Goal: Contribute content: Add original content to the website for others to see

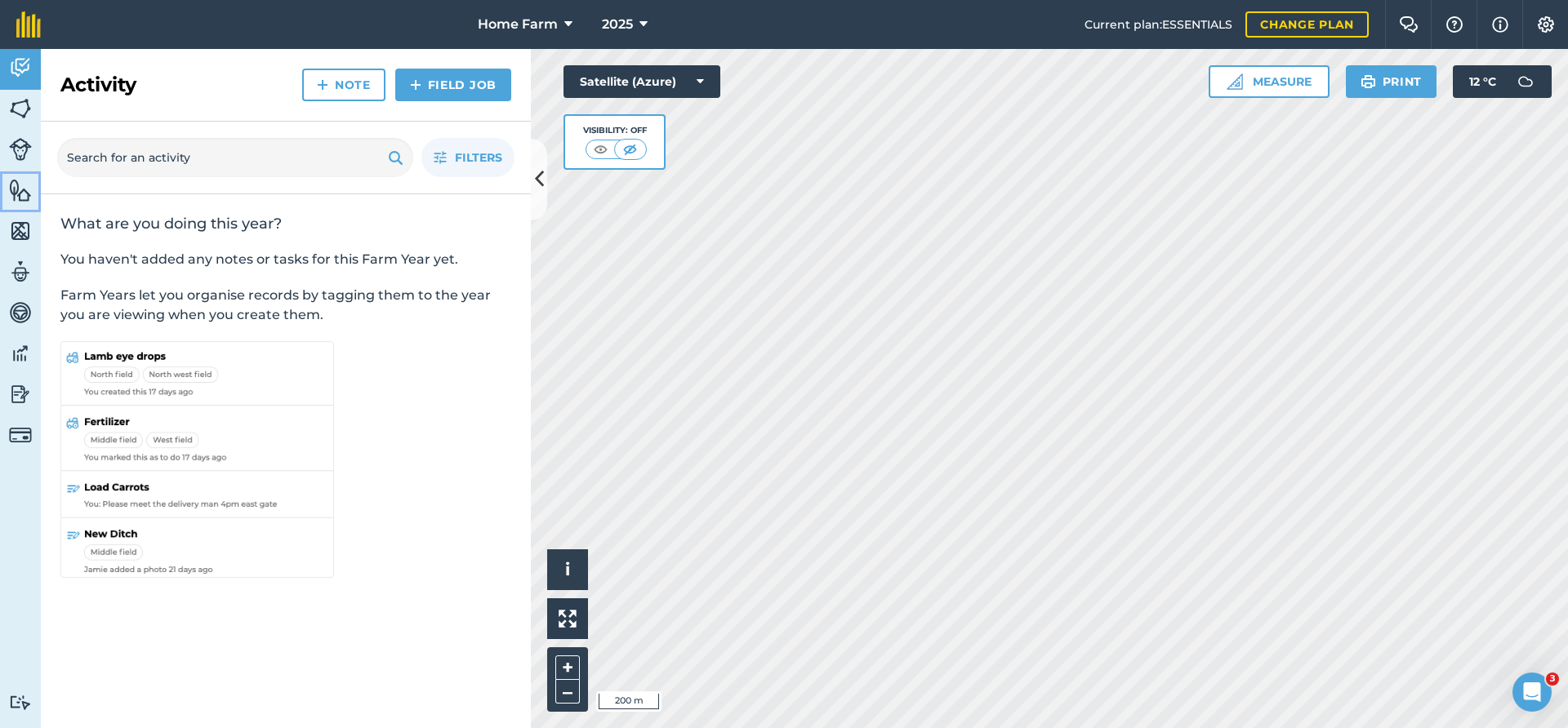
click at [20, 194] on img at bounding box center [20, 190] width 23 height 25
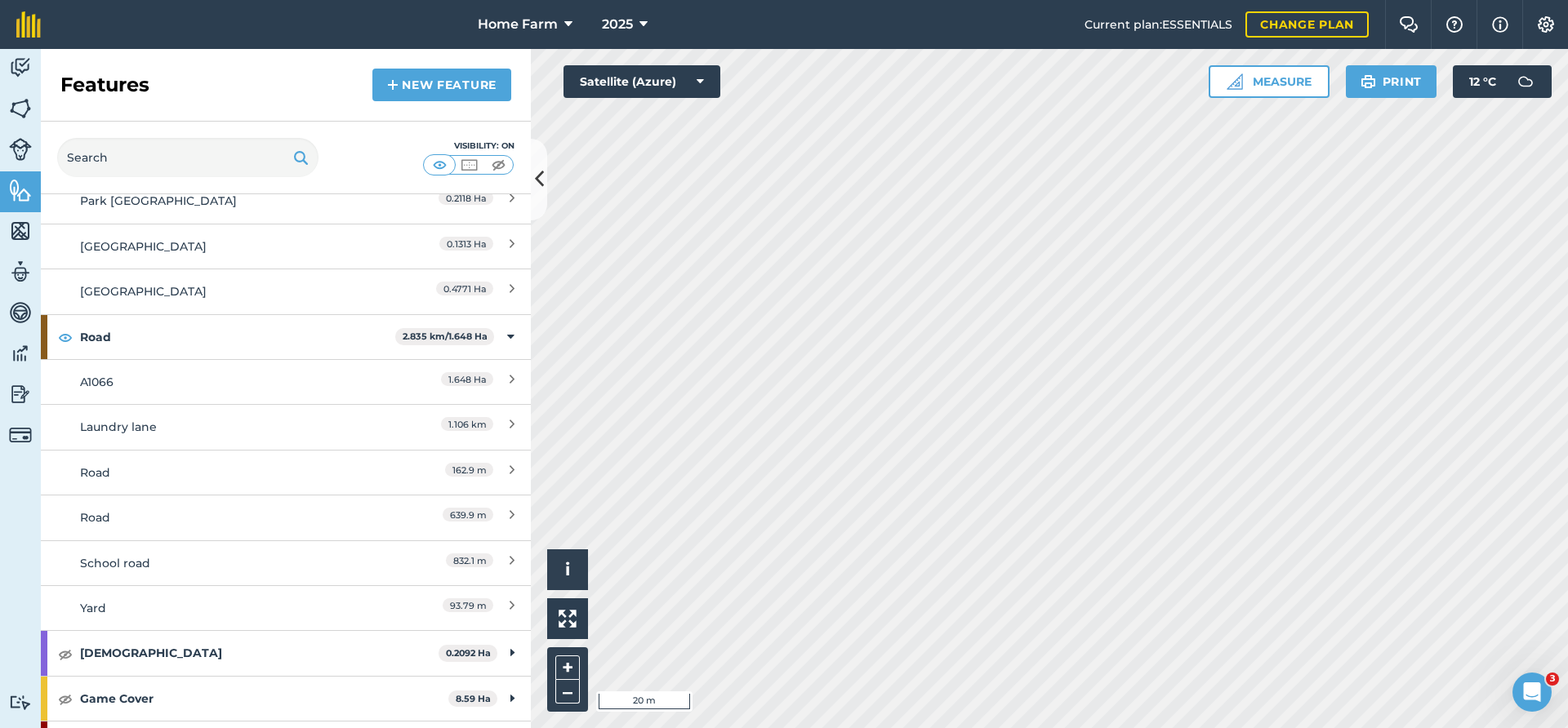
scroll to position [794, 0]
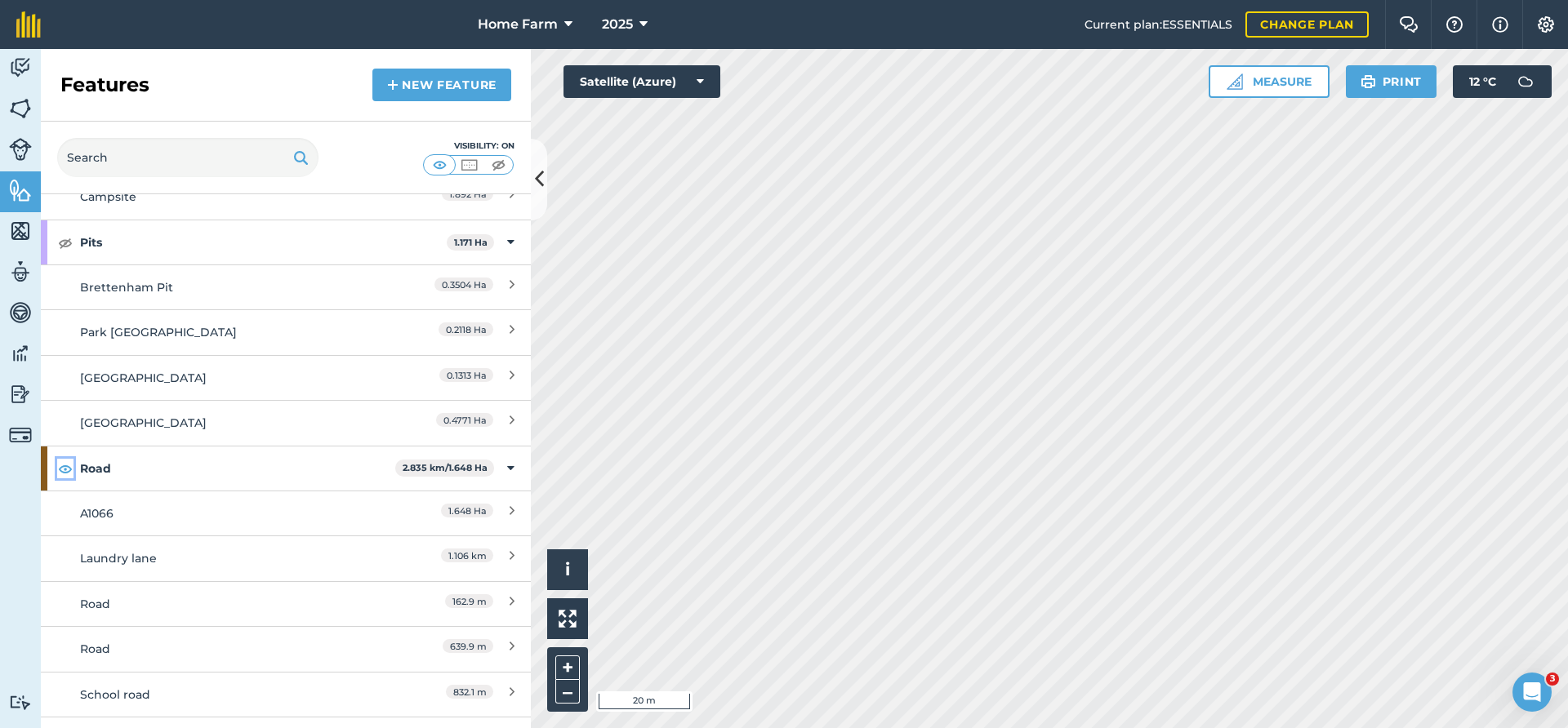
click at [64, 465] on img at bounding box center [65, 468] width 15 height 20
click at [70, 464] on img at bounding box center [65, 468] width 15 height 20
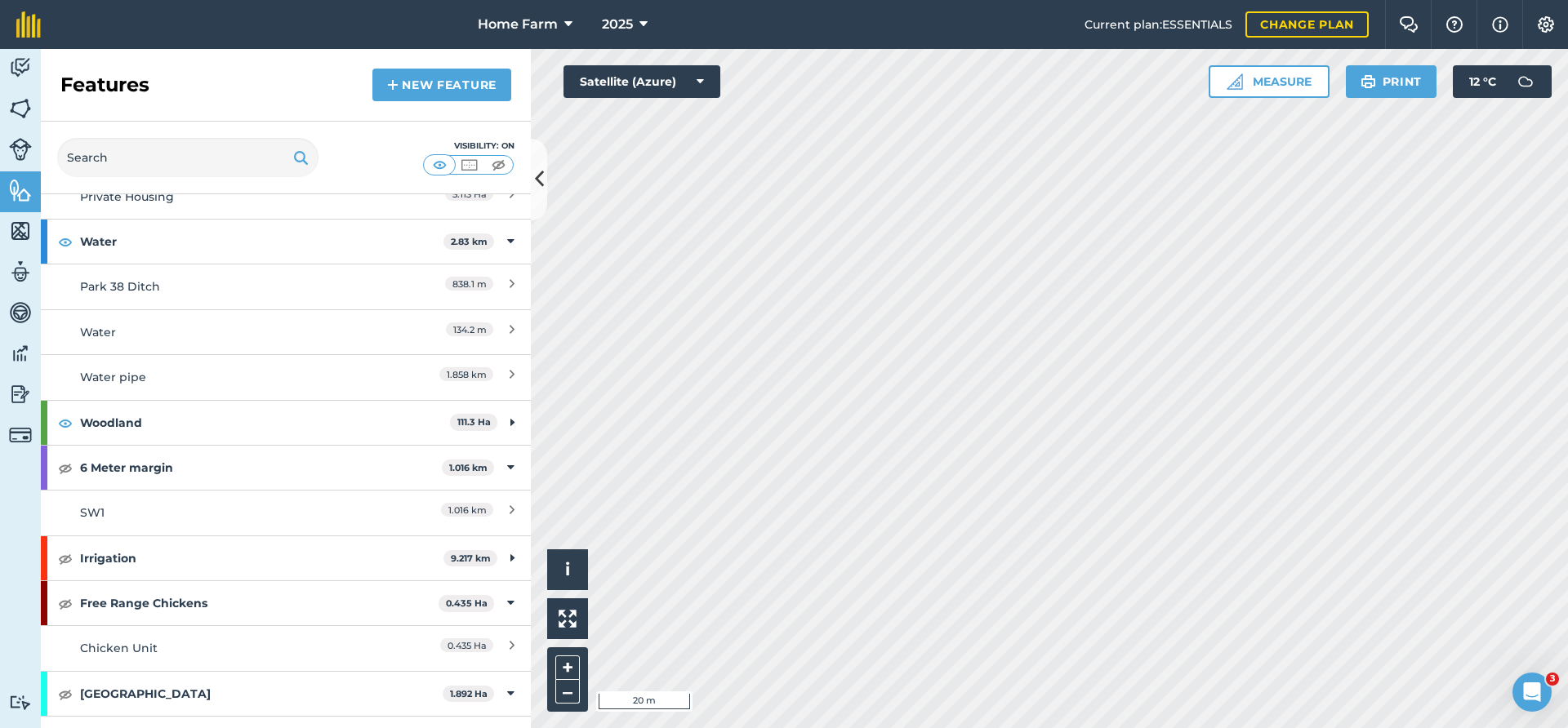
scroll to position [0, 0]
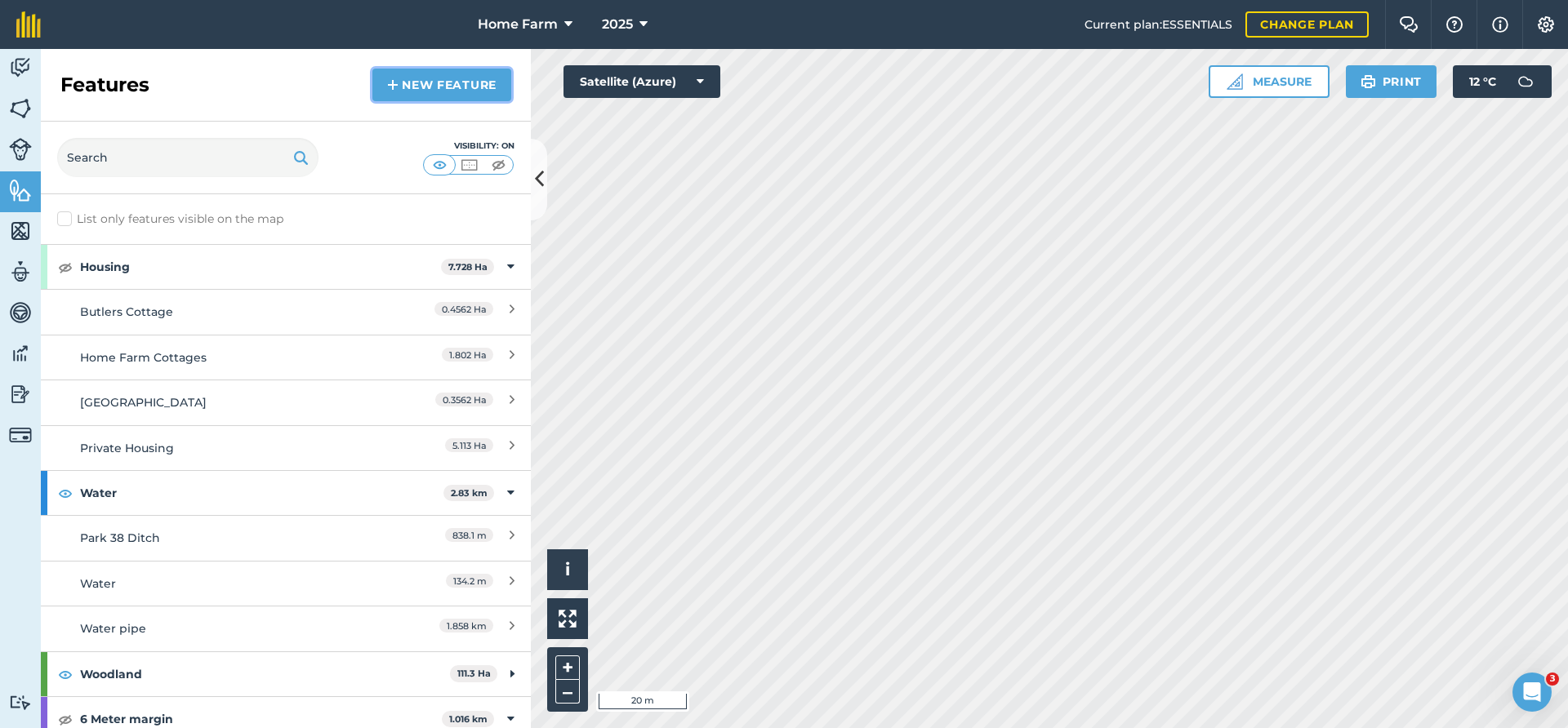
click at [405, 93] on link "New feature" at bounding box center [441, 85] width 139 height 33
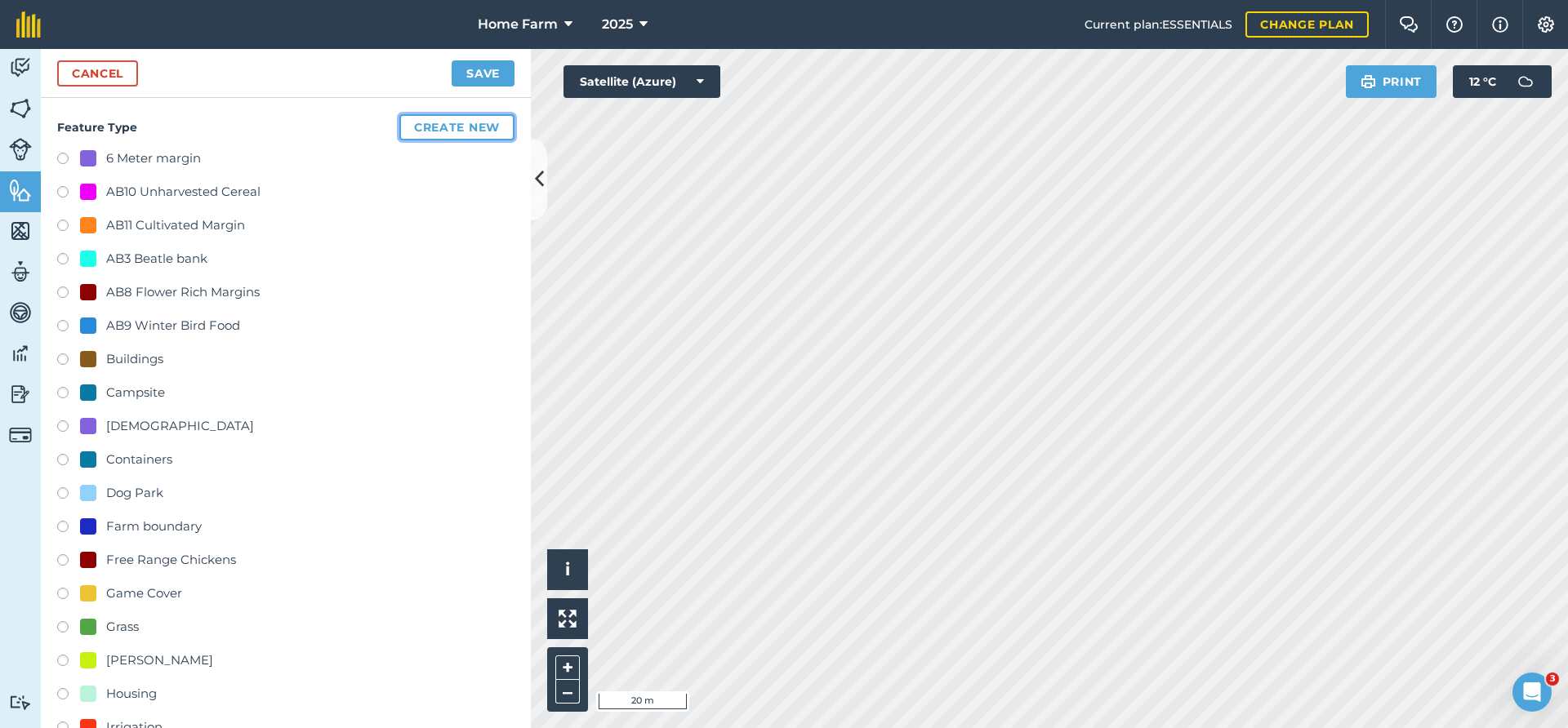
click at [416, 126] on button "Create new" at bounding box center [457, 127] width 115 height 26
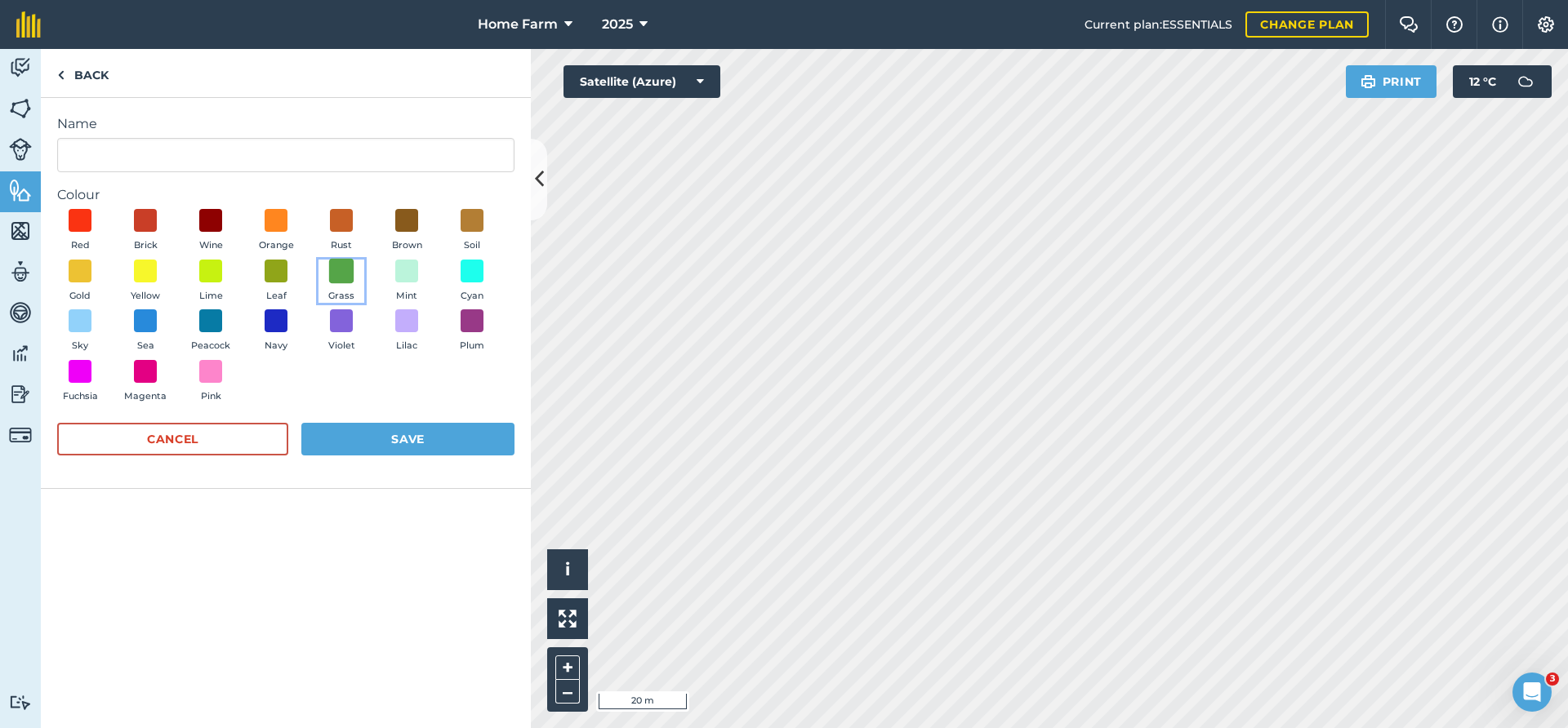
click at [341, 272] on span at bounding box center [341, 270] width 25 height 25
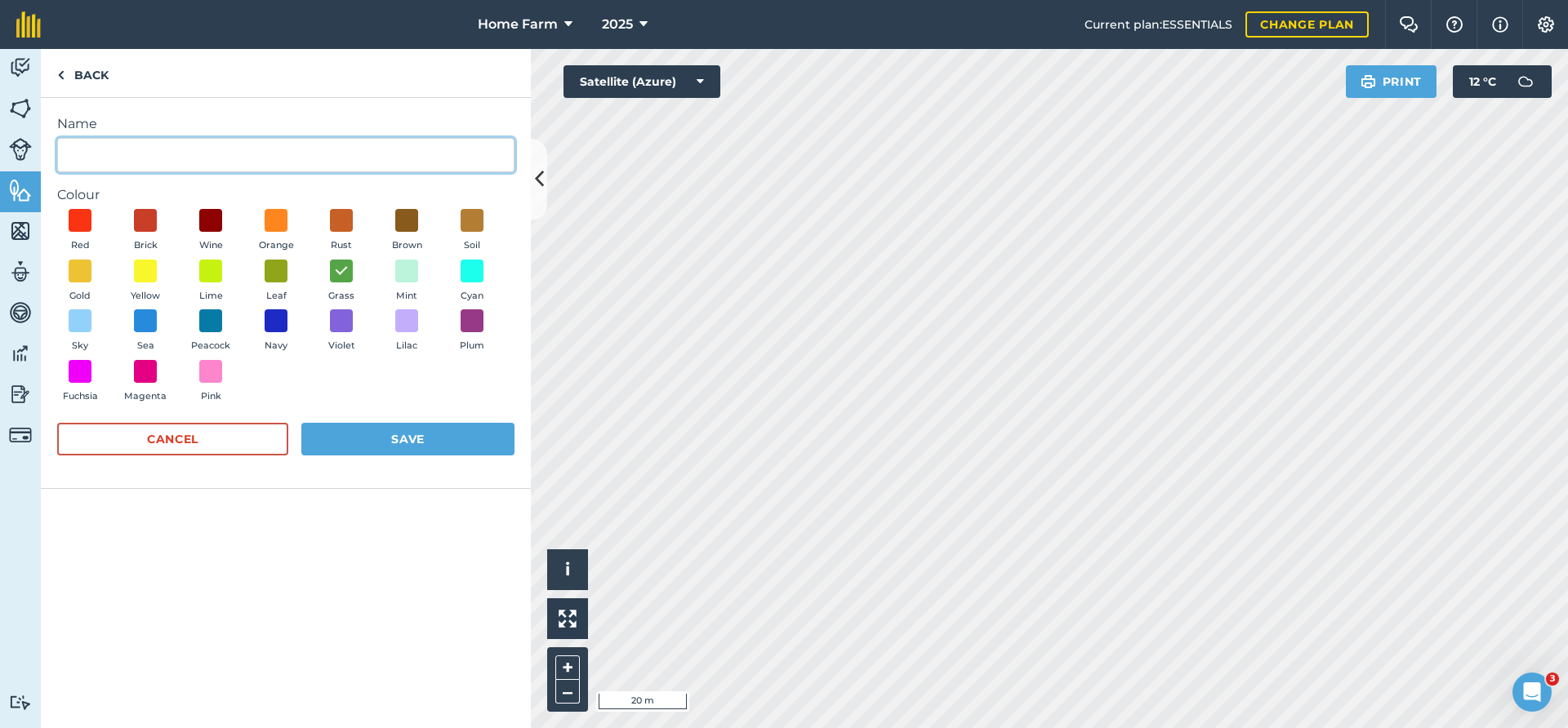
click at [250, 153] on input "Name" at bounding box center [285, 155] width 457 height 34
type input "Drainage"
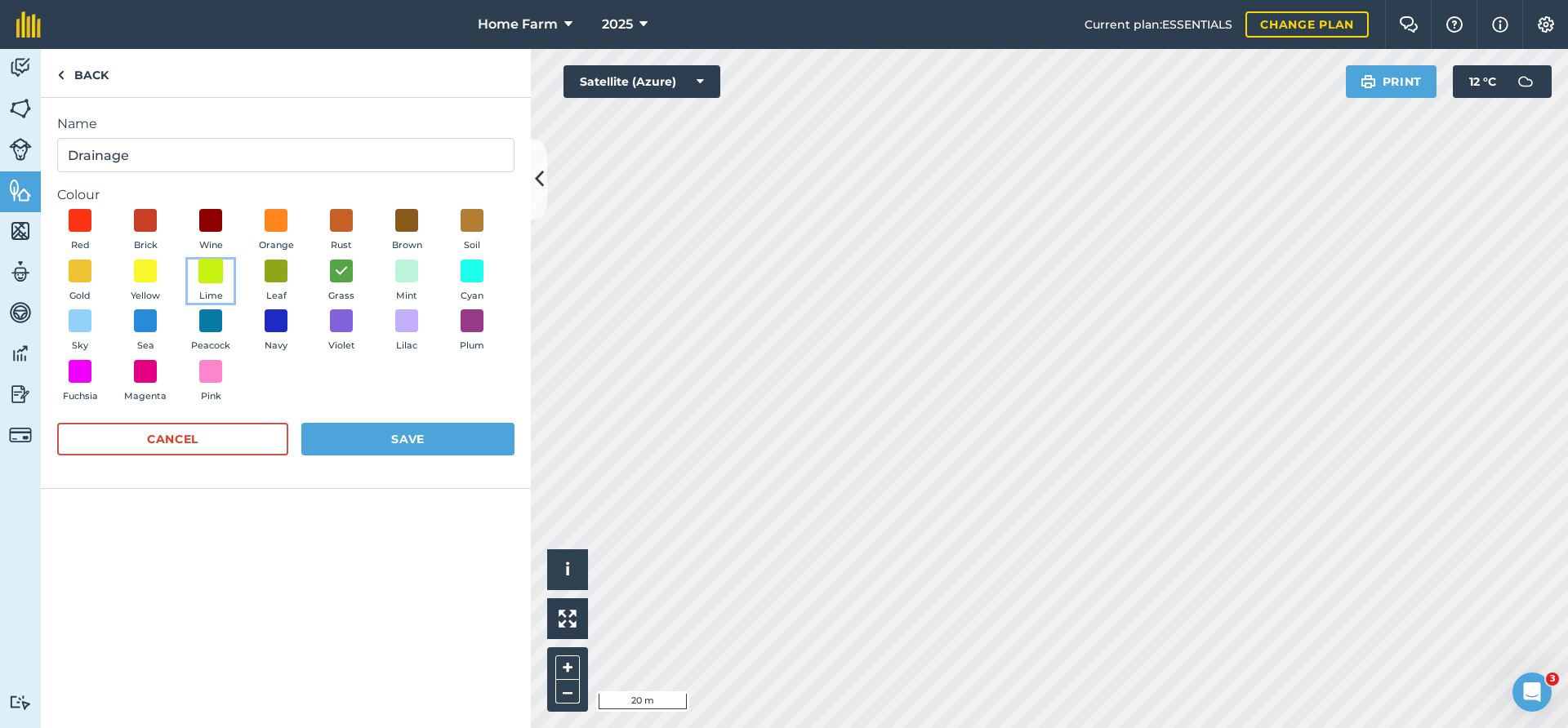
click at [212, 263] on span at bounding box center [211, 270] width 25 height 25
click at [392, 439] on button "Save" at bounding box center [408, 439] width 213 height 33
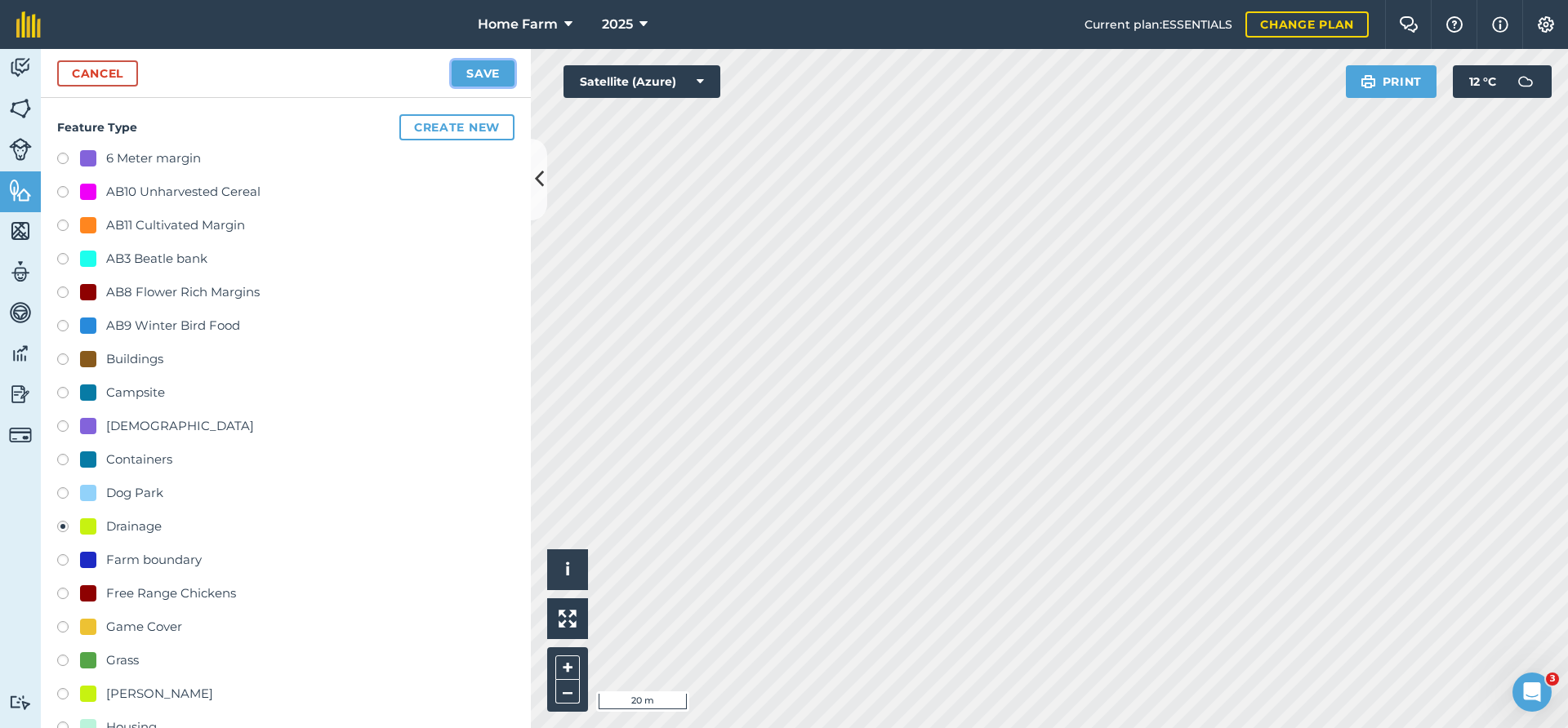
click at [495, 80] on button "Save" at bounding box center [482, 74] width 63 height 26
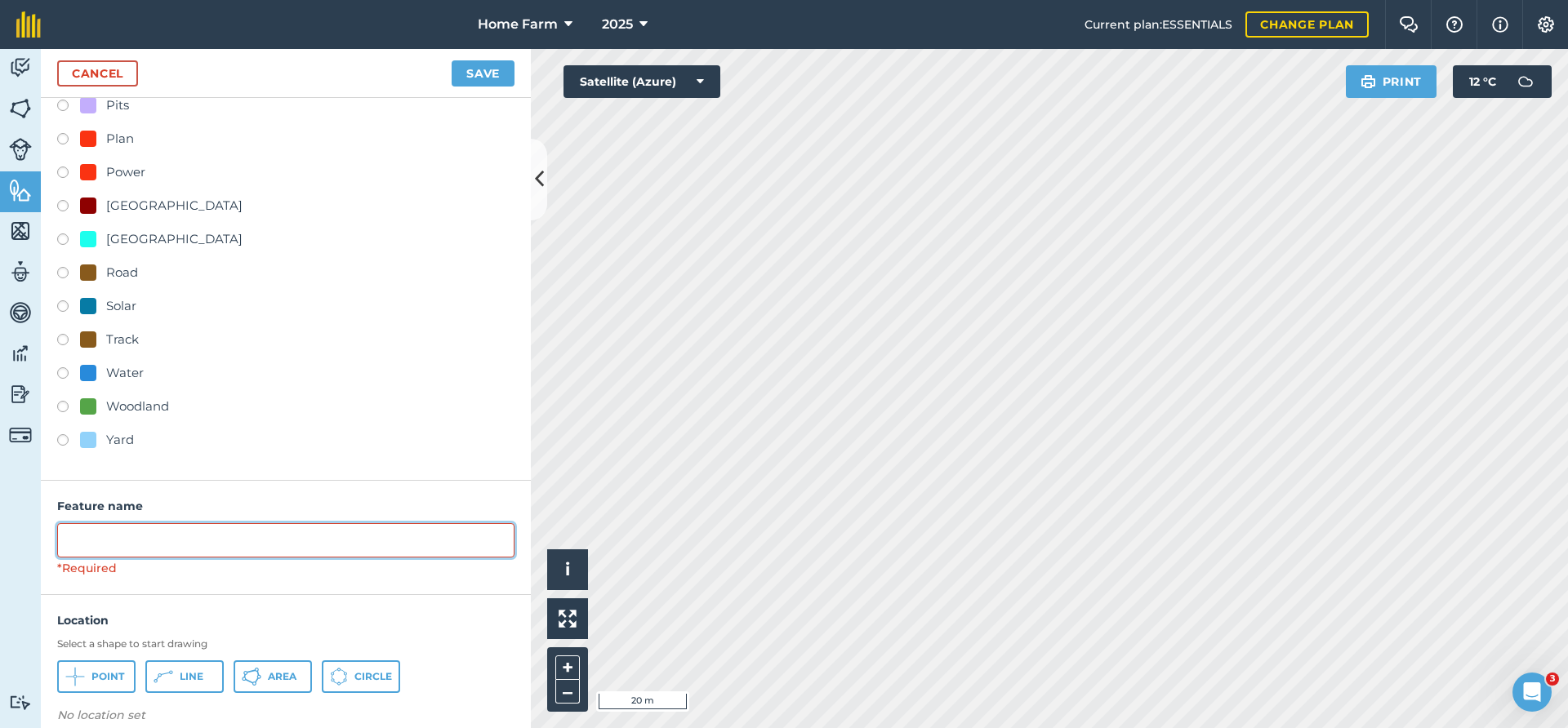
type input "G"
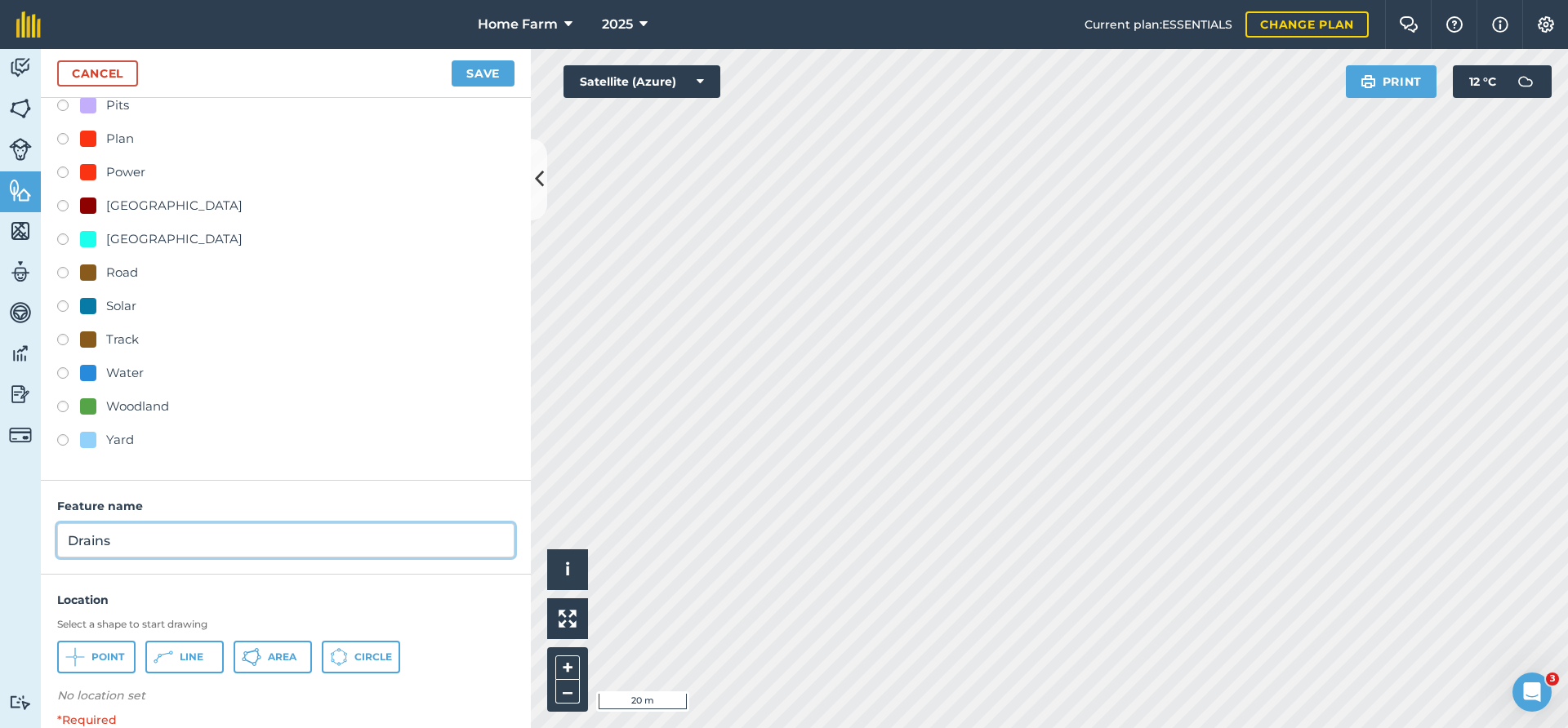
type input "Drains"
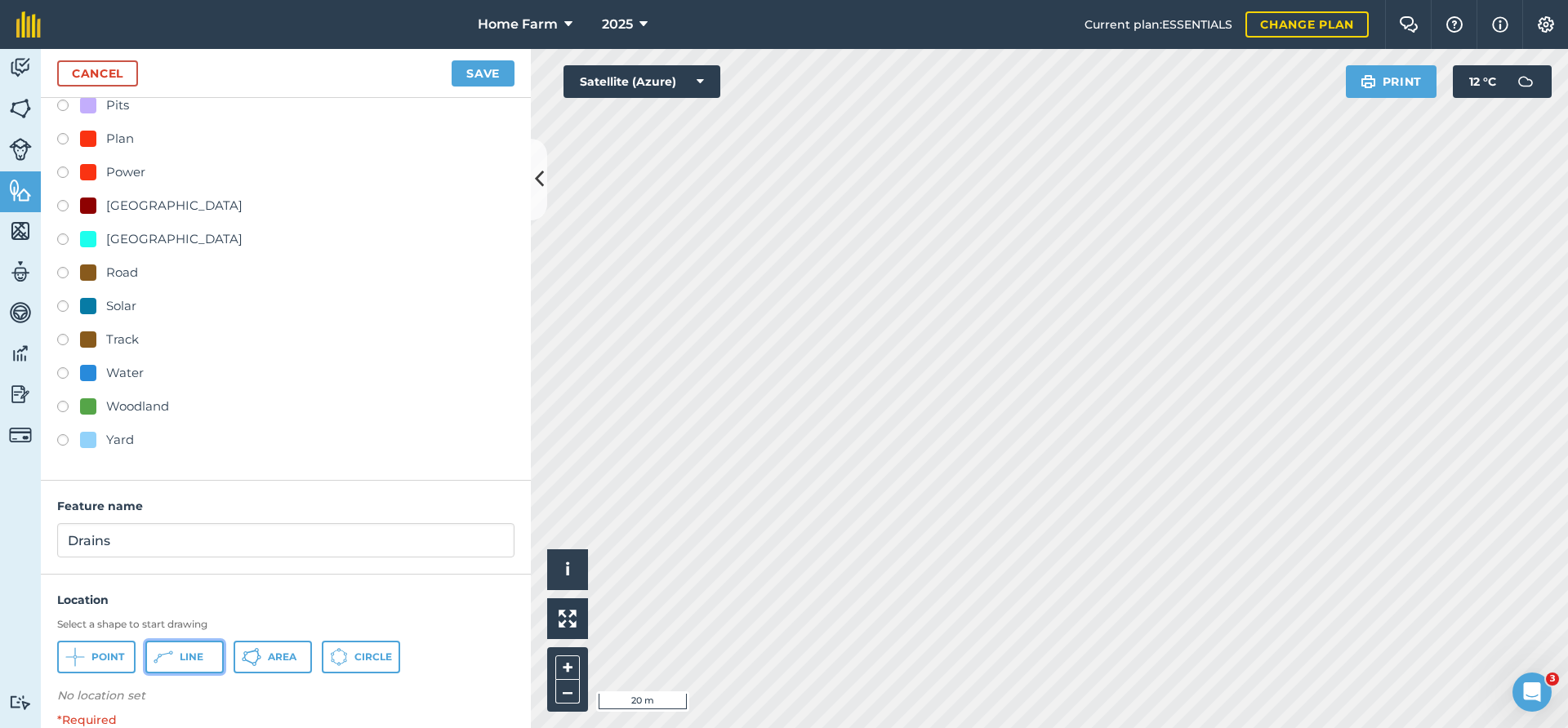
click at [190, 661] on span "Line" at bounding box center [192, 656] width 24 height 13
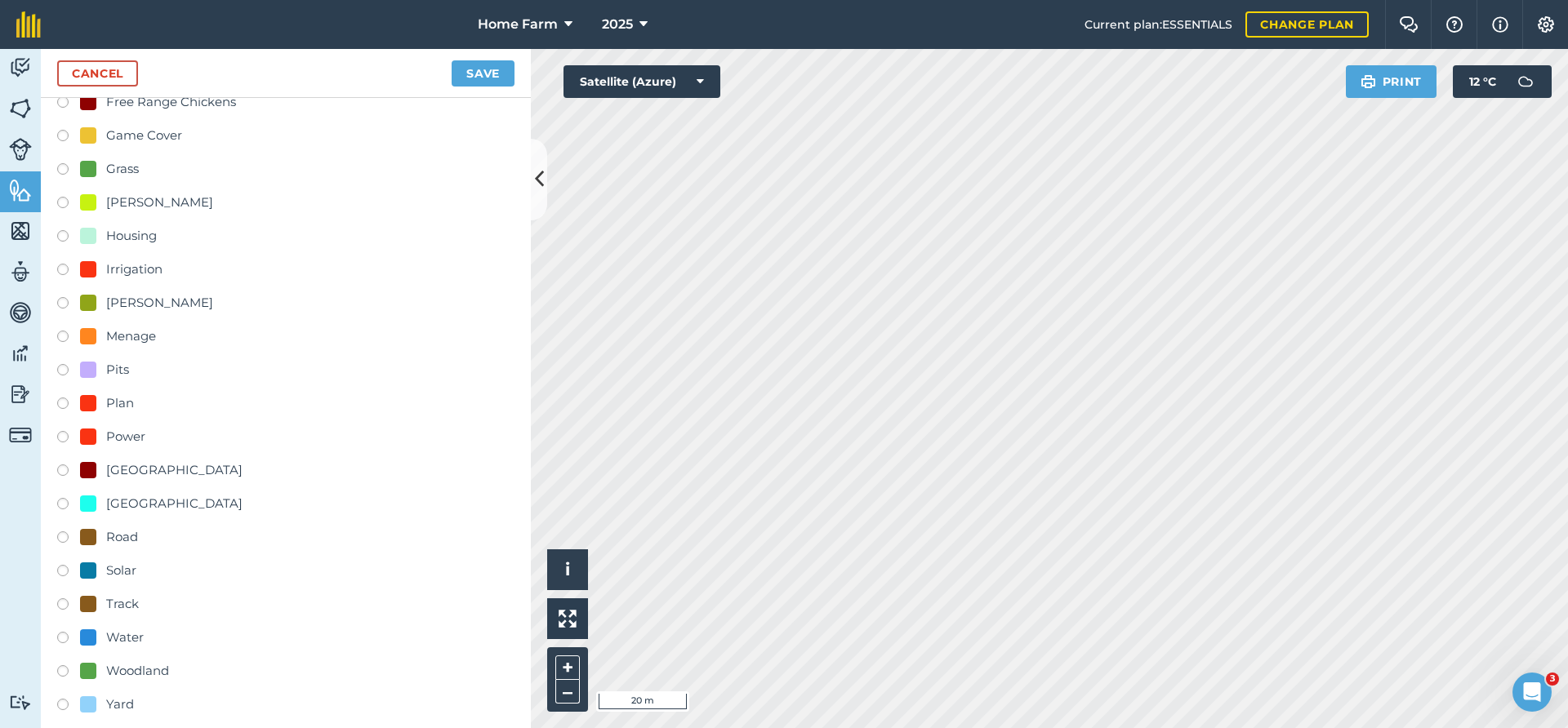
scroll to position [404, 0]
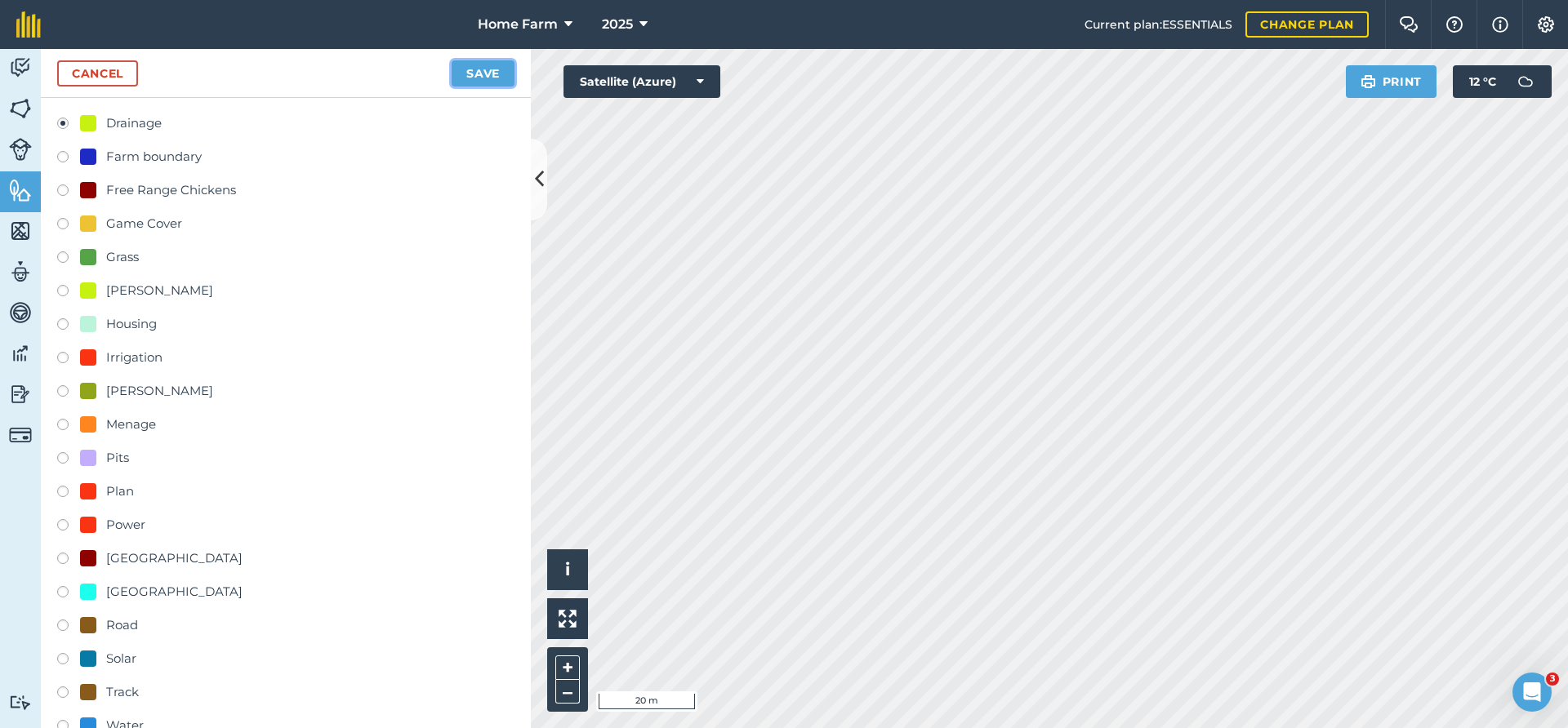
click at [484, 71] on button "Save" at bounding box center [482, 74] width 63 height 26
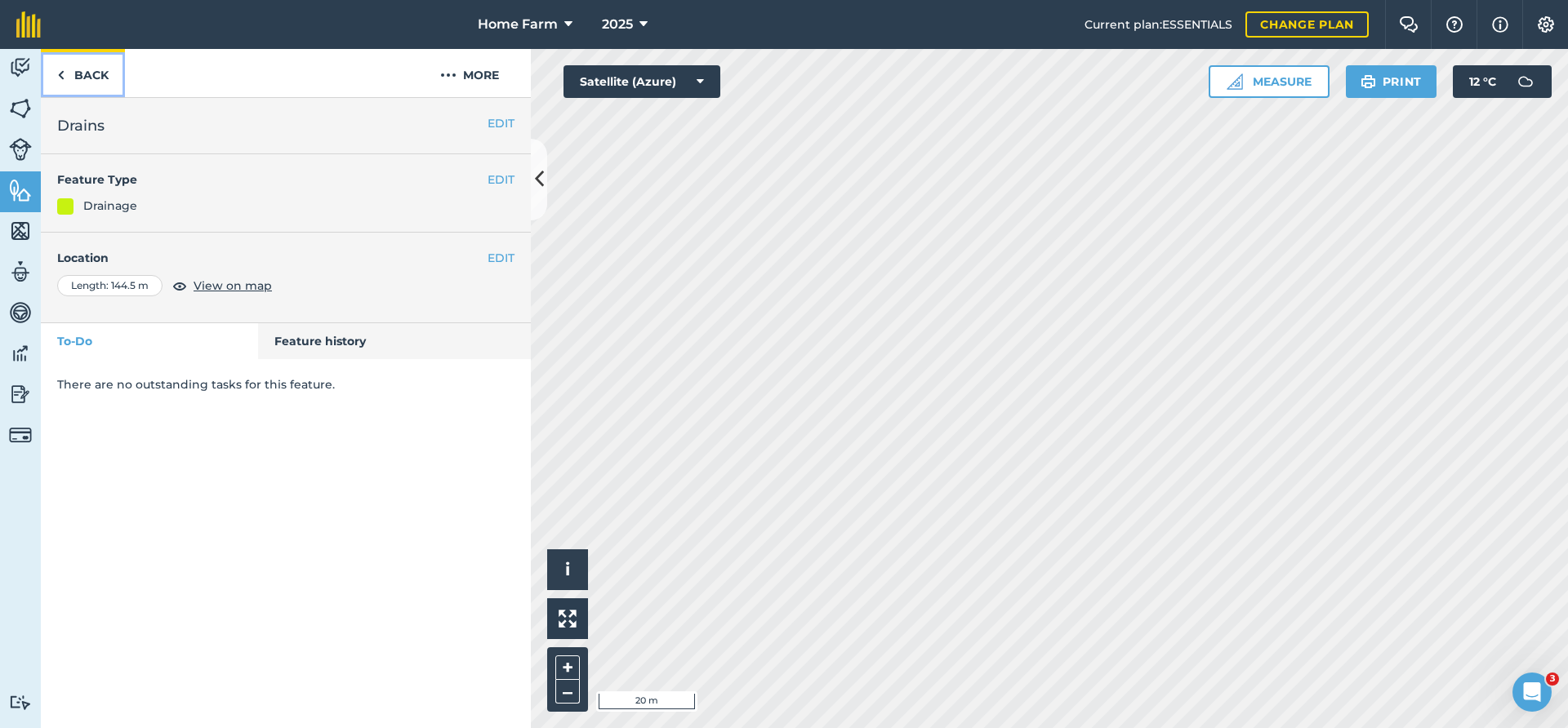
click at [96, 75] on link "Back" at bounding box center [83, 73] width 85 height 48
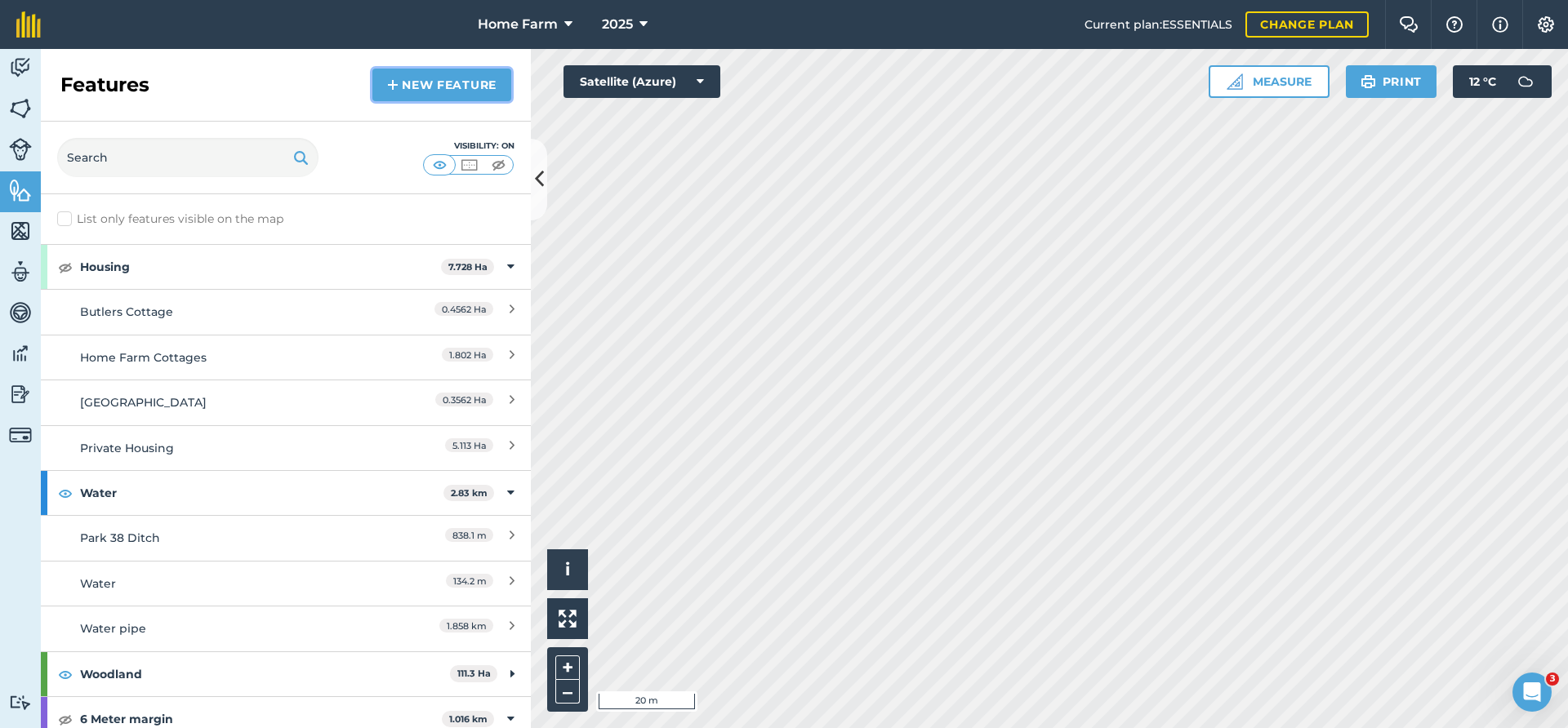
click at [436, 77] on link "New feature" at bounding box center [441, 85] width 139 height 33
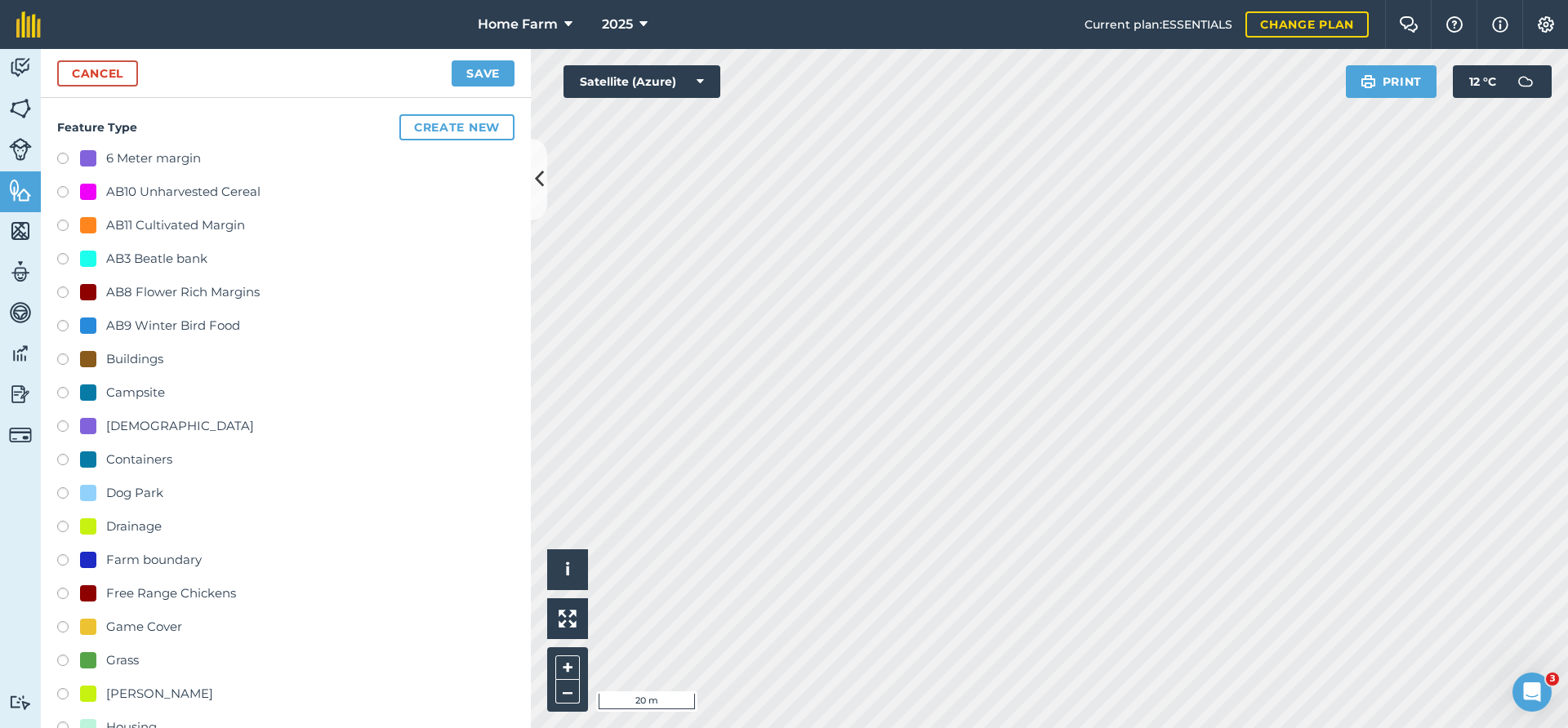
click at [132, 526] on div "Drainage" at bounding box center [134, 527] width 56 height 20
radio input "true"
type input "Drainage"
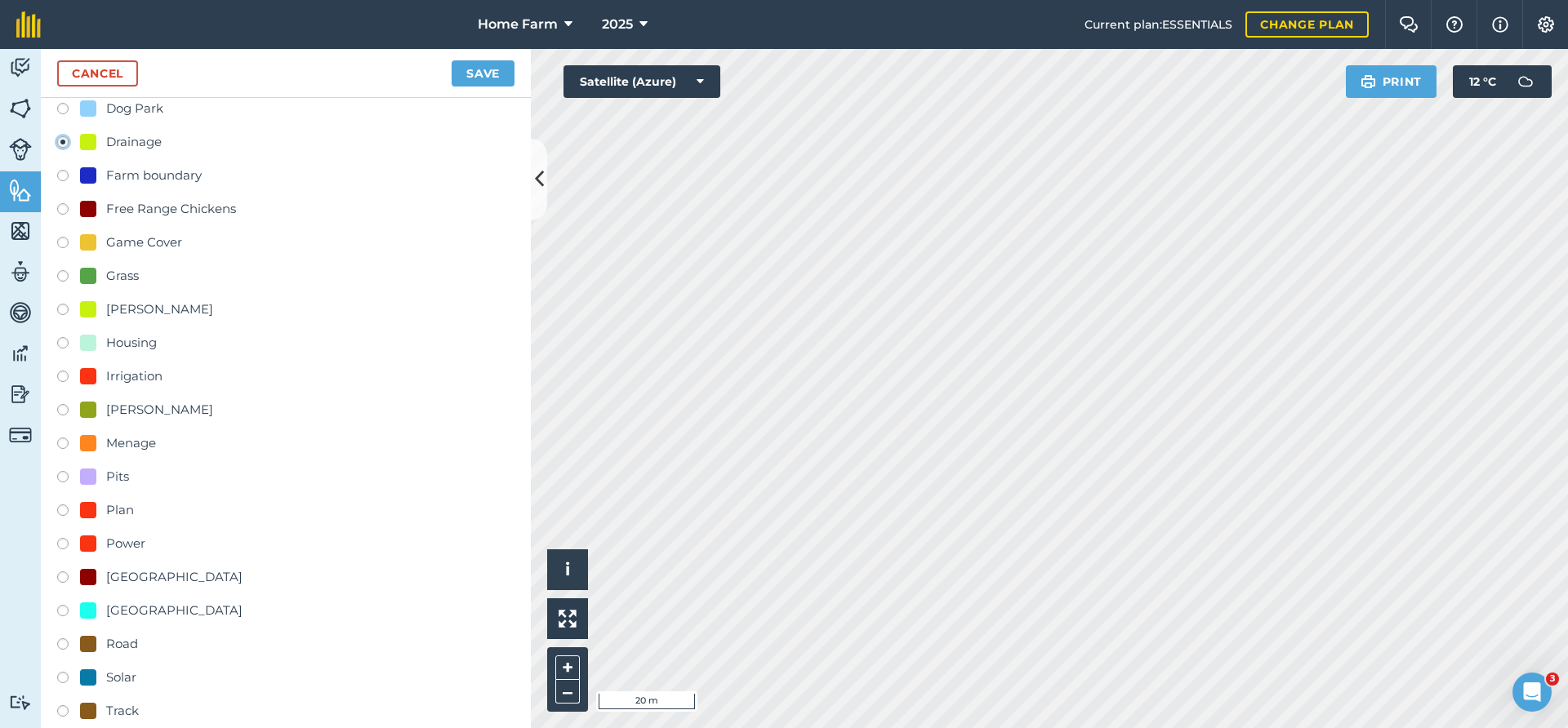
scroll to position [756, 0]
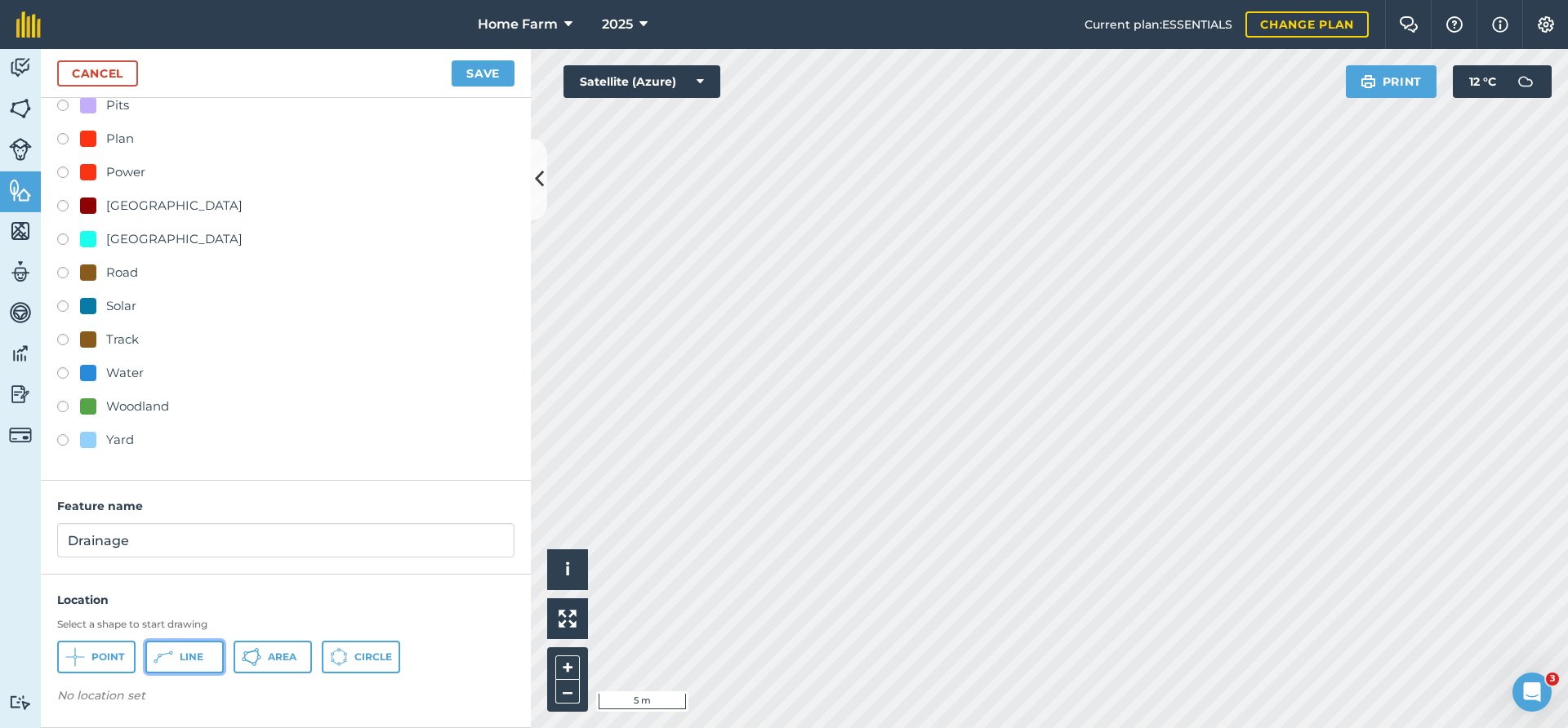
click at [162, 653] on icon at bounding box center [163, 657] width 20 height 20
click at [107, 654] on span "Point" at bounding box center [107, 656] width 33 height 13
click at [496, 77] on button "Save" at bounding box center [482, 74] width 63 height 26
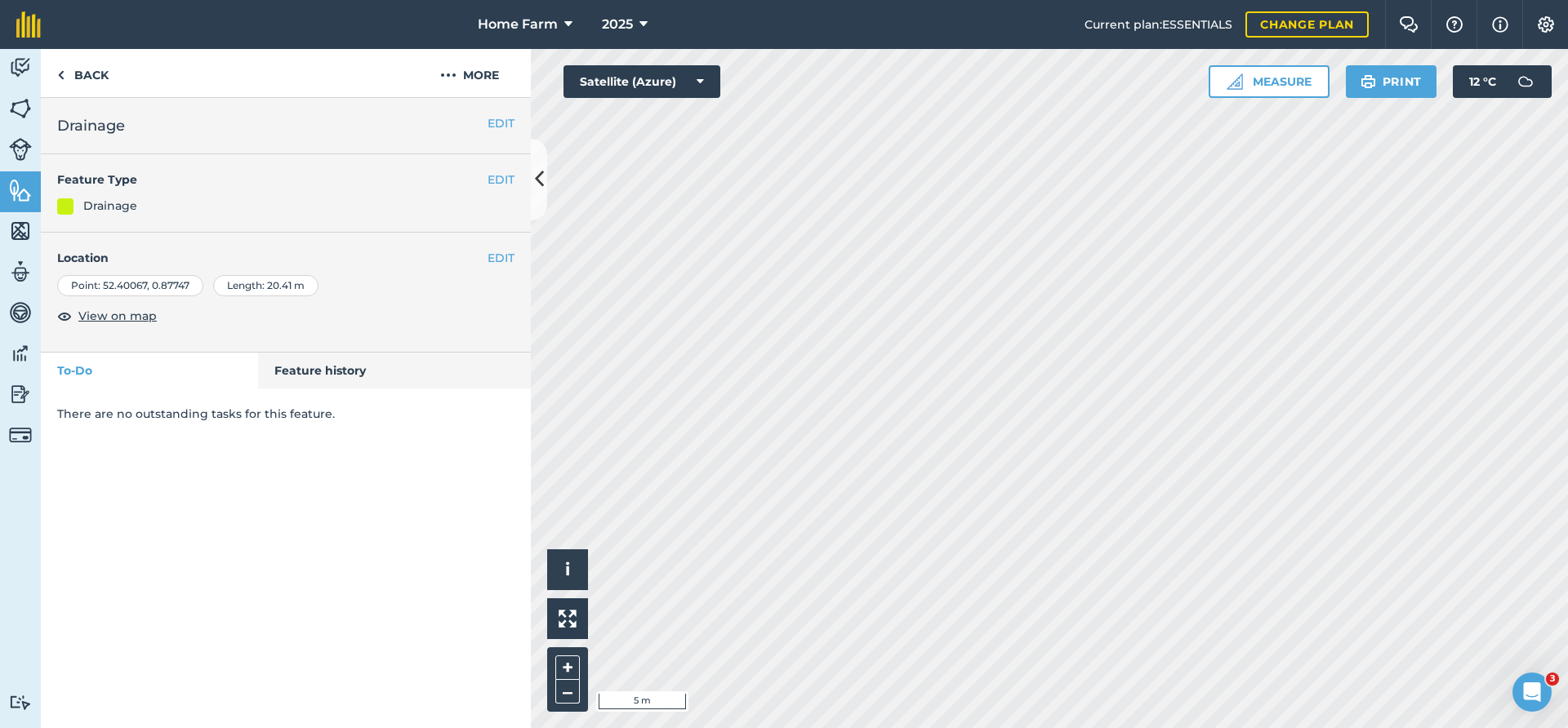
click at [485, 253] on h4 "Location" at bounding box center [285, 258] width 457 height 18
click at [487, 257] on button "EDIT" at bounding box center [500, 258] width 27 height 18
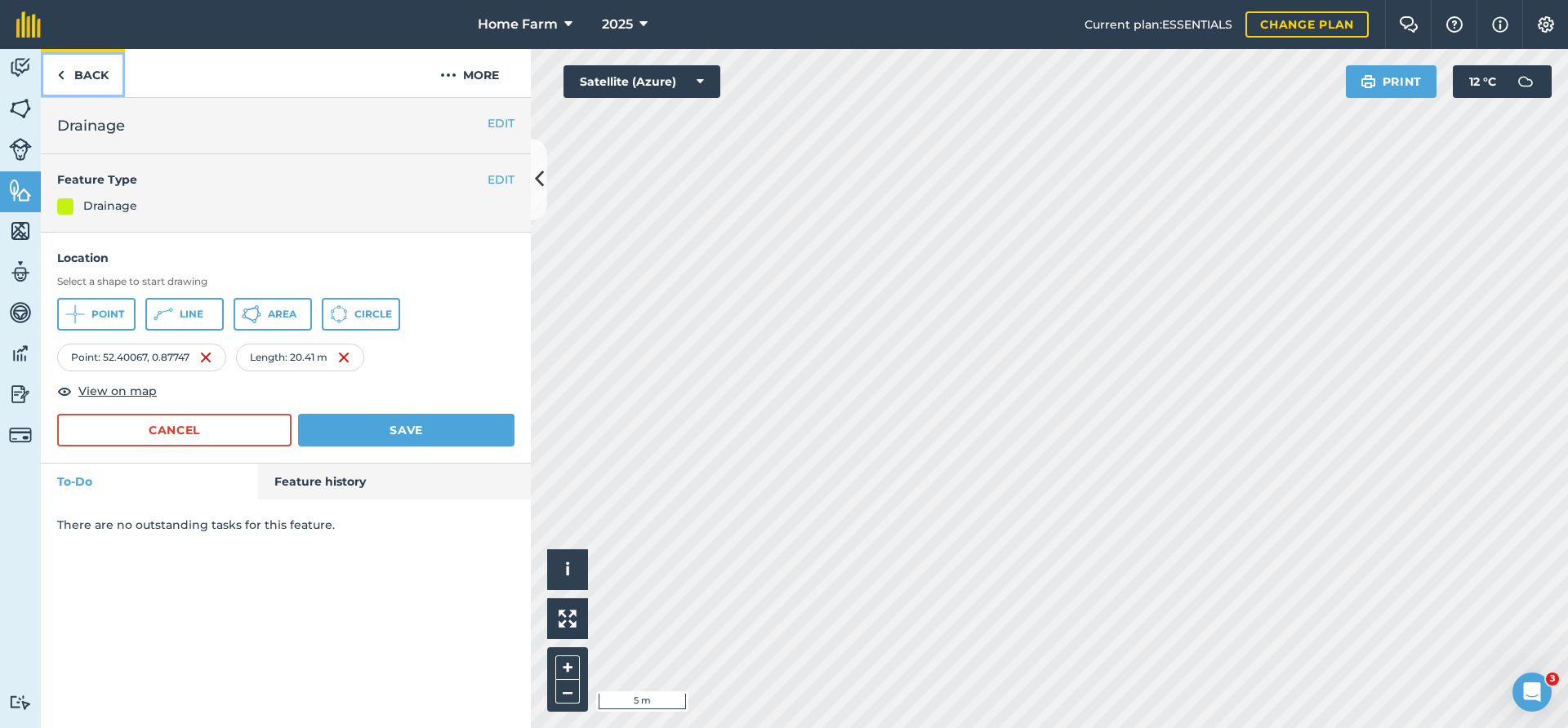
click at [93, 76] on link "Back" at bounding box center [83, 73] width 85 height 48
click at [85, 71] on link "Back" at bounding box center [83, 73] width 85 height 48
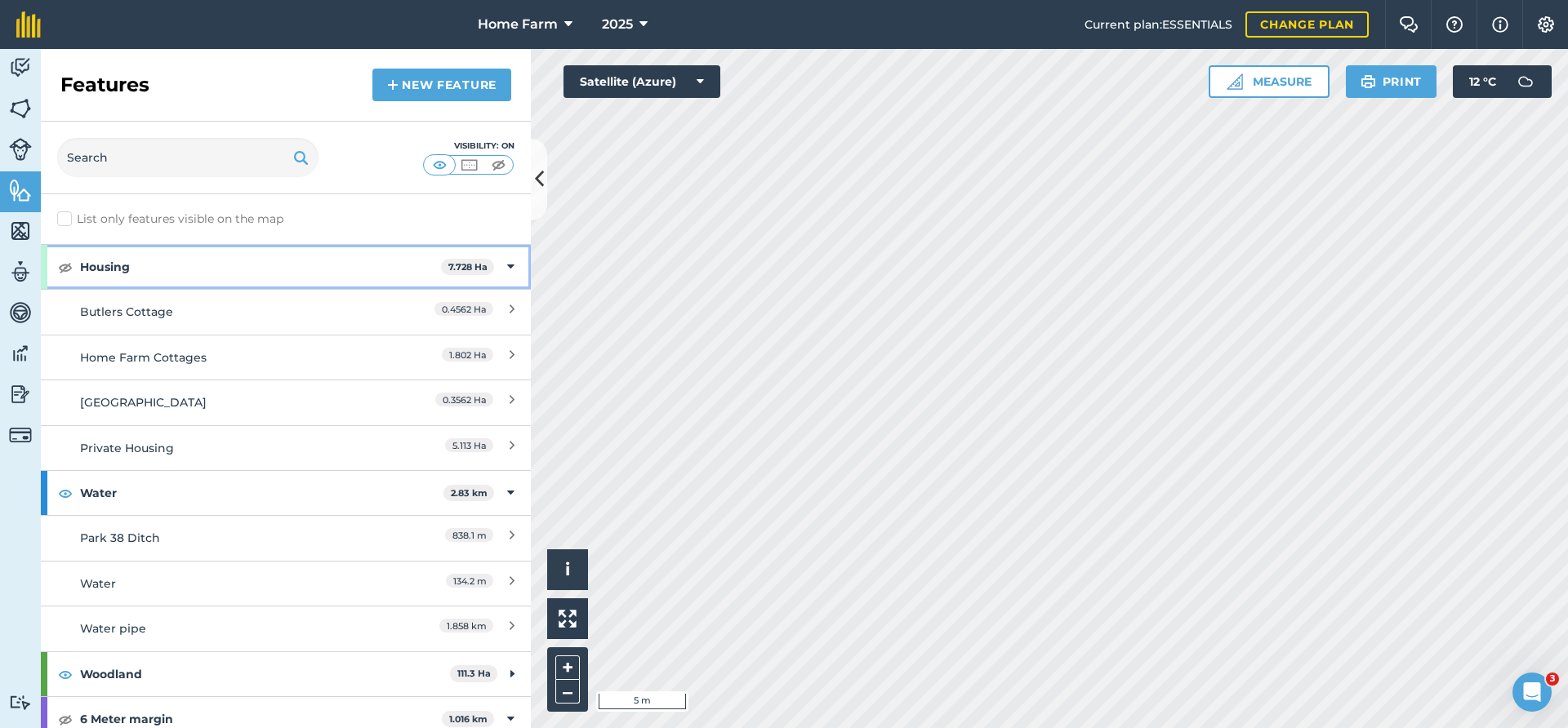
click at [509, 269] on icon at bounding box center [510, 267] width 7 height 18
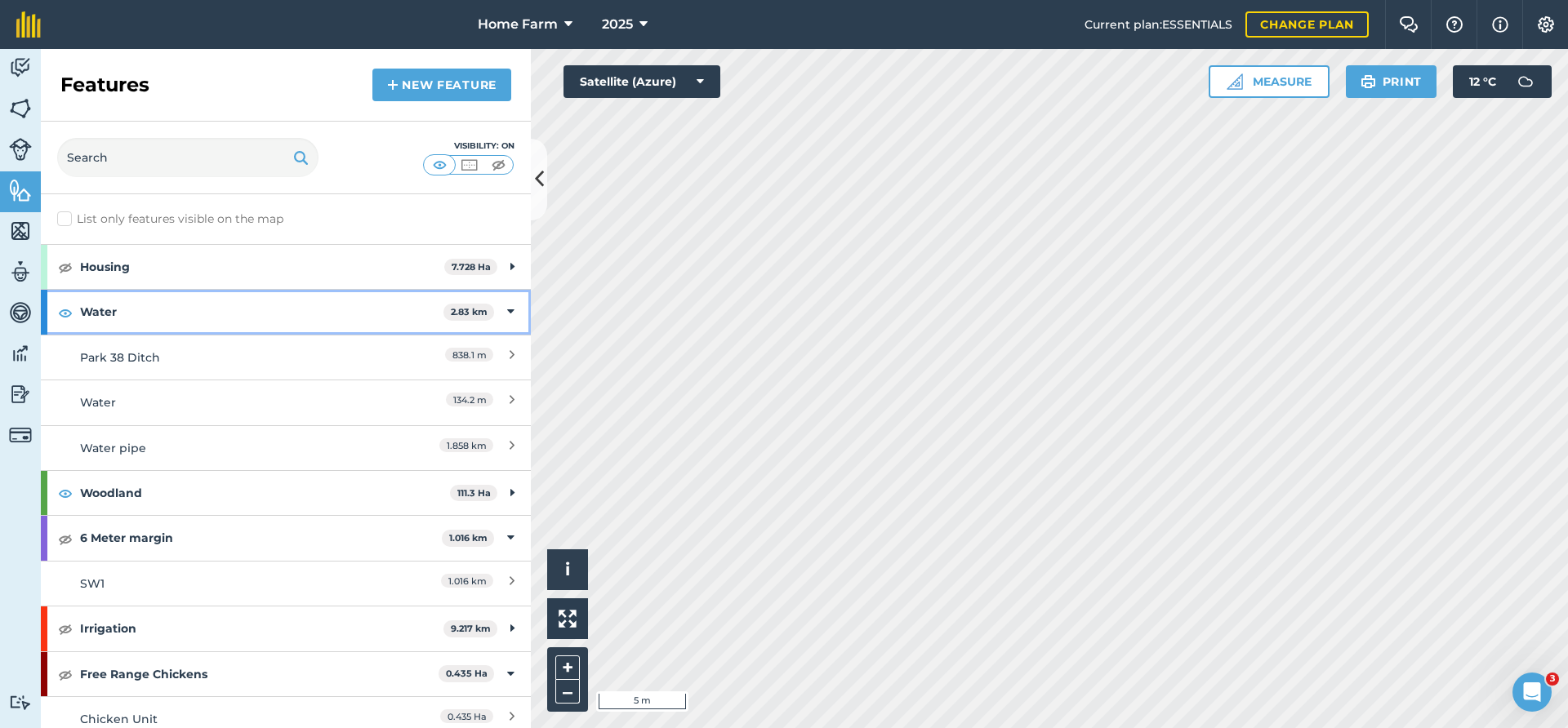
click at [510, 315] on icon at bounding box center [510, 312] width 7 height 18
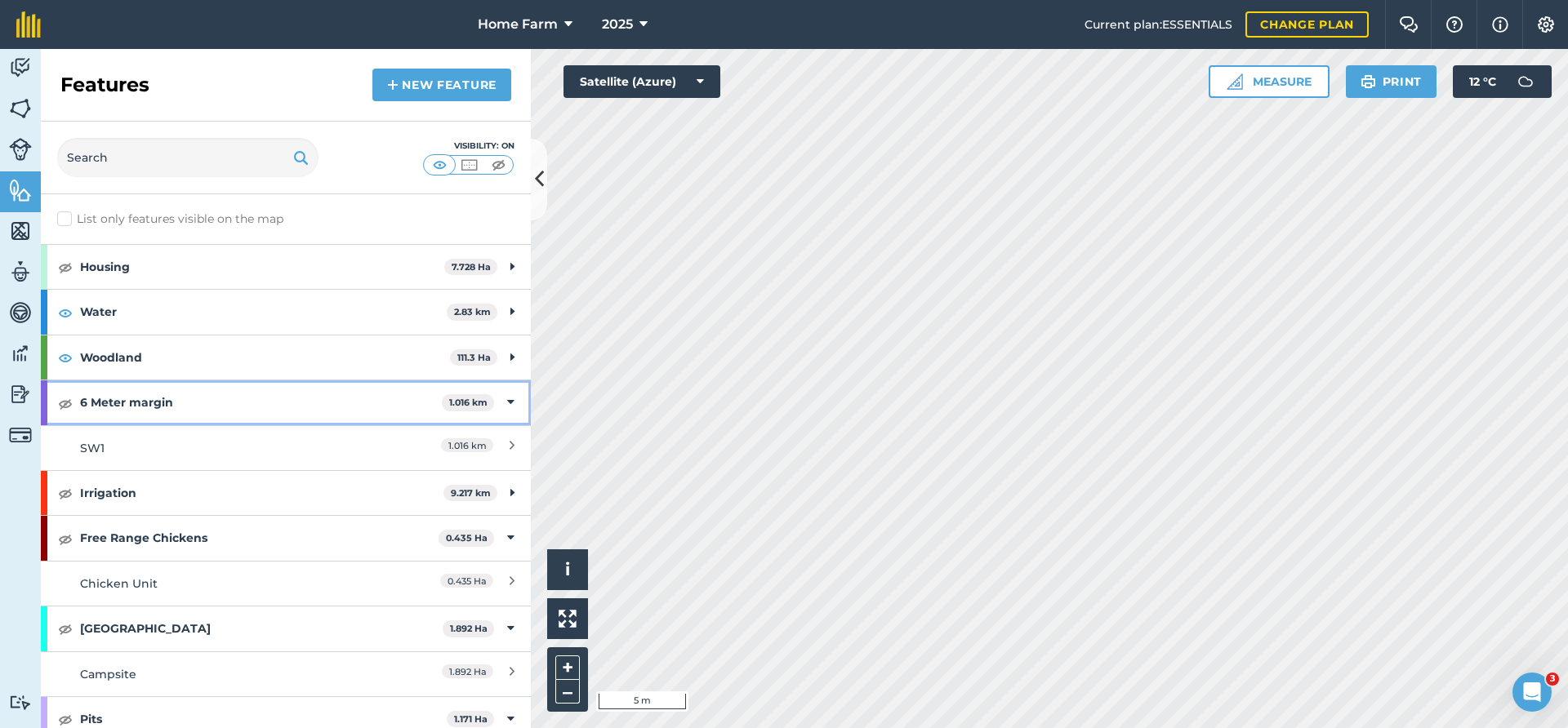
click at [511, 403] on icon at bounding box center [510, 403] width 7 height 18
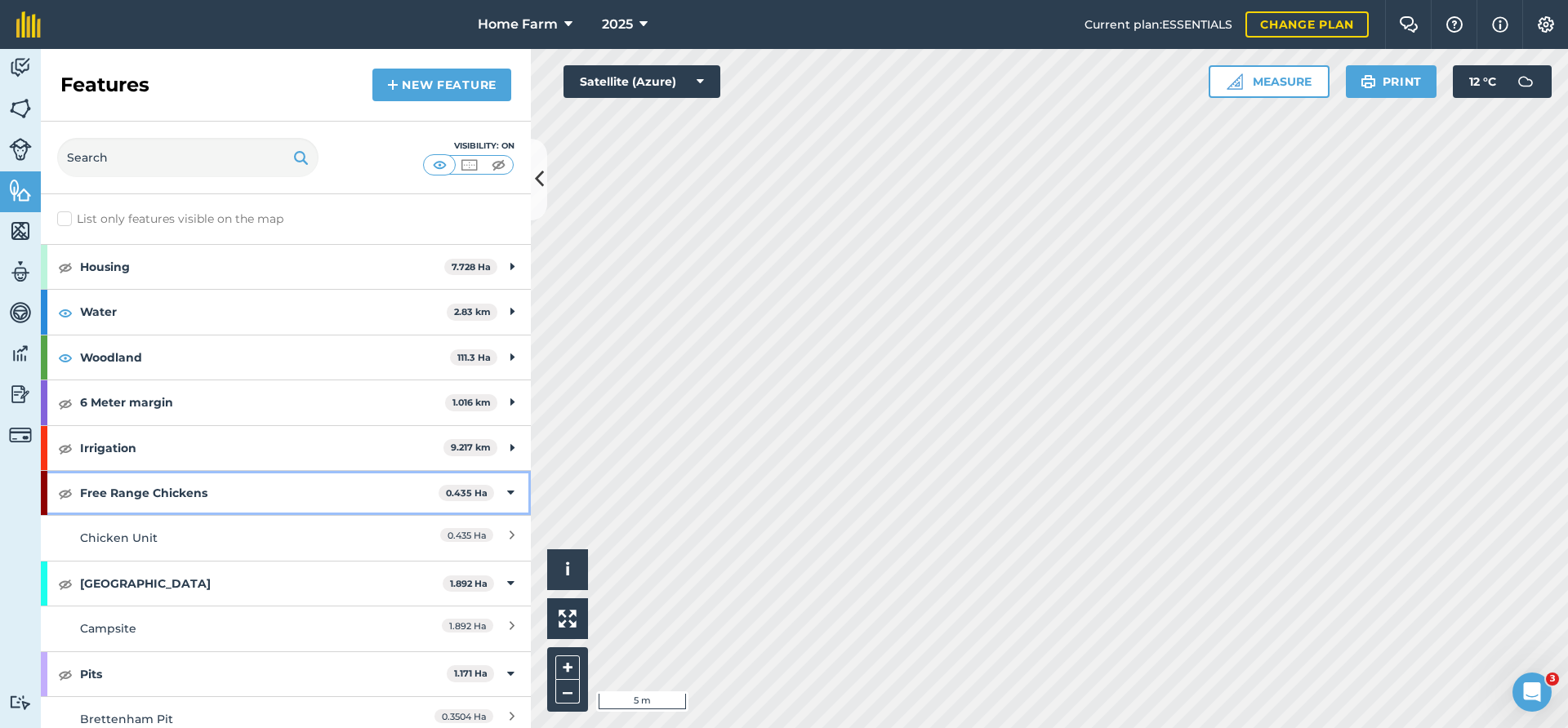
click at [513, 490] on icon at bounding box center [510, 493] width 7 height 18
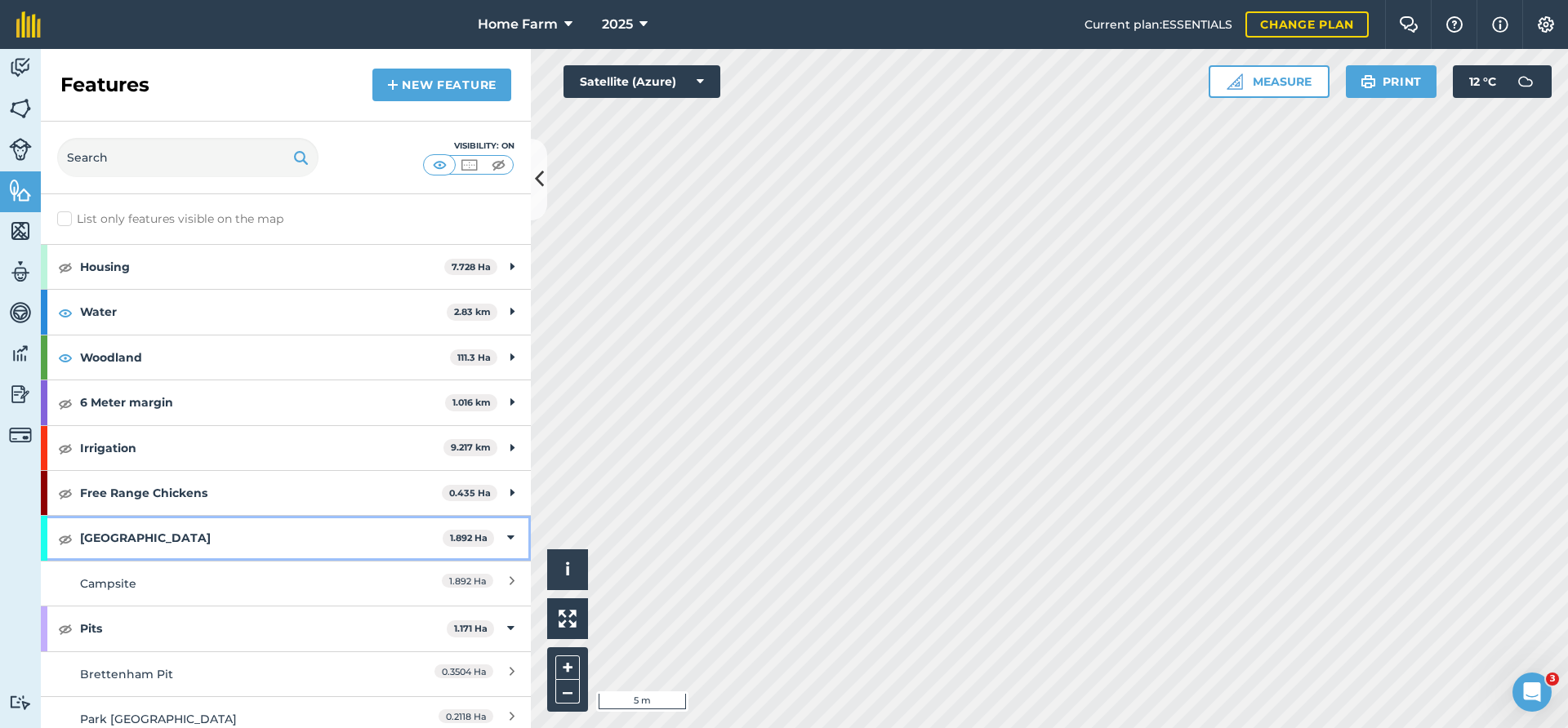
click at [514, 536] on div "[GEOGRAPHIC_DATA] 1.892 Ha" at bounding box center [285, 538] width 490 height 44
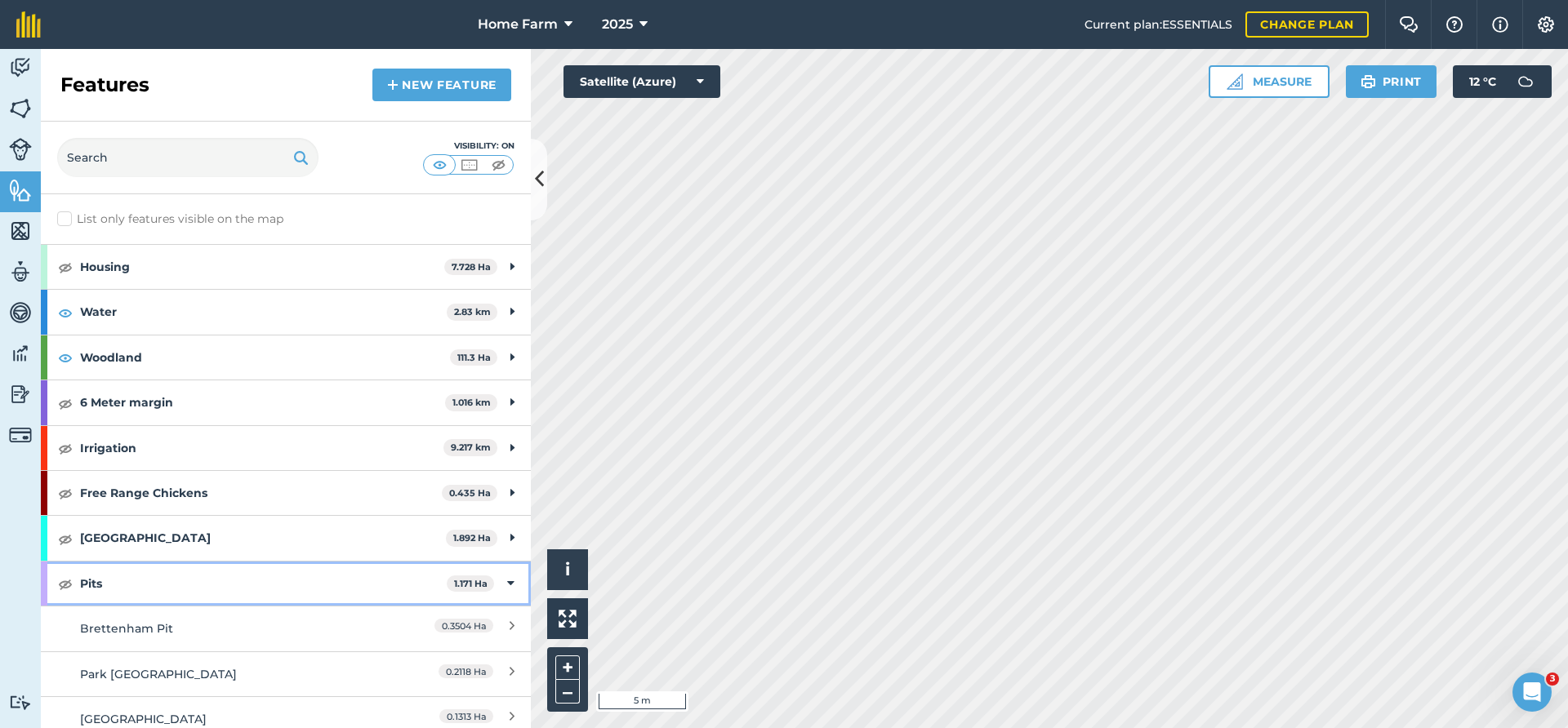
click at [510, 578] on icon at bounding box center [510, 584] width 7 height 18
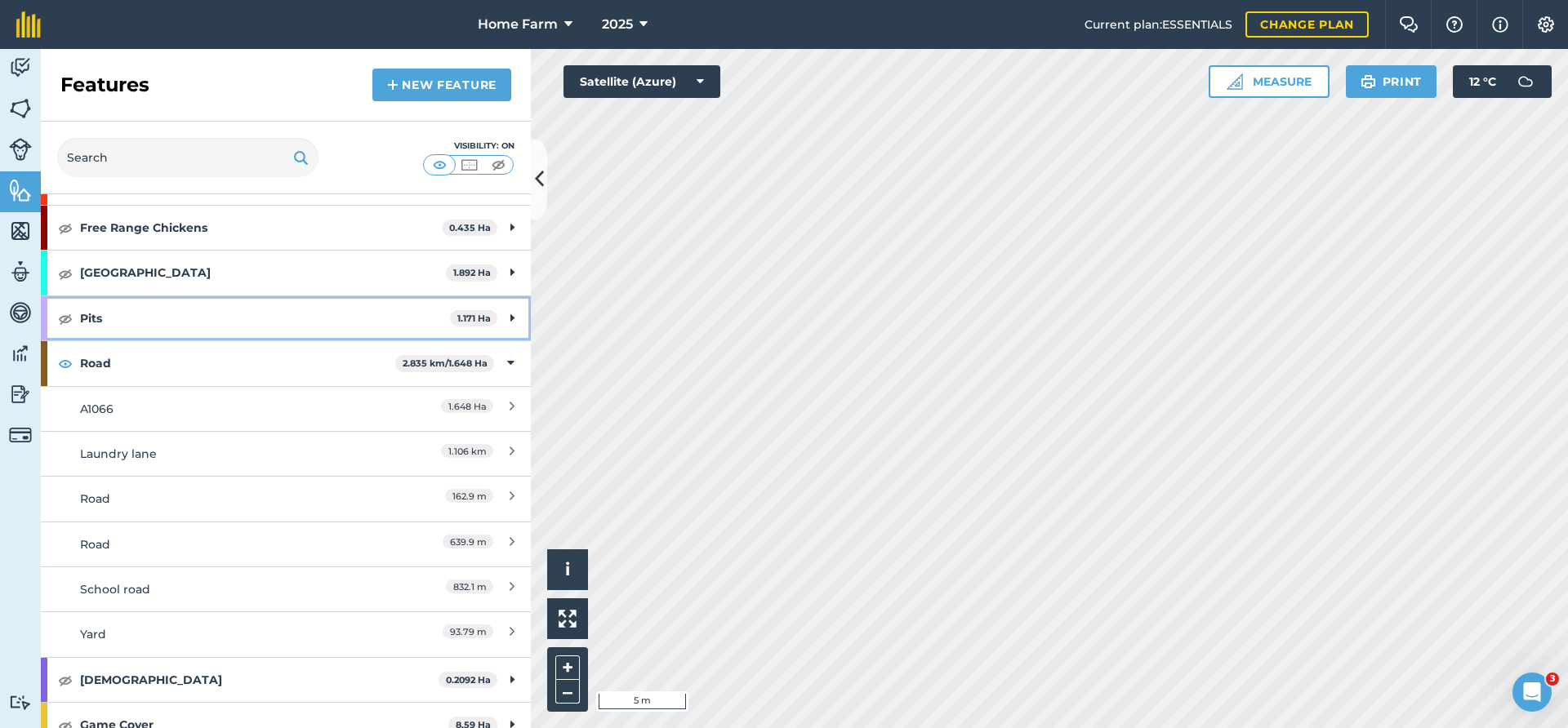
scroll to position [353, 0]
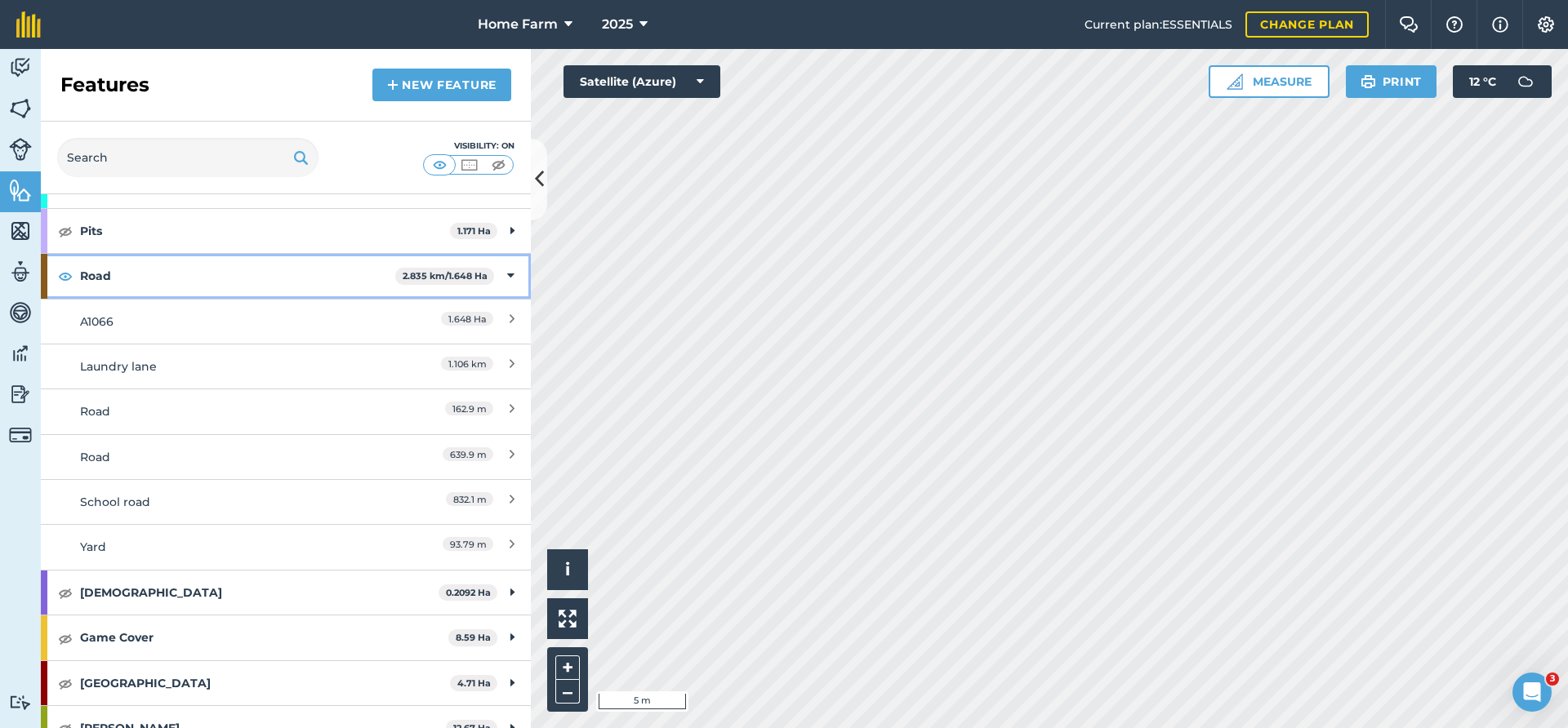
click at [509, 276] on icon at bounding box center [510, 276] width 7 height 18
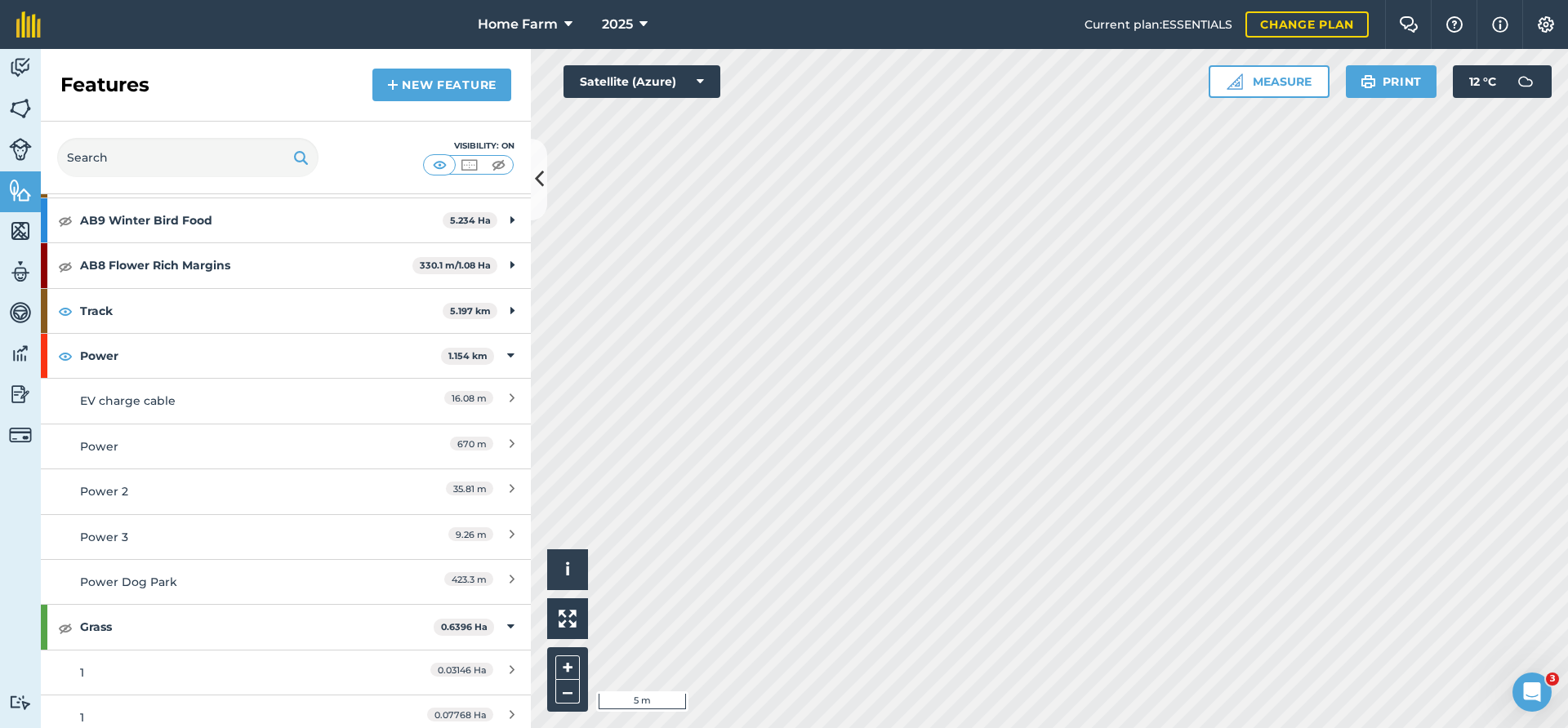
scroll to position [705, 0]
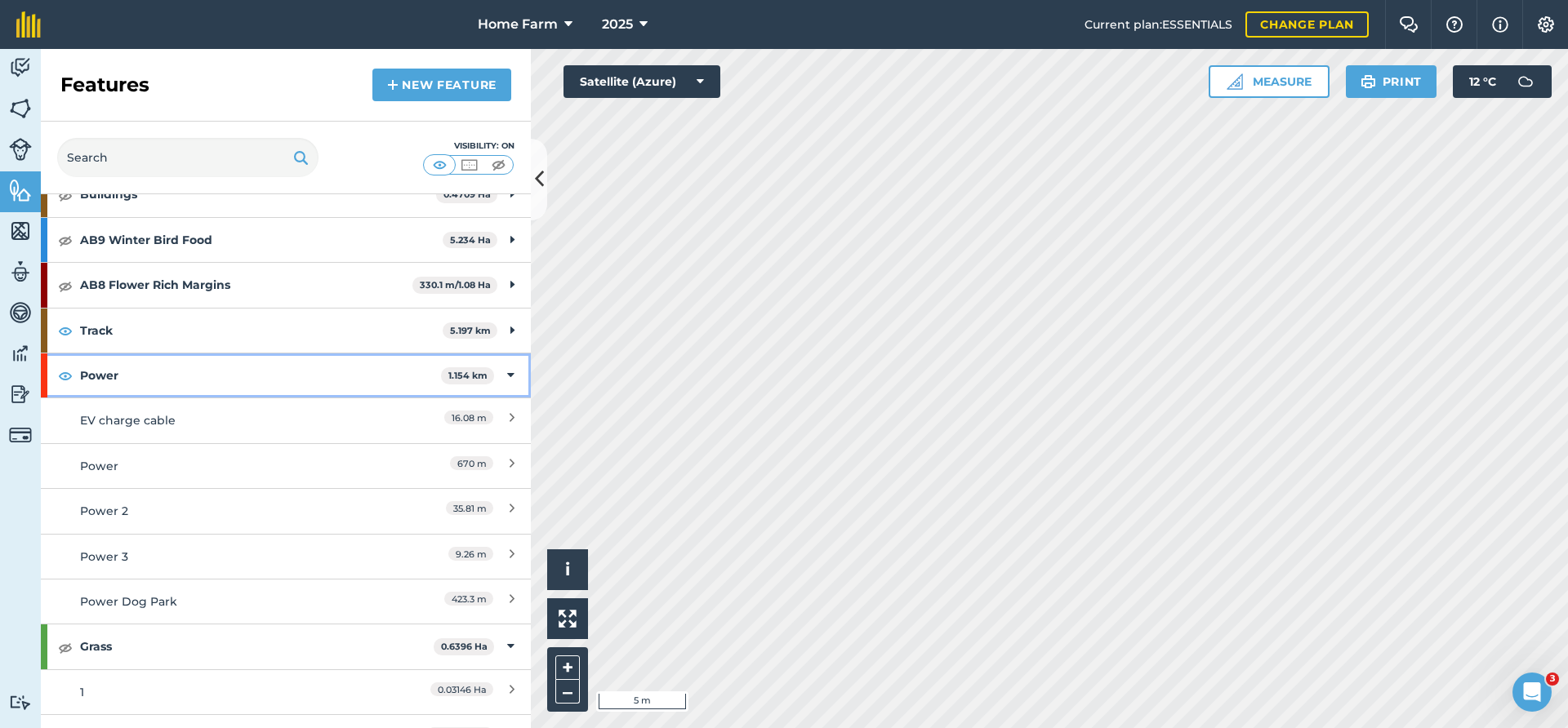
click at [513, 367] on div "Power 1.154 km" at bounding box center [285, 376] width 490 height 44
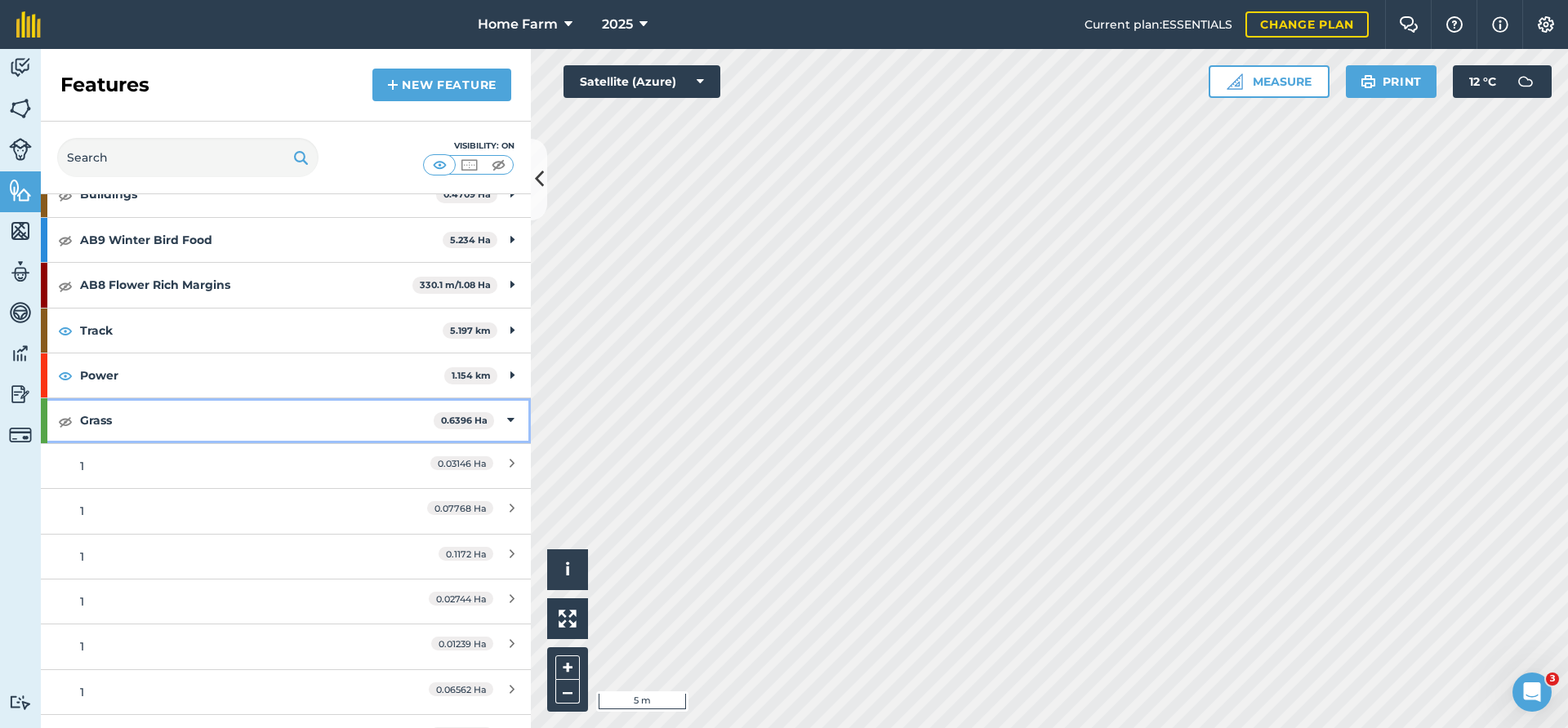
click at [509, 420] on icon at bounding box center [510, 421] width 7 height 18
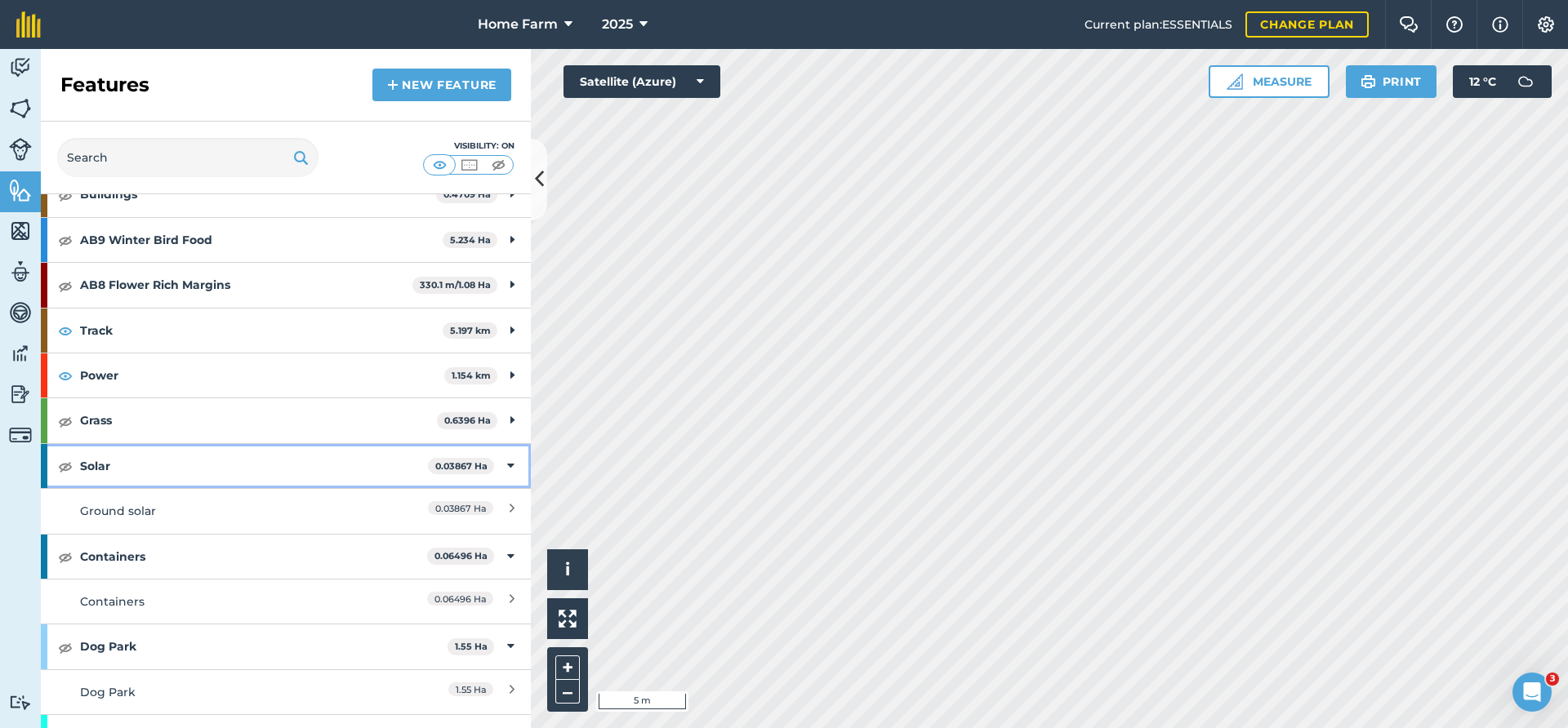
click at [508, 469] on icon at bounding box center [510, 466] width 7 height 18
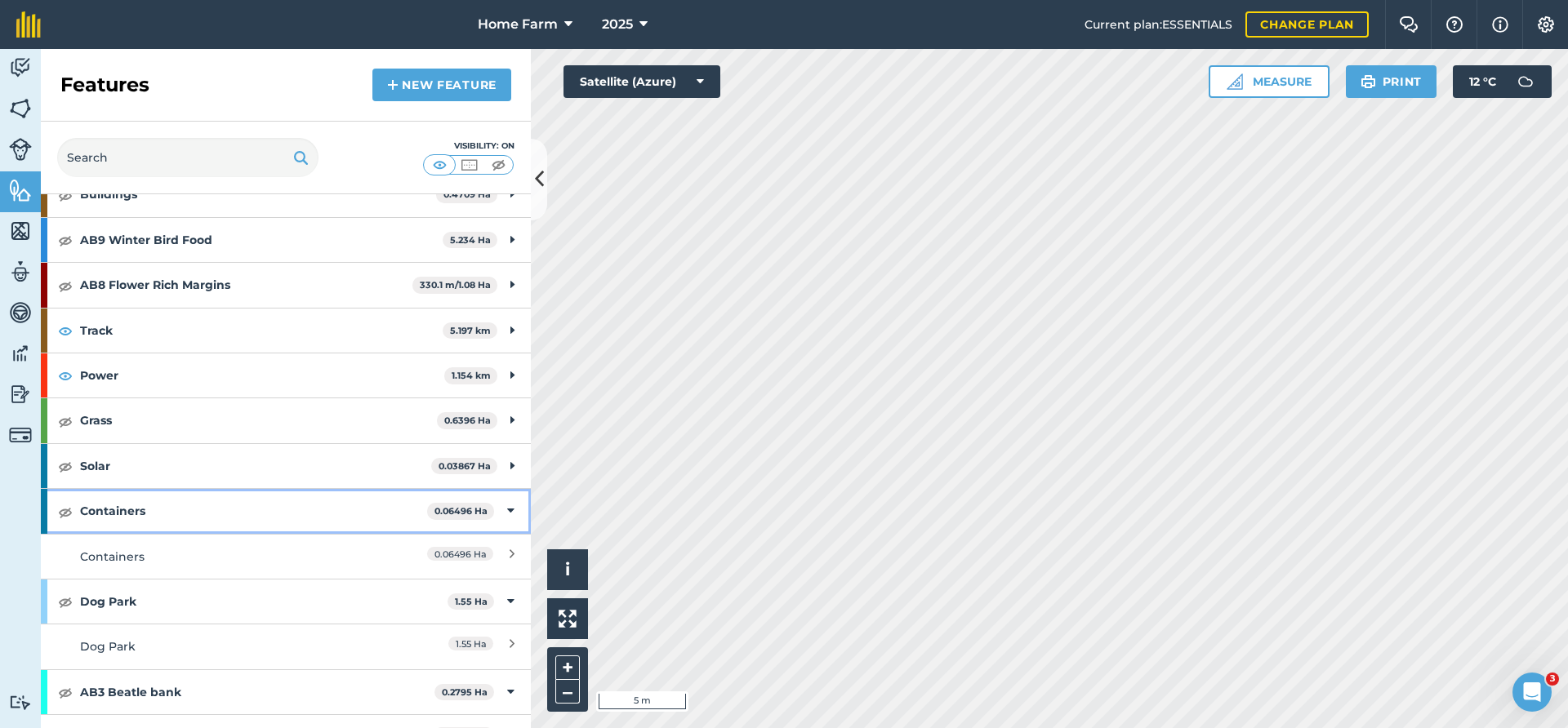
click at [513, 502] on div "Containers 0.06496 Ha" at bounding box center [285, 511] width 490 height 44
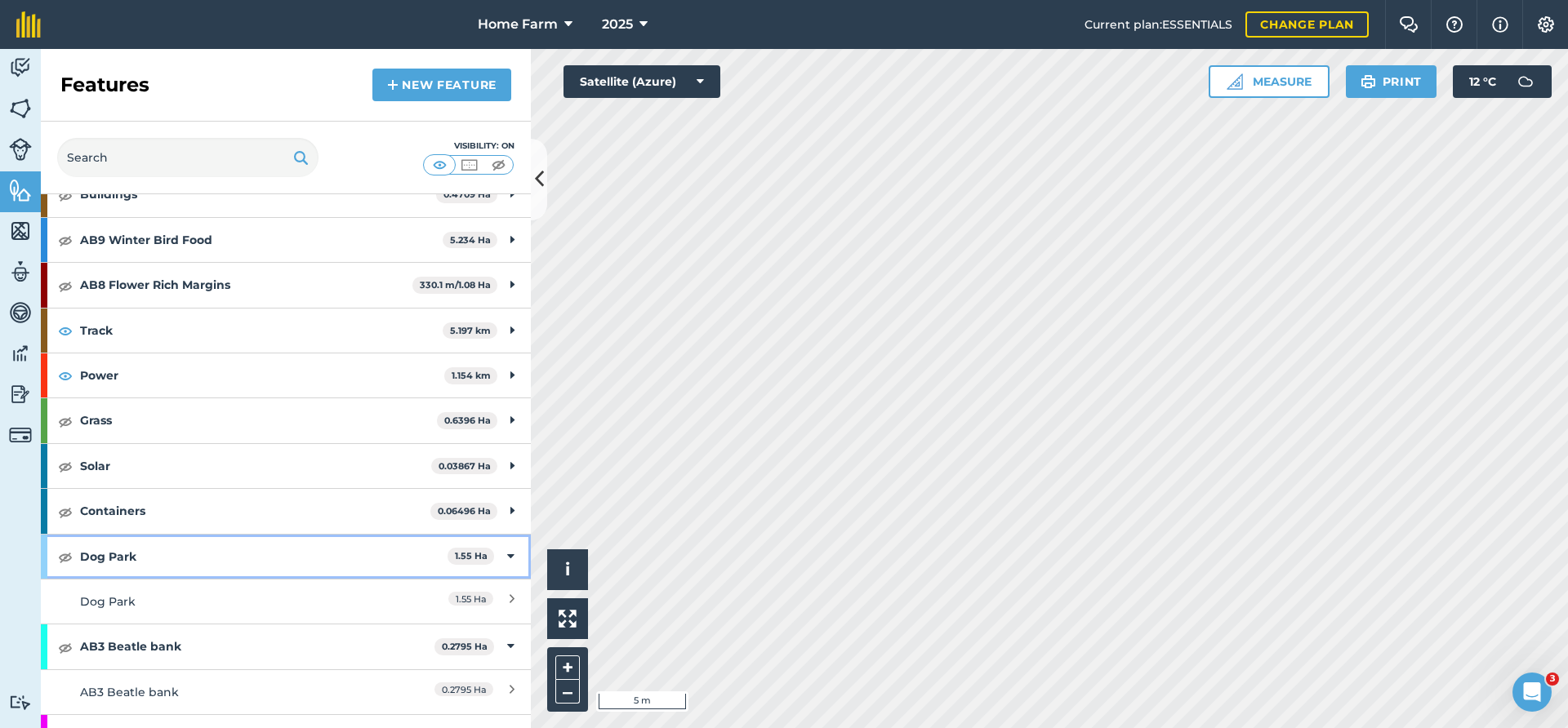
click at [513, 554] on icon at bounding box center [510, 557] width 7 height 18
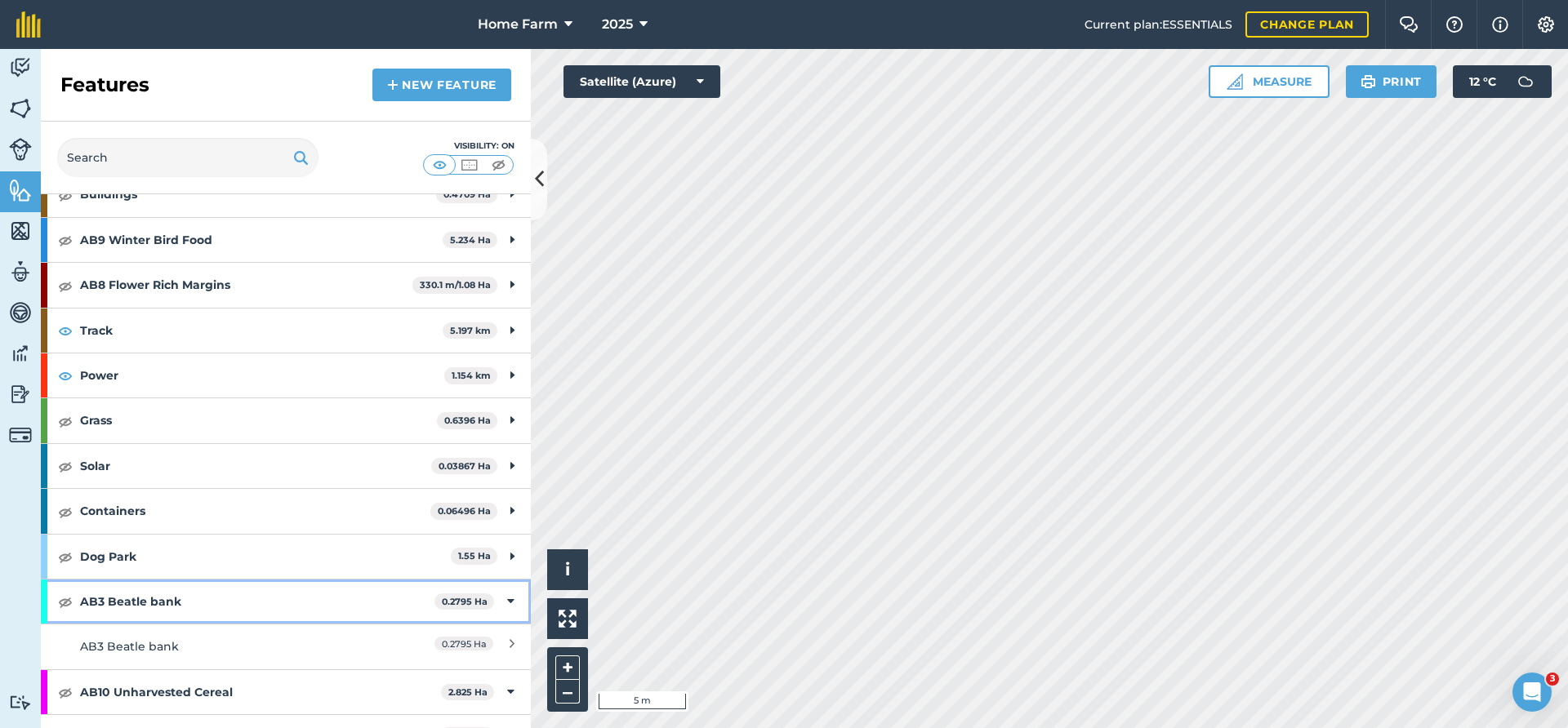
click at [511, 596] on icon at bounding box center [510, 602] width 7 height 18
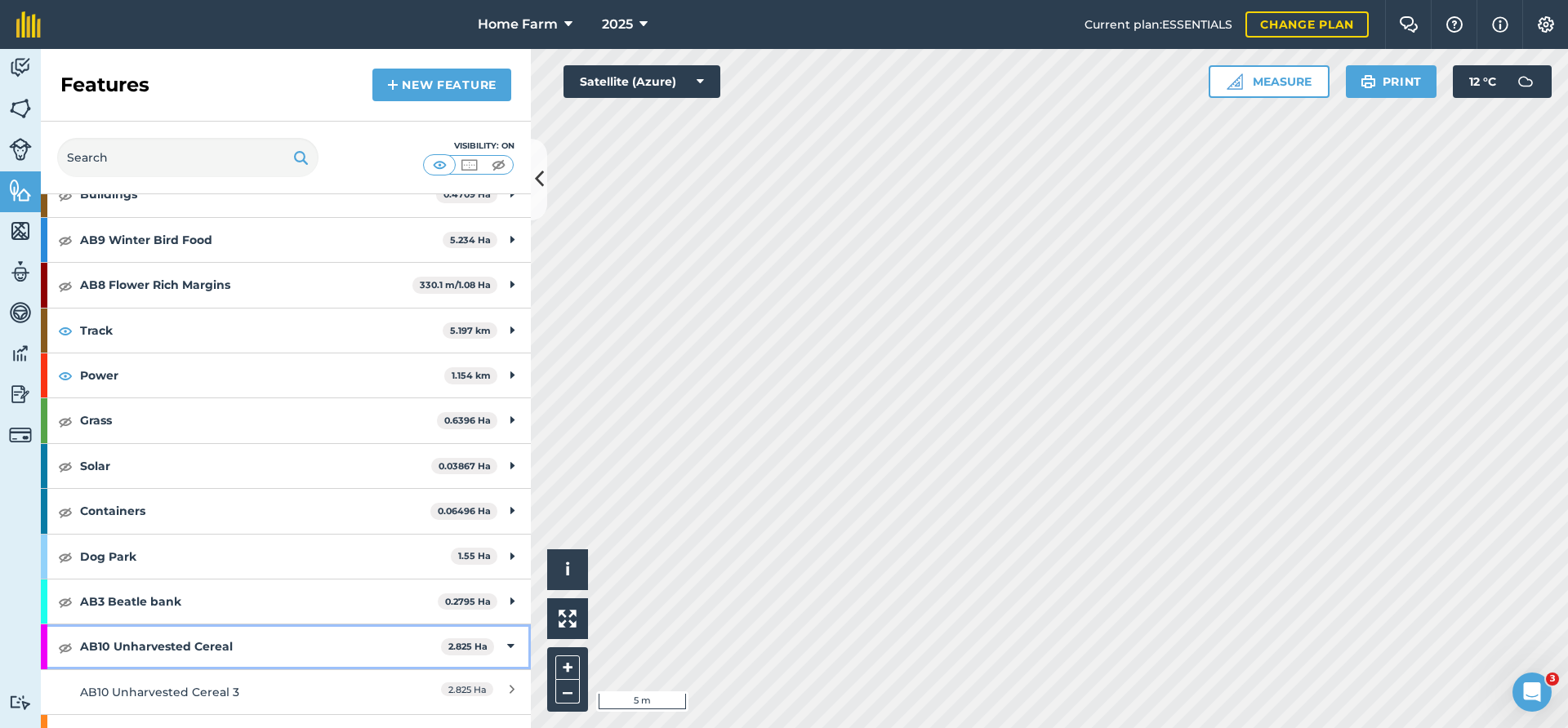
click at [514, 648] on div "AB10 Unharvested Cereal 2.825 Ha" at bounding box center [285, 646] width 490 height 44
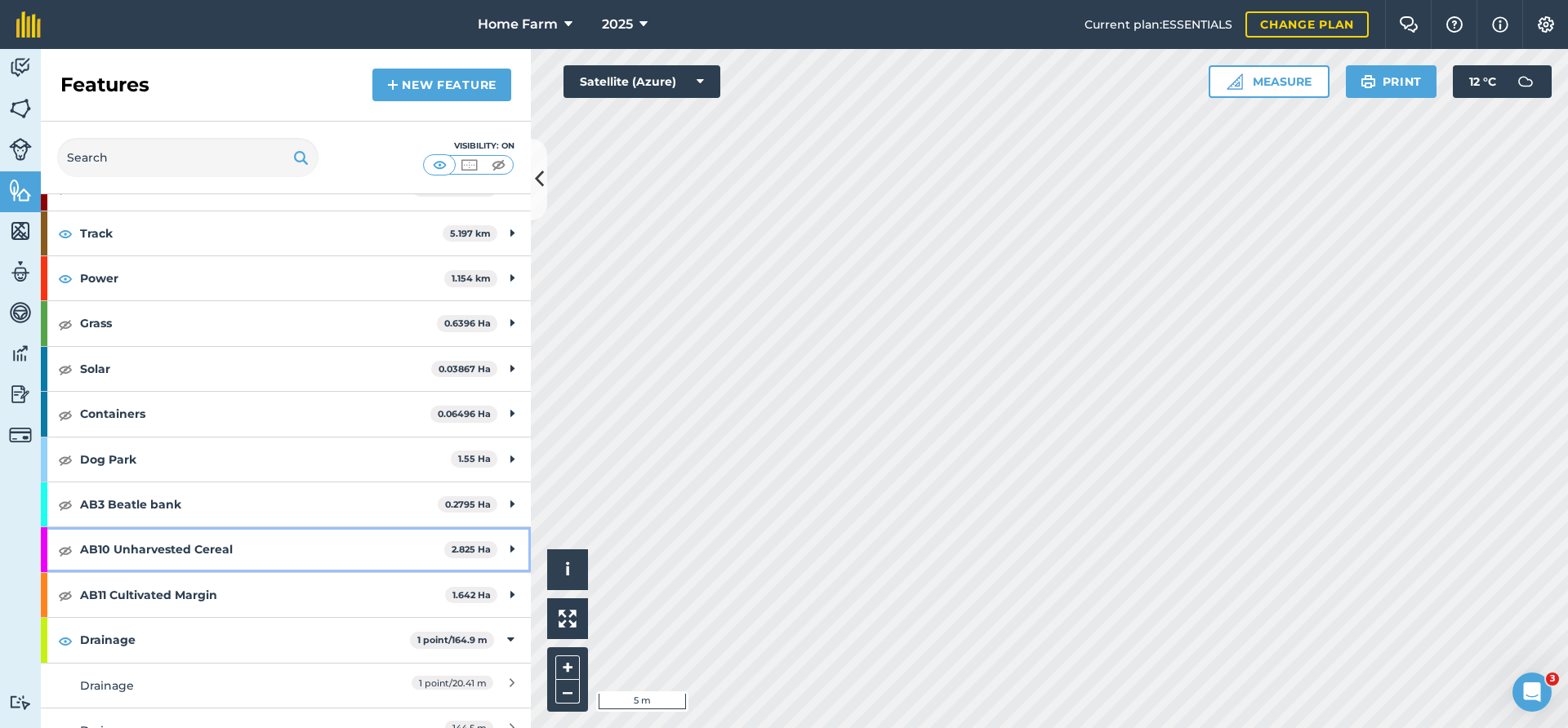
scroll to position [828, 0]
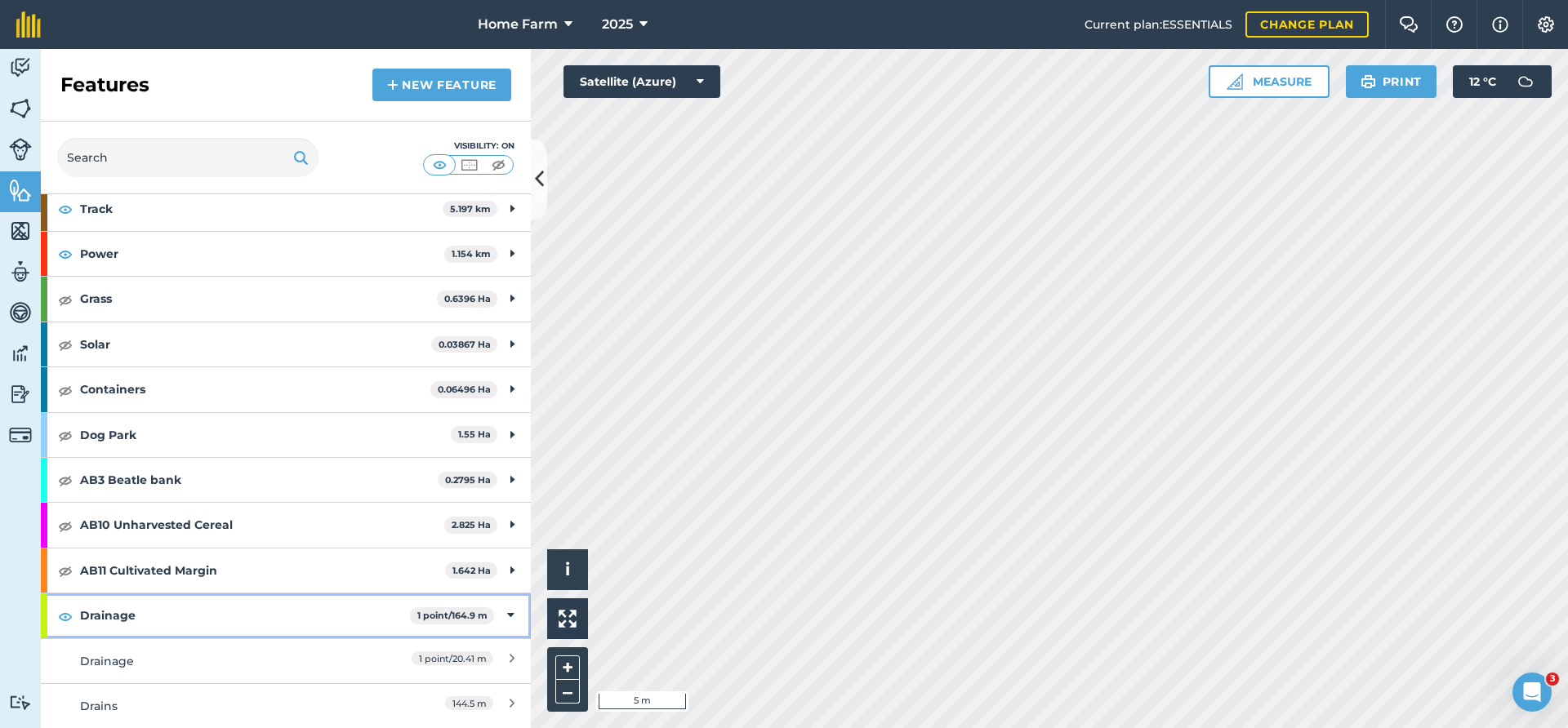
click at [514, 614] on div "Drainage 1 point / 164.9 m" at bounding box center [285, 616] width 490 height 44
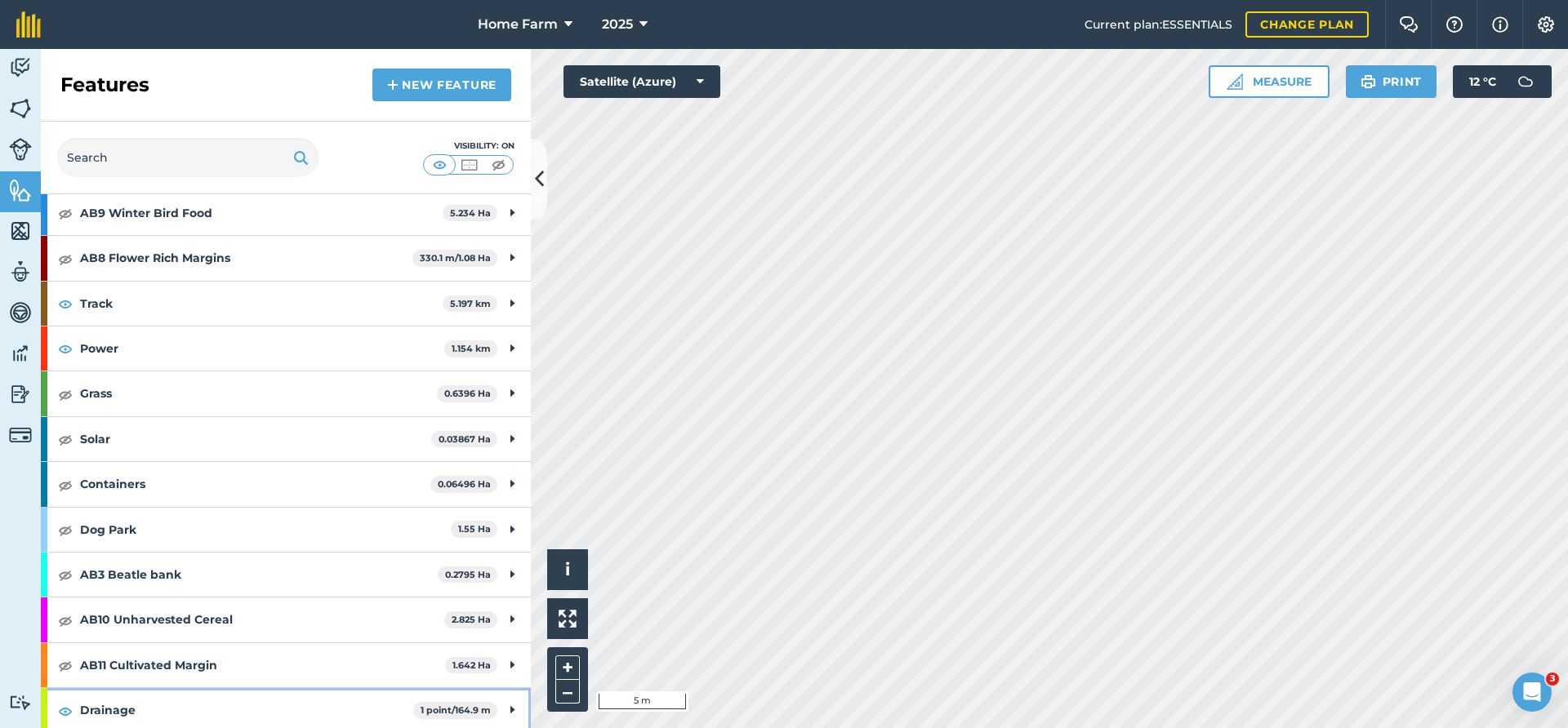
scroll to position [737, 0]
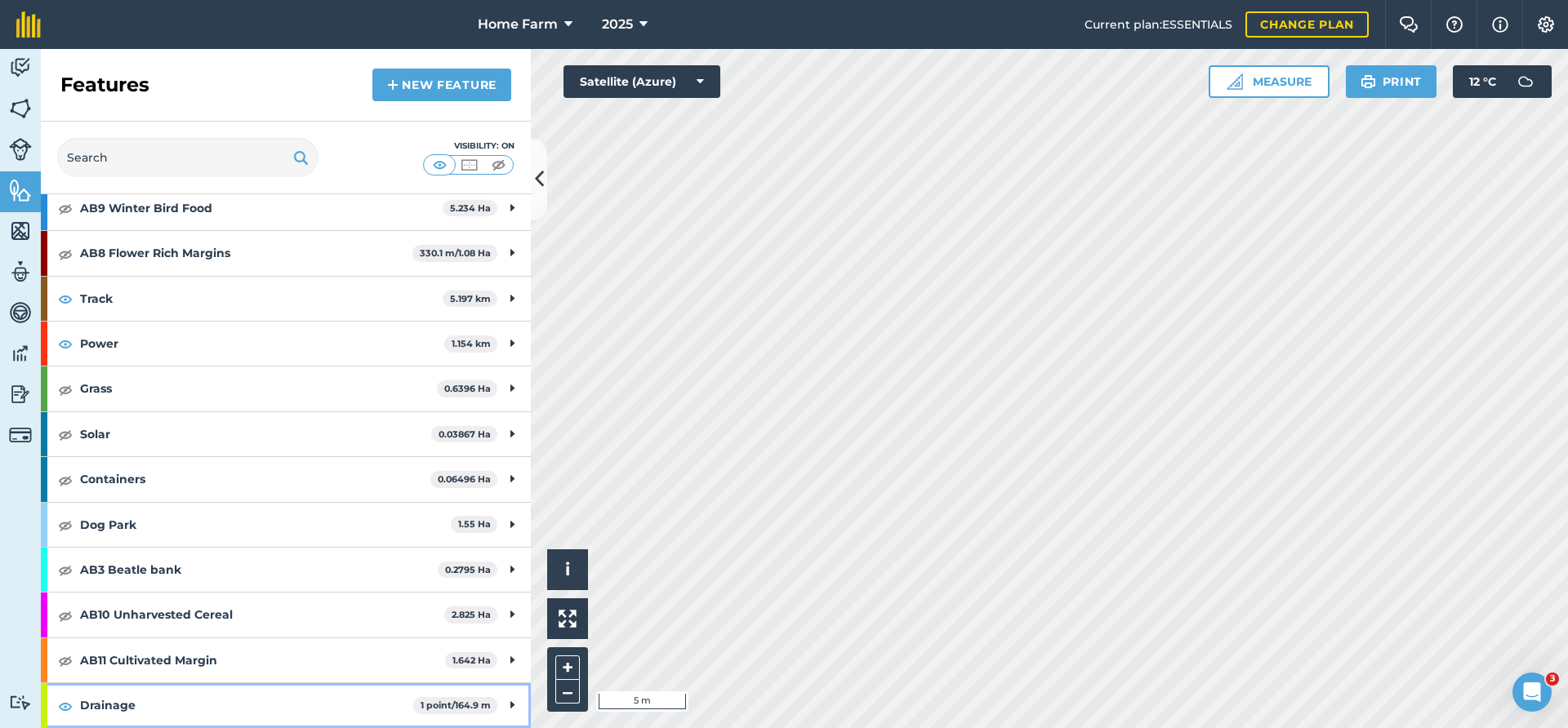
click at [249, 702] on strong "Drainage" at bounding box center [246, 705] width 333 height 44
click at [506, 704] on div "Drainage 1 point / 164.9 m" at bounding box center [285, 705] width 490 height 44
click at [513, 703] on icon at bounding box center [512, 705] width 4 height 18
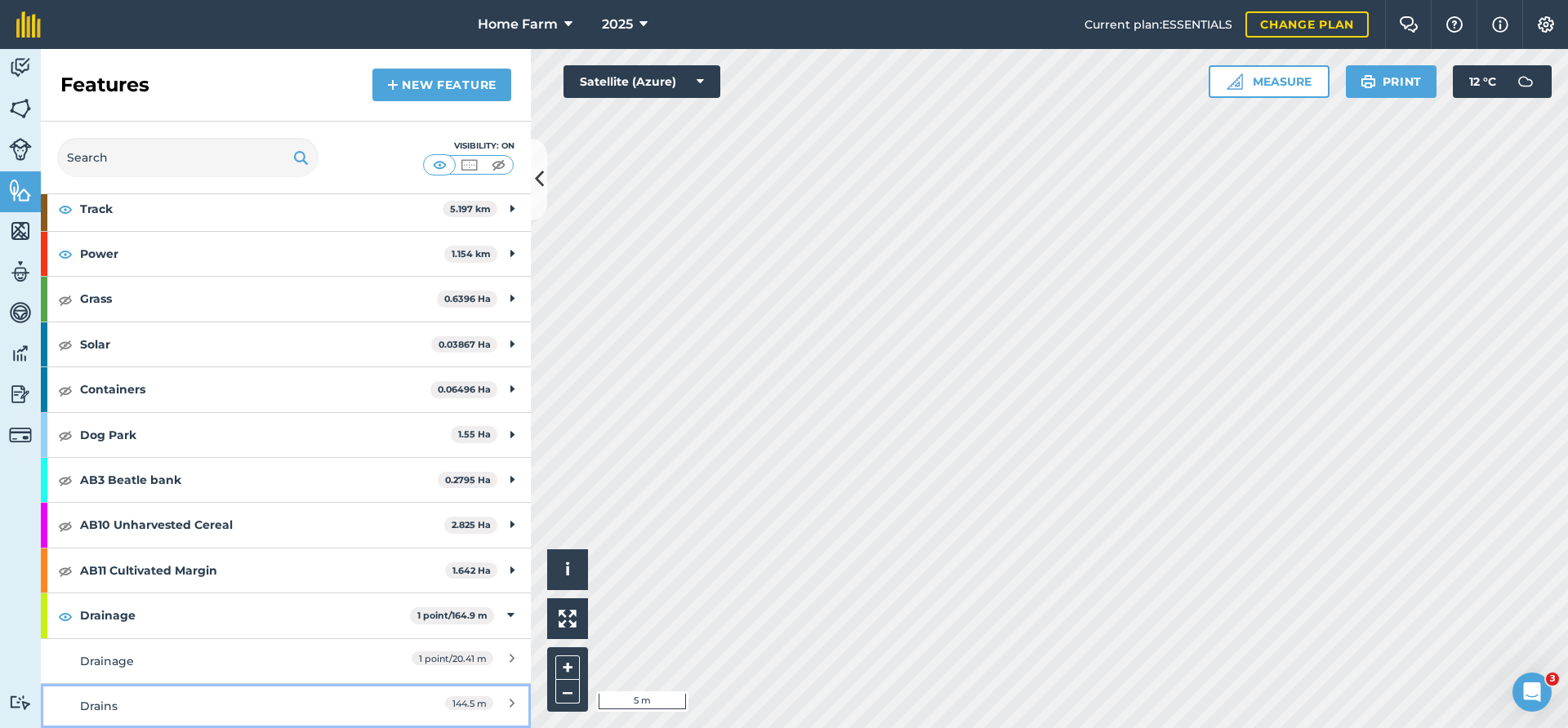
click at [301, 700] on div "Drains" at bounding box center [224, 706] width 289 height 18
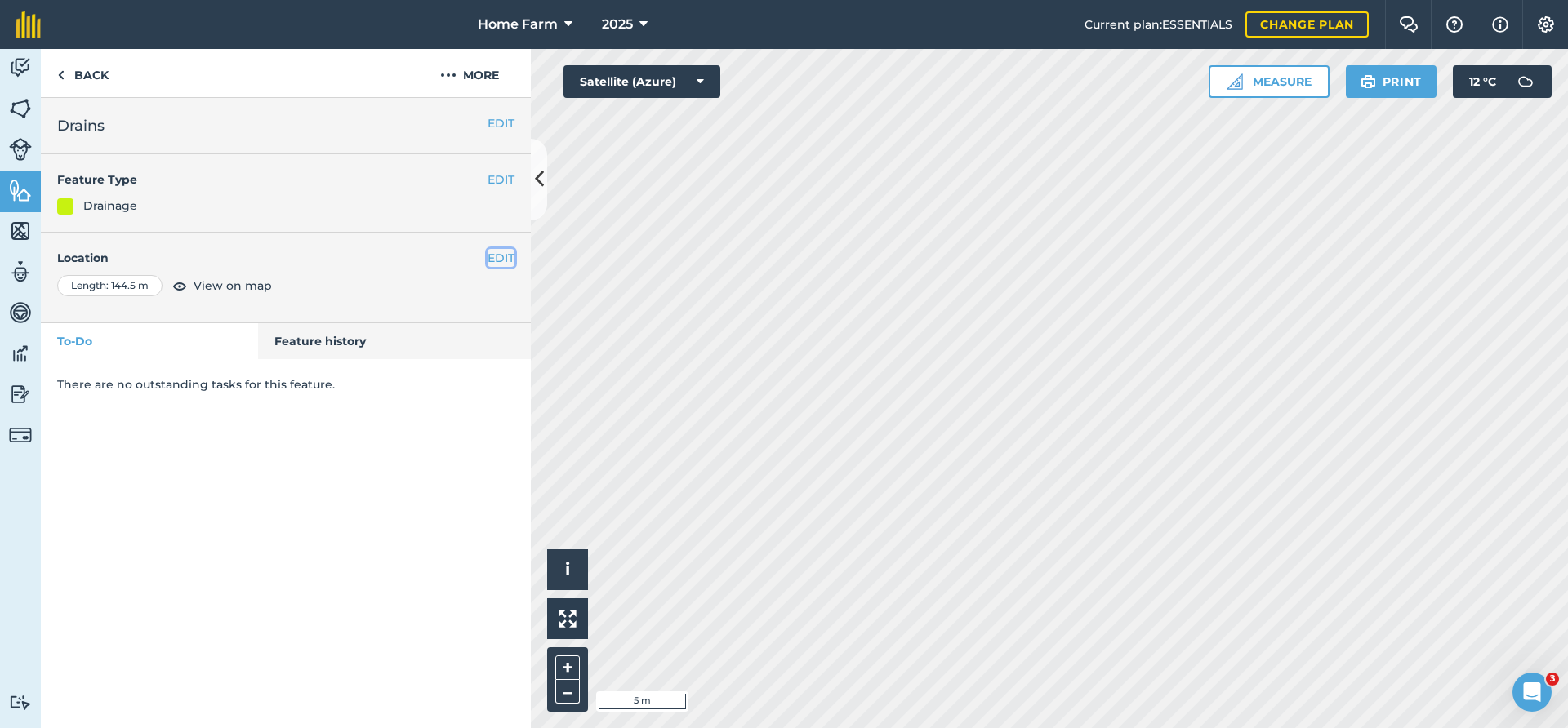
click at [503, 254] on button "EDIT" at bounding box center [500, 258] width 27 height 18
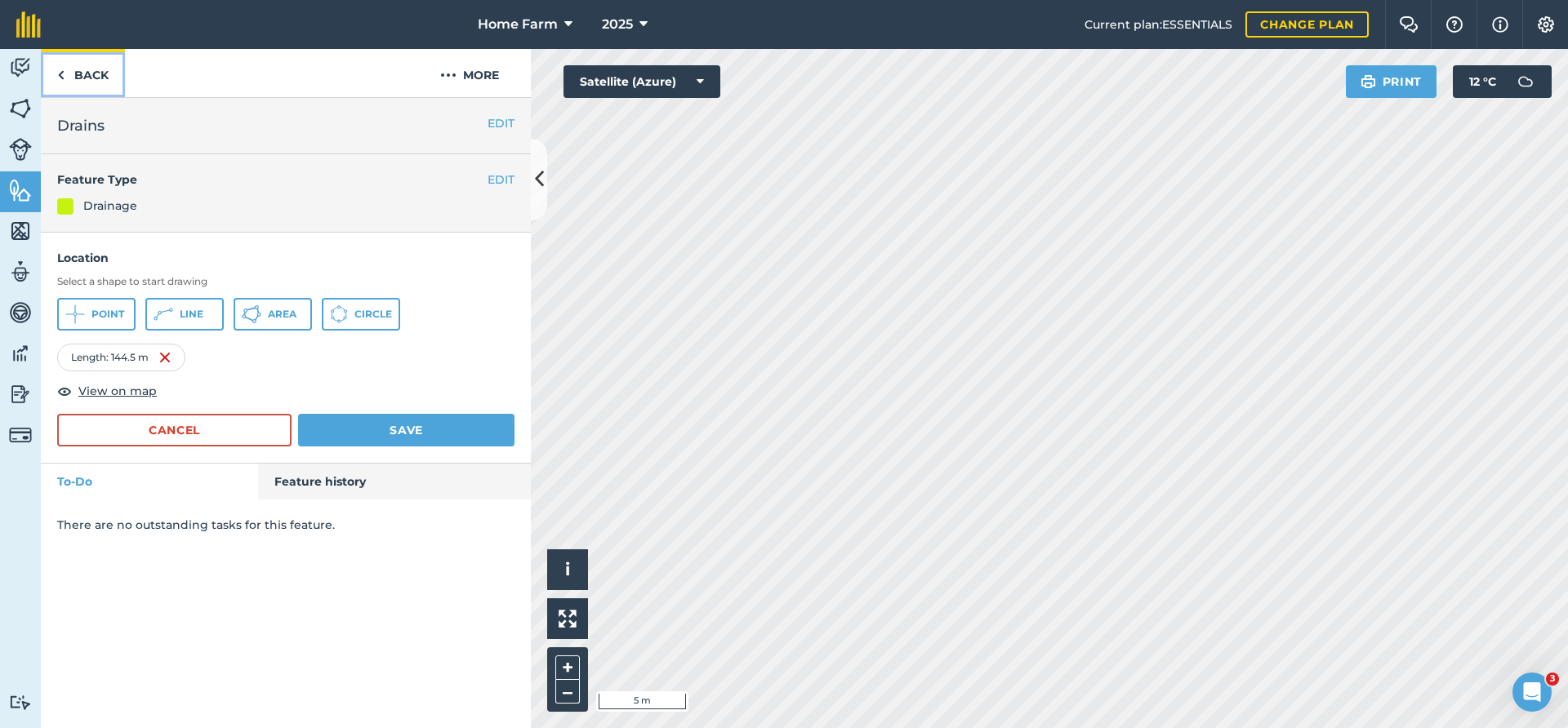
click at [89, 78] on link "Back" at bounding box center [83, 73] width 85 height 48
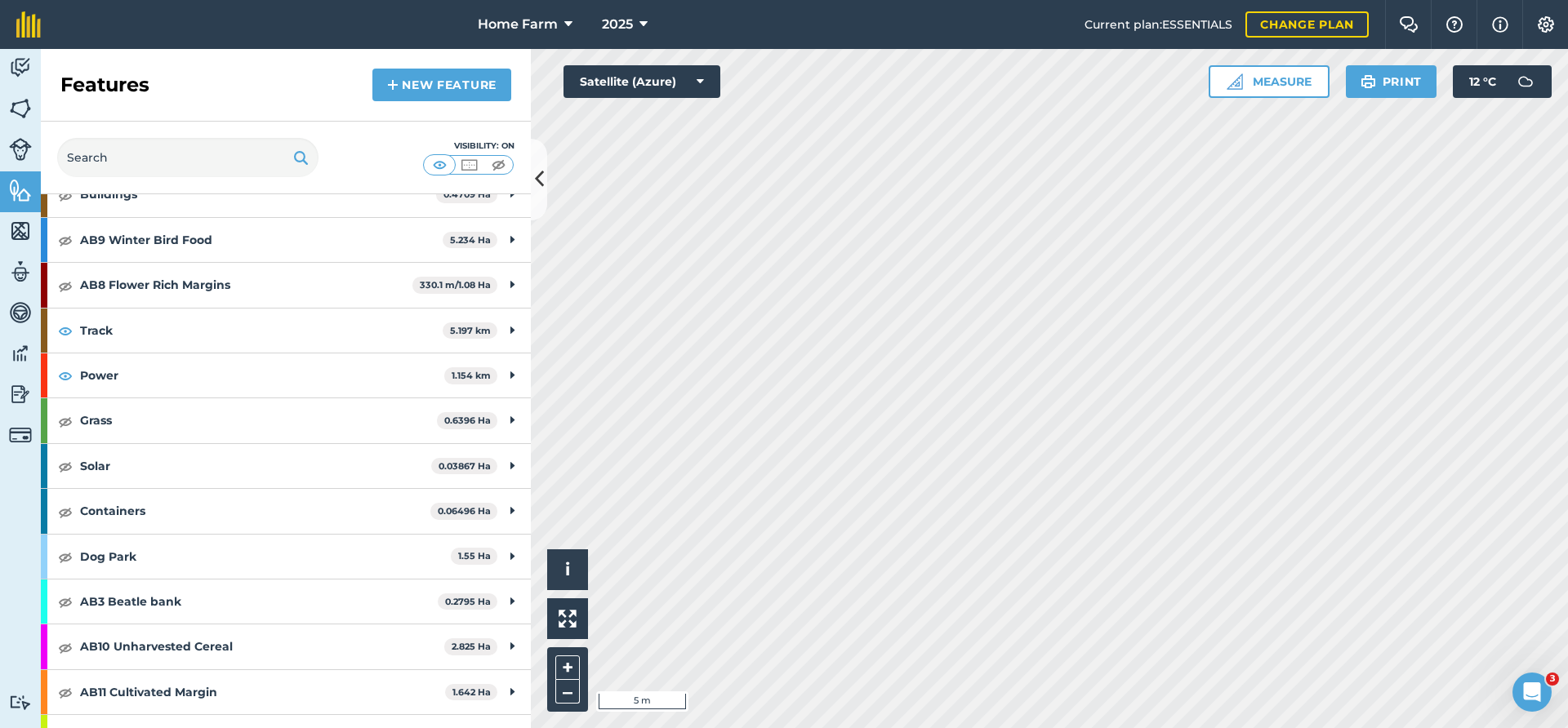
scroll to position [828, 0]
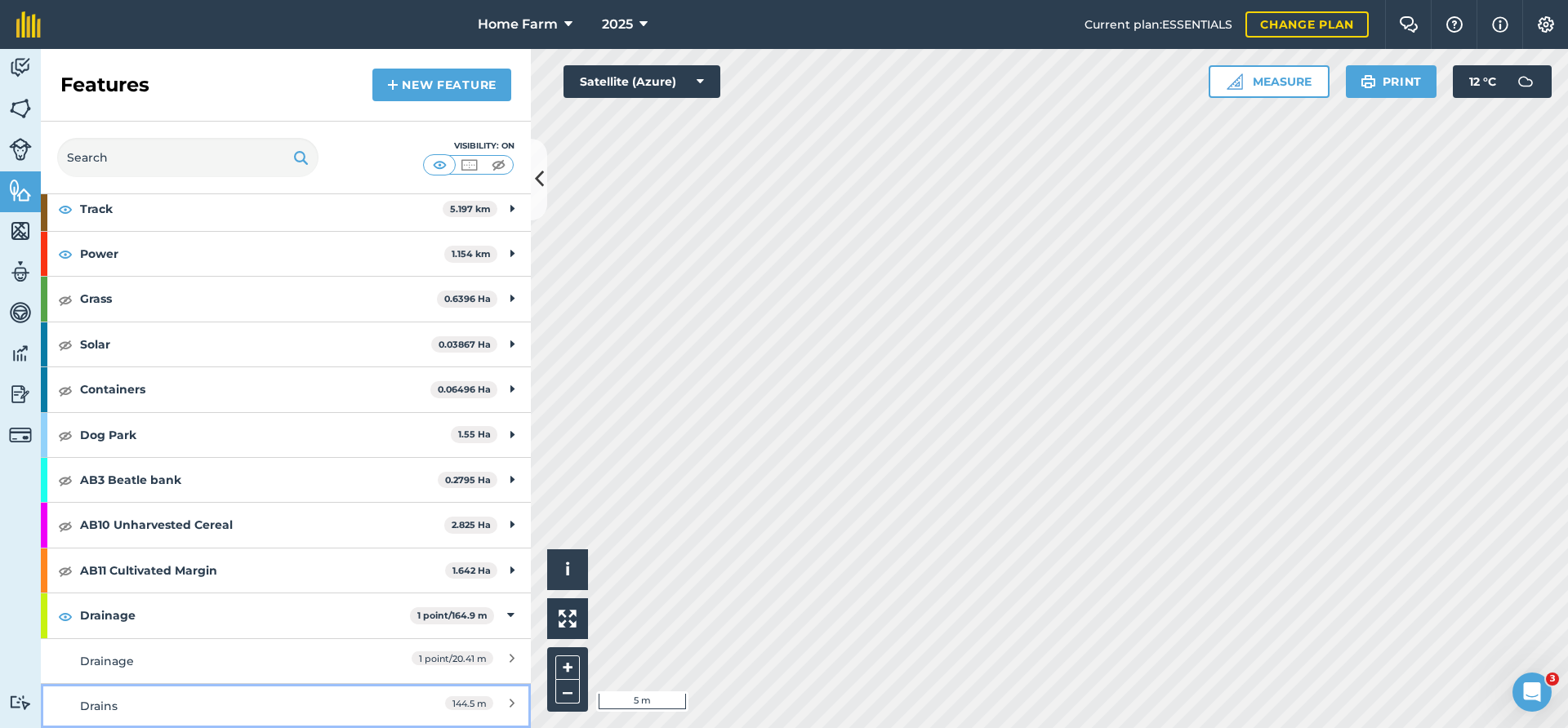
click at [230, 703] on div "Drains" at bounding box center [224, 706] width 289 height 18
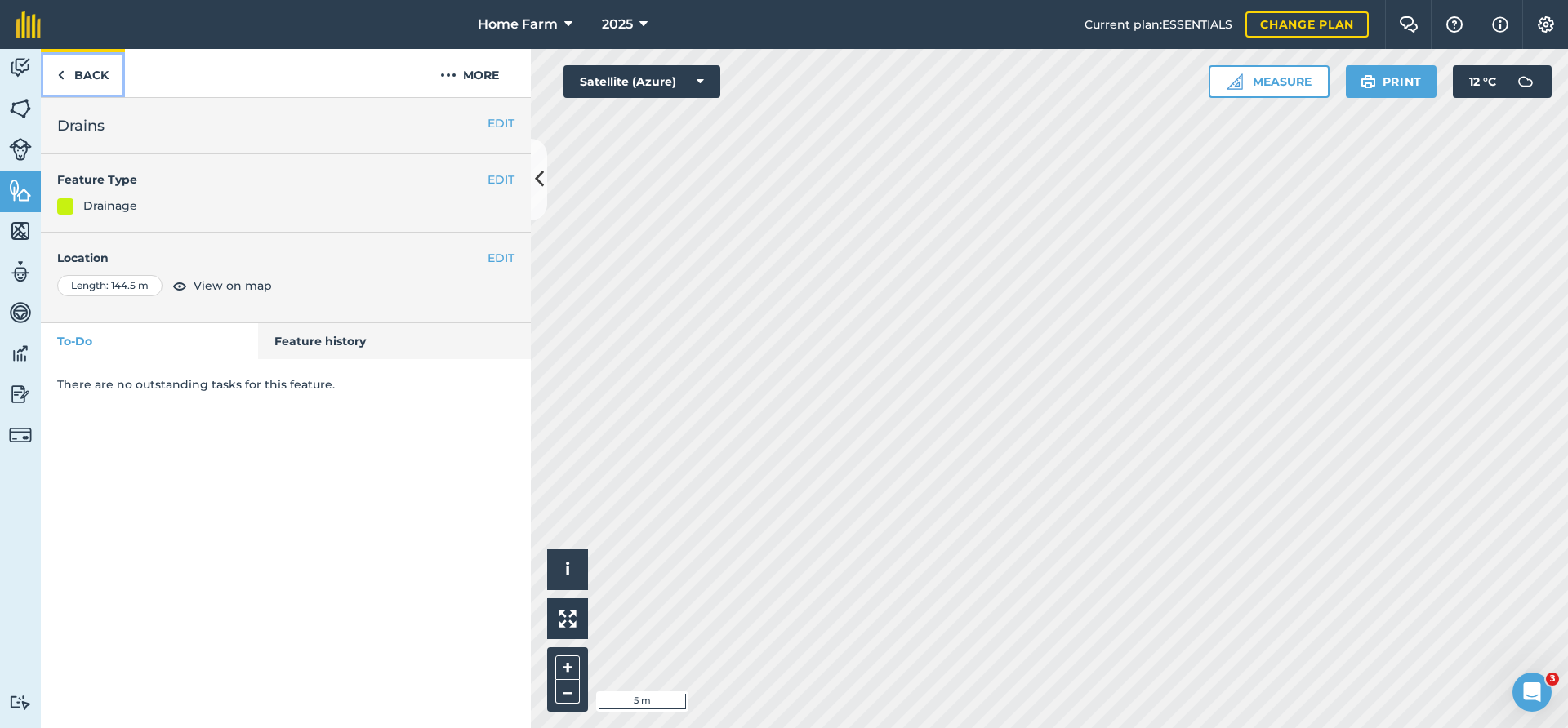
click at [80, 65] on link "Back" at bounding box center [83, 73] width 85 height 48
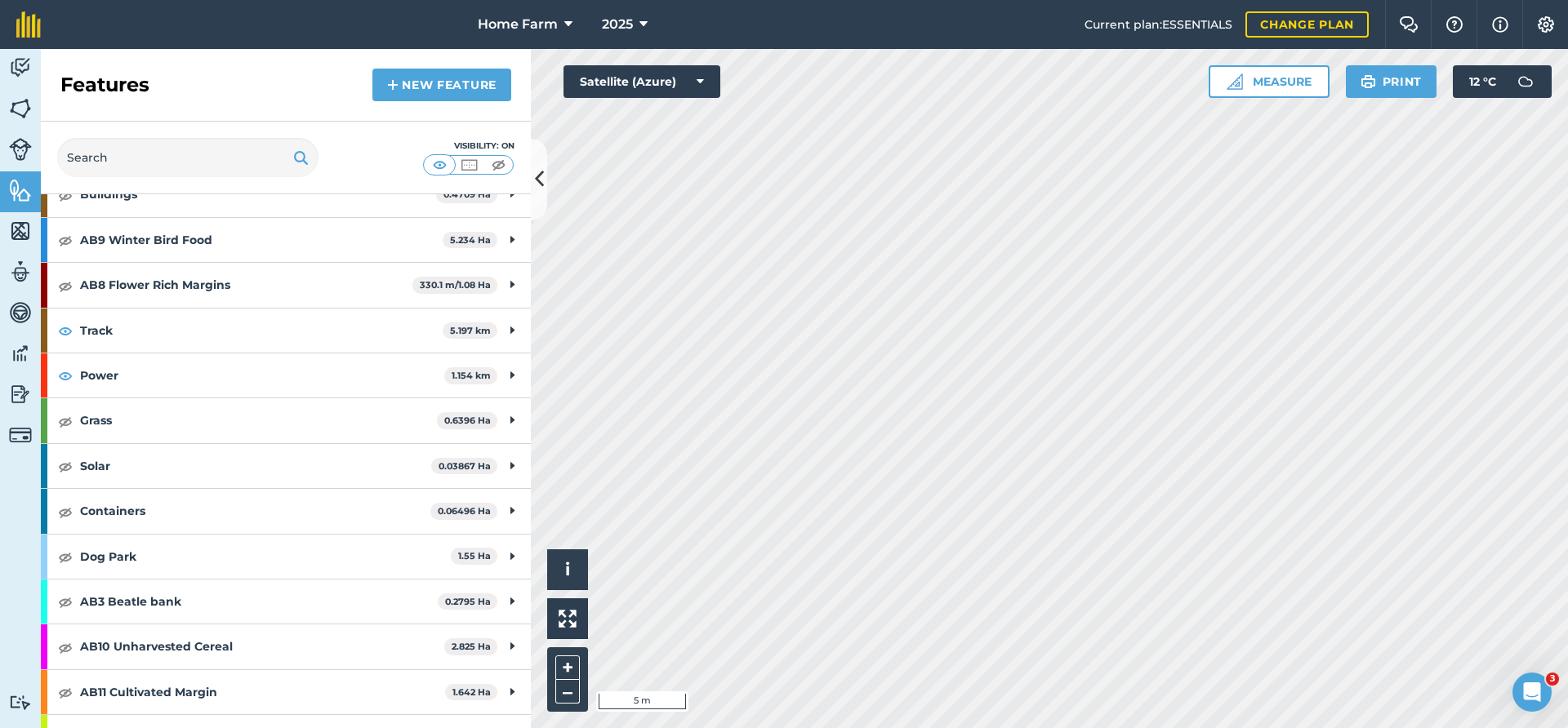
scroll to position [828, 0]
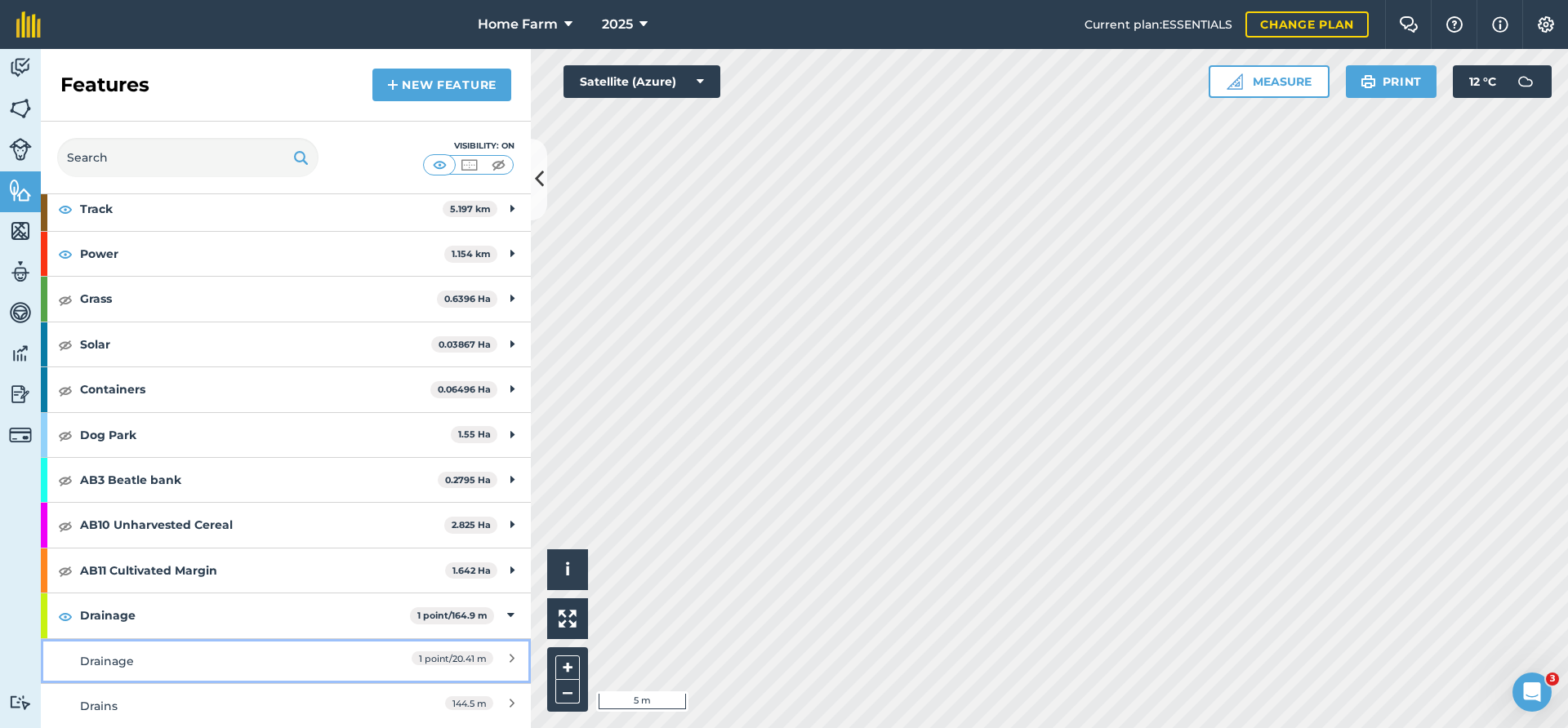
click at [392, 658] on div "1 point / 20.41 m" at bounding box center [441, 661] width 144 height 18
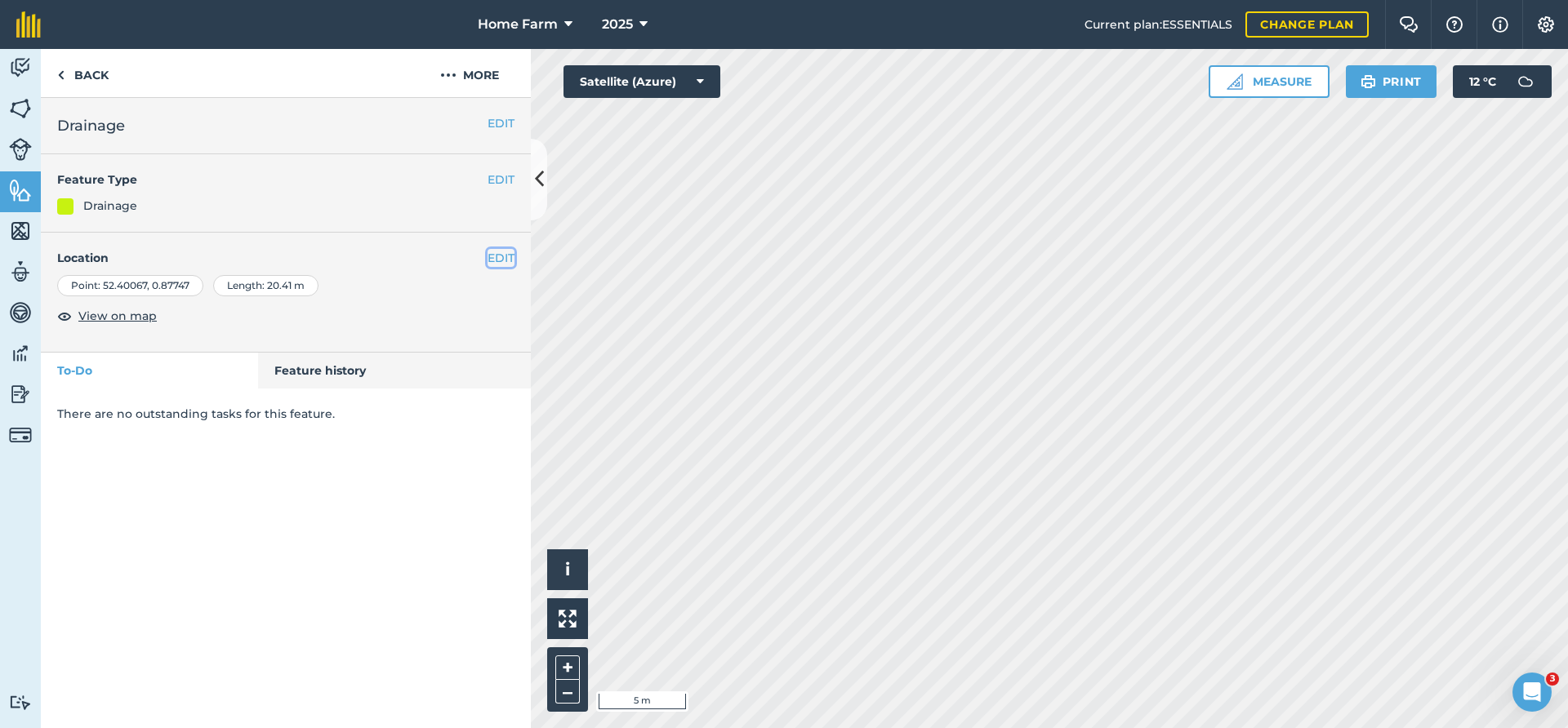
click at [495, 260] on button "EDIT" at bounding box center [500, 258] width 27 height 18
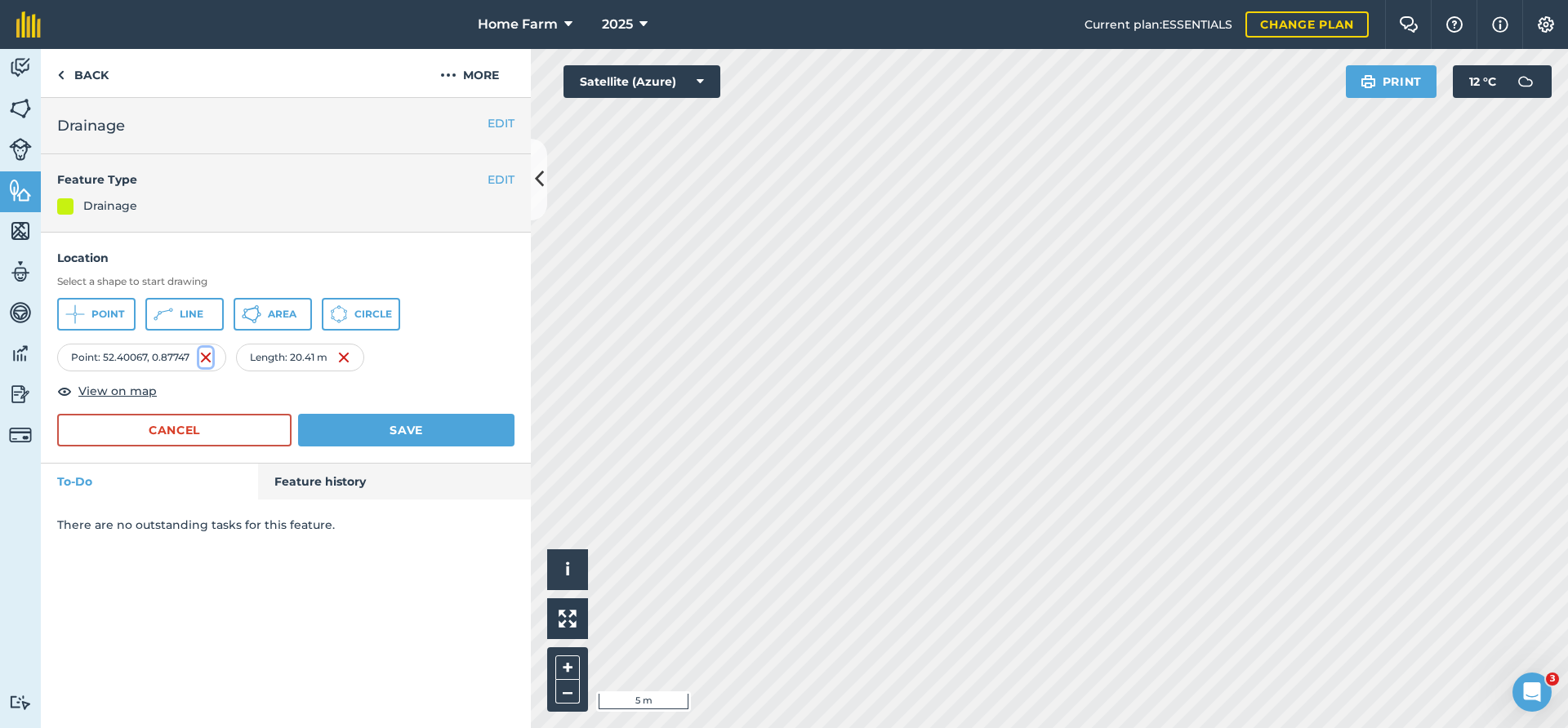
click at [206, 359] on img at bounding box center [205, 358] width 13 height 20
click at [409, 436] on button "Save" at bounding box center [407, 430] width 217 height 33
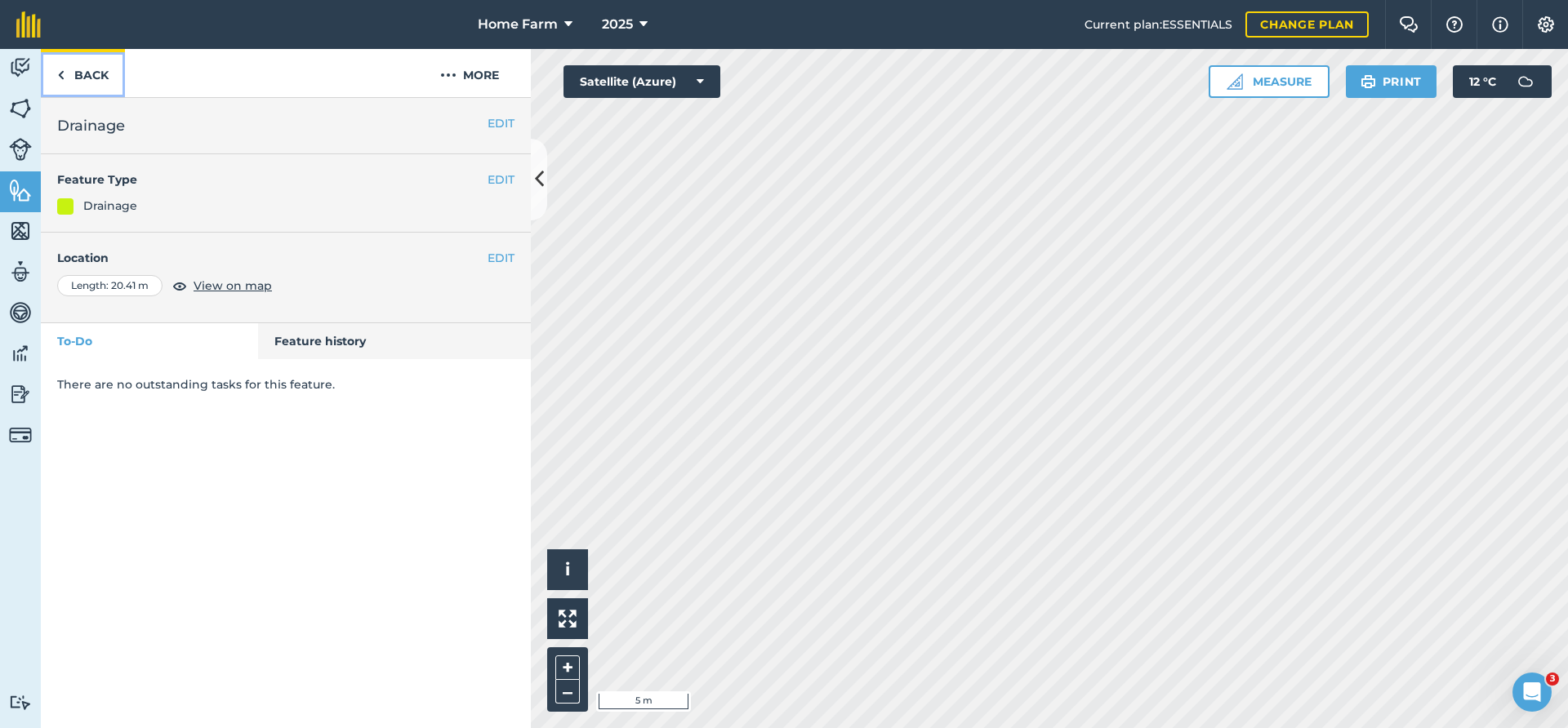
click at [105, 80] on link "Back" at bounding box center [83, 73] width 85 height 48
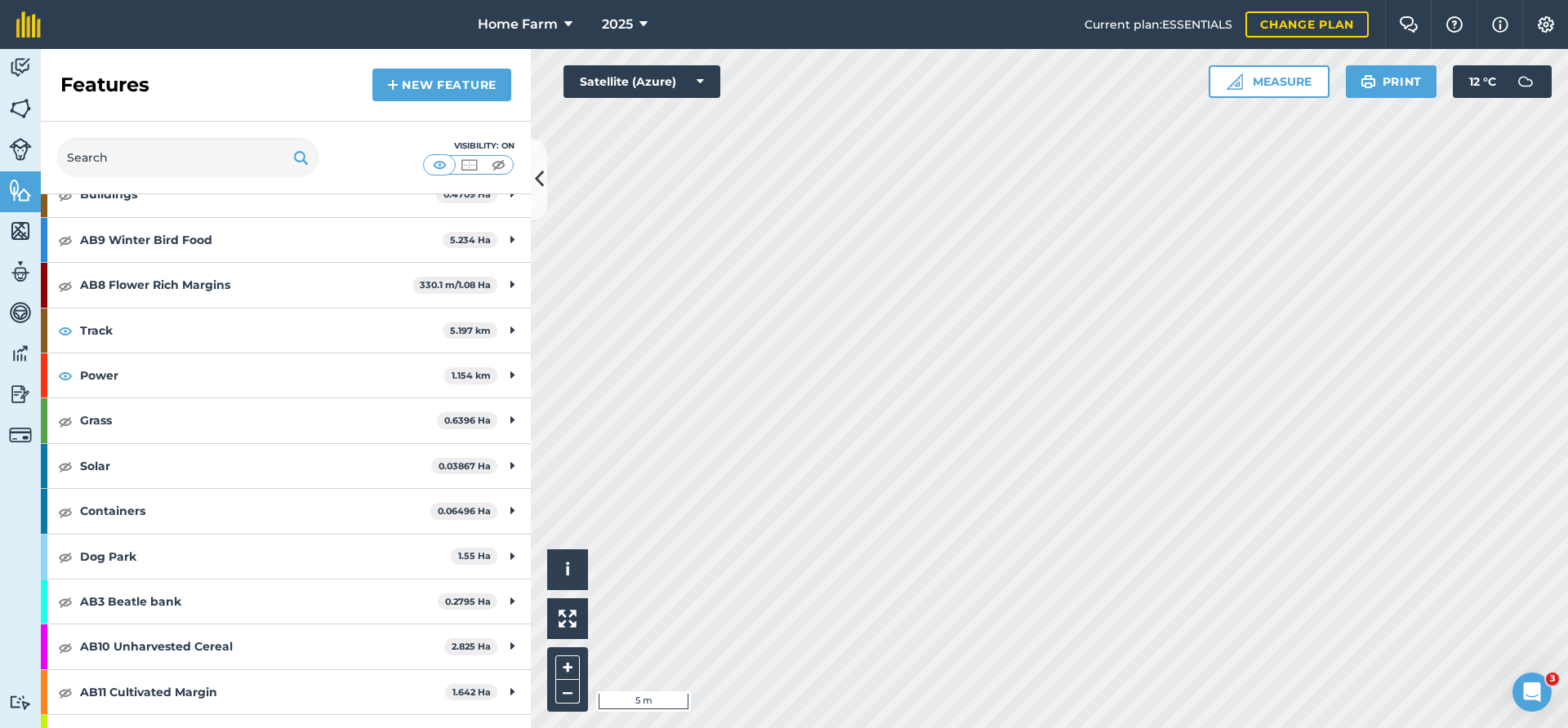
scroll to position [828, 0]
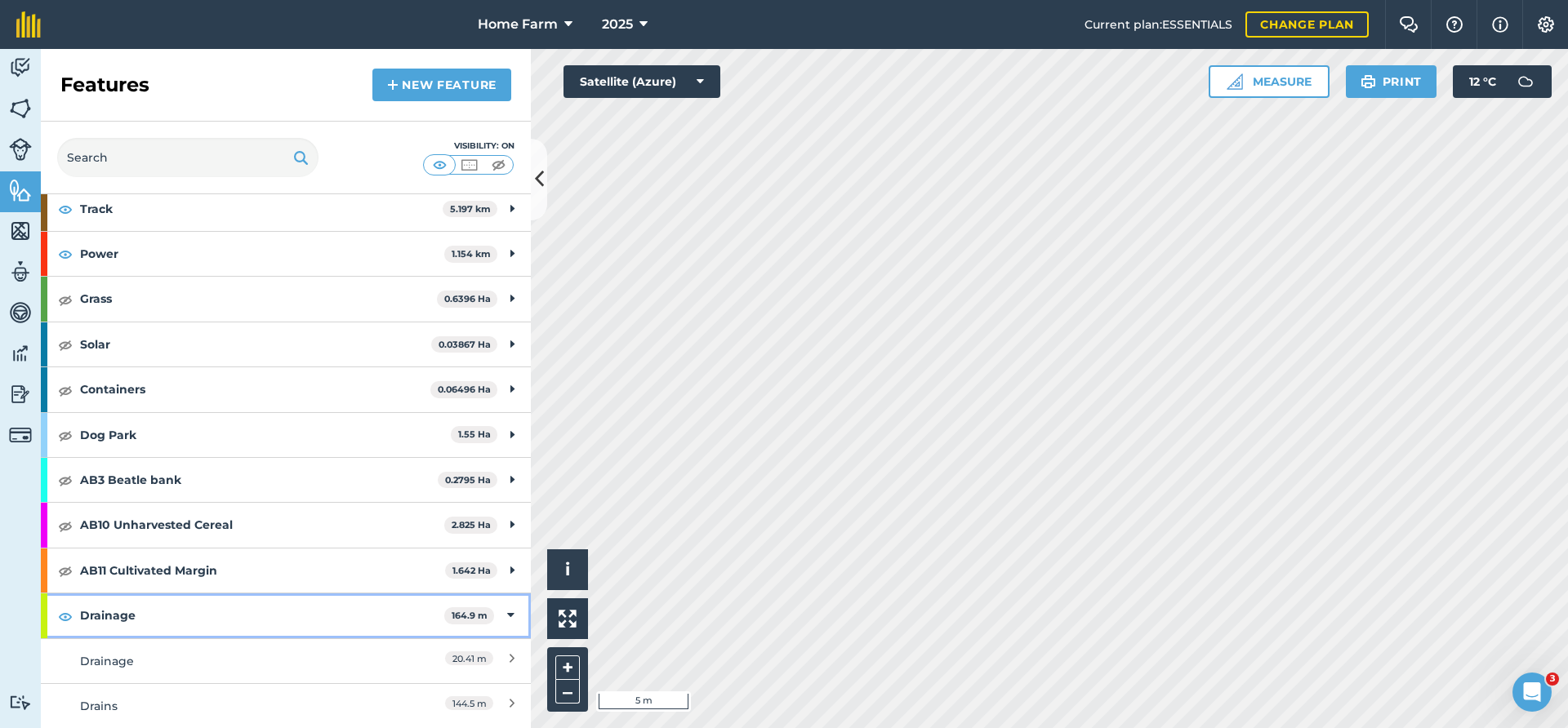
click at [287, 614] on strong "Drainage" at bounding box center [261, 616] width 364 height 44
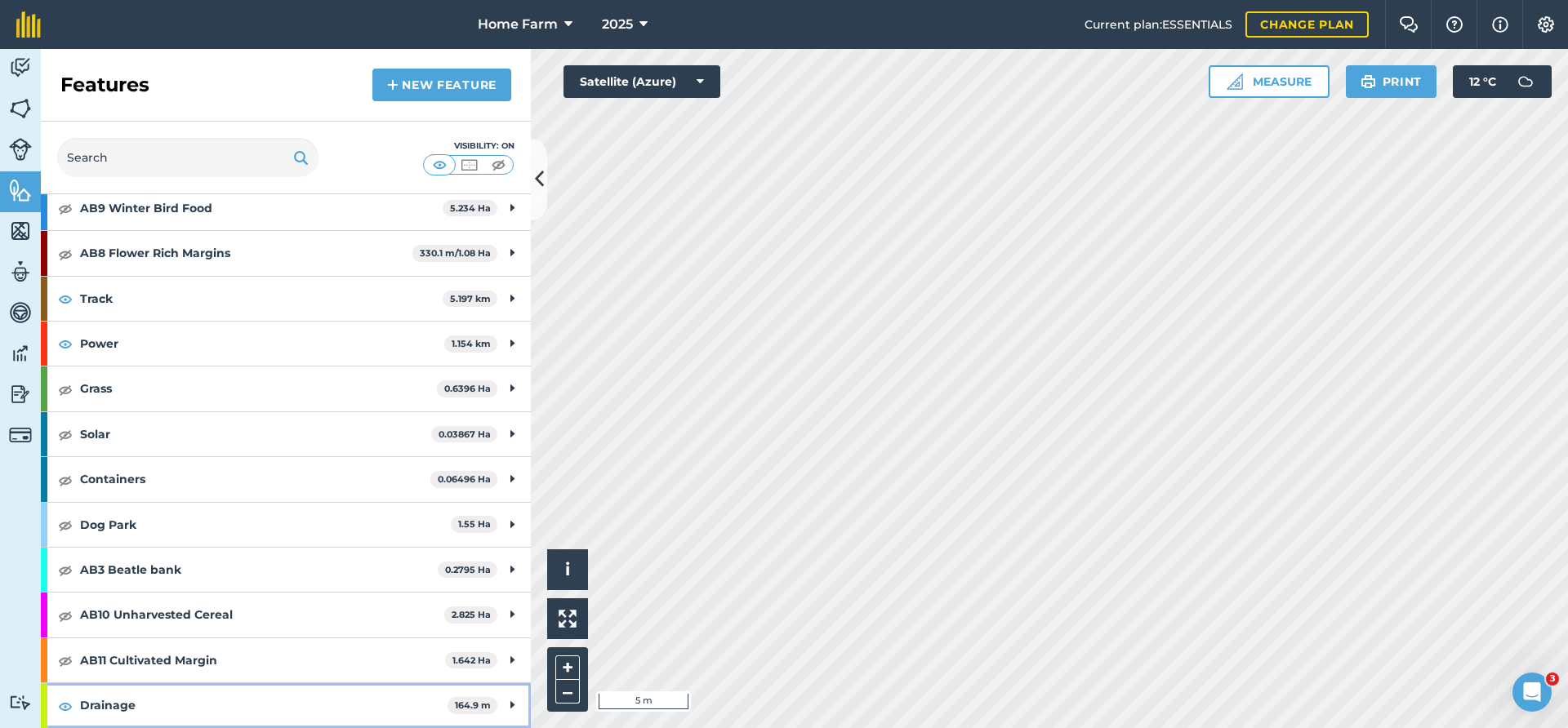
scroll to position [737, 0]
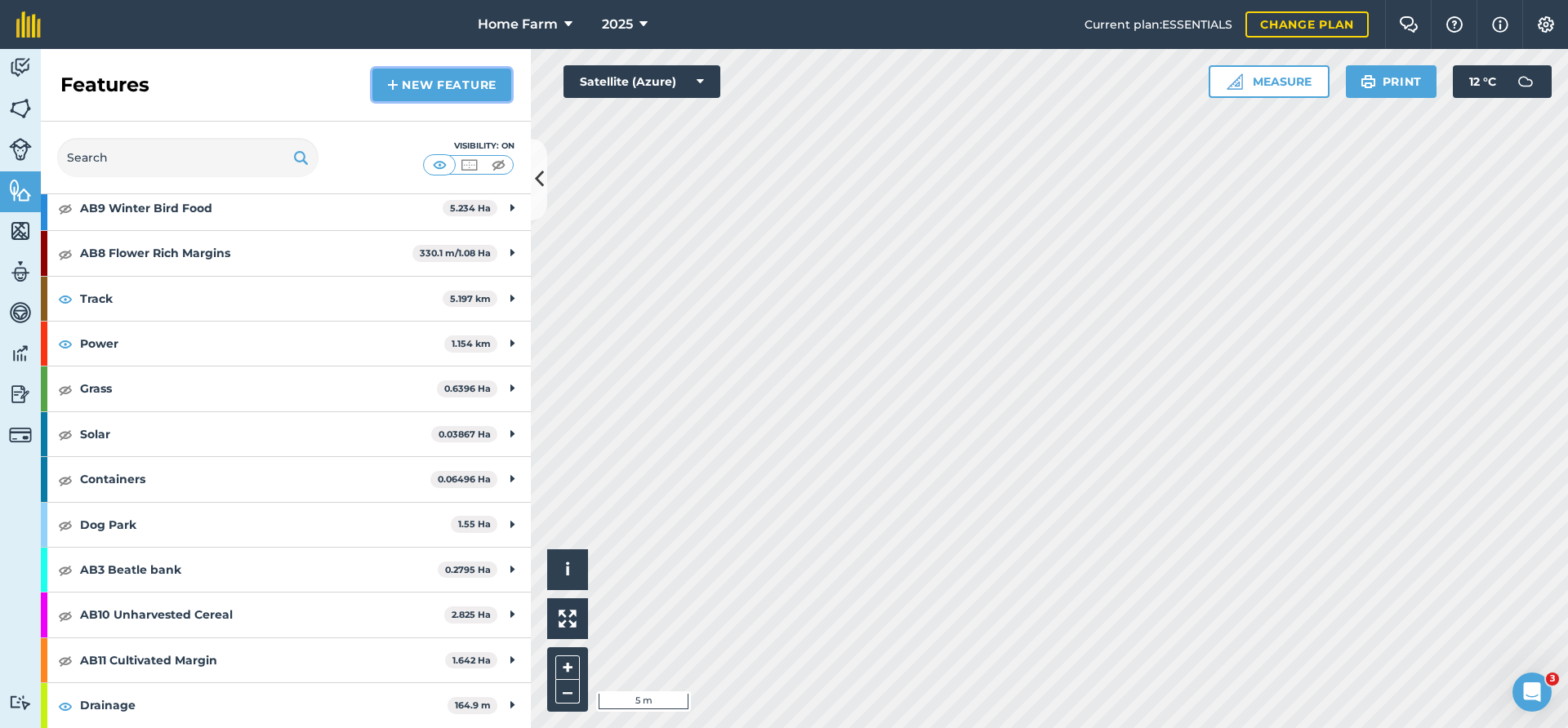
click at [427, 90] on link "New feature" at bounding box center [441, 85] width 139 height 33
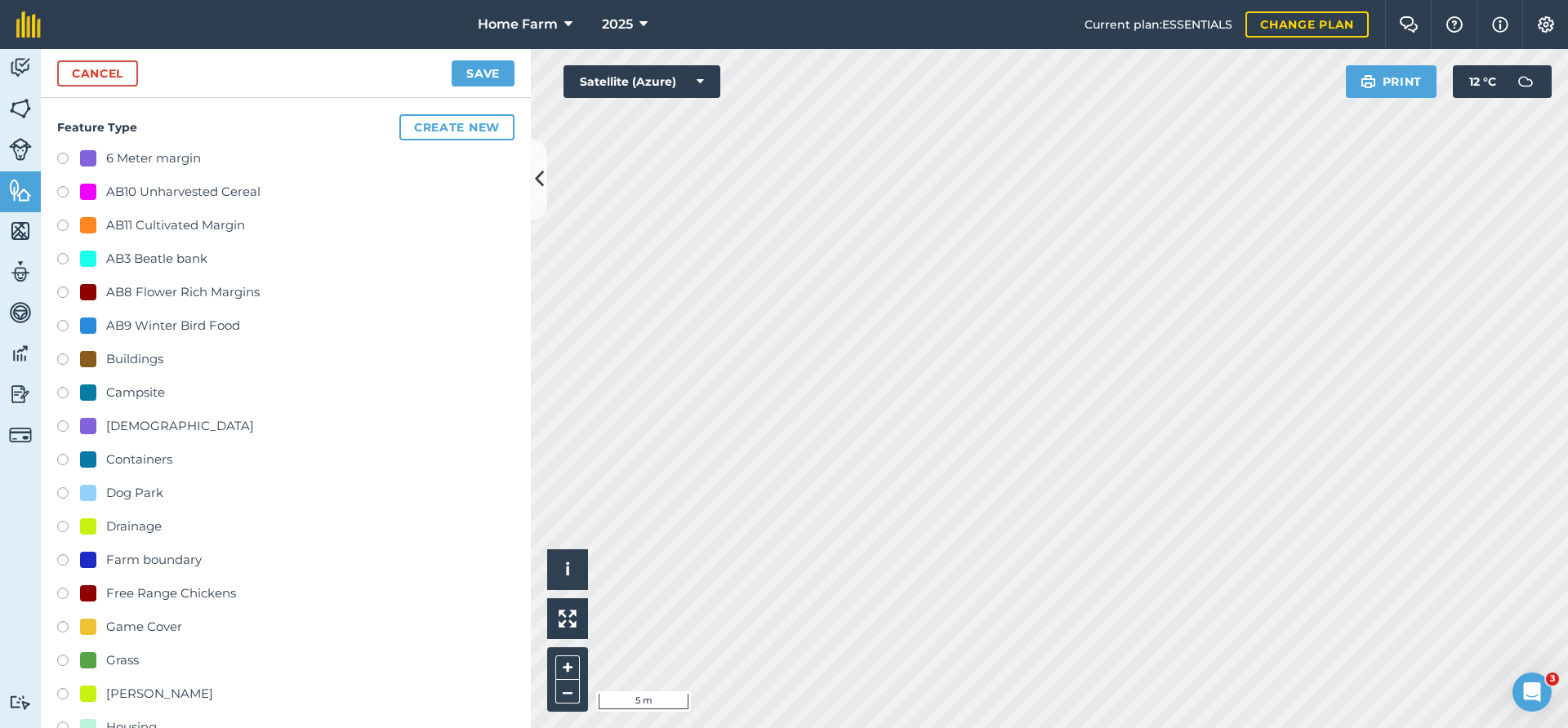
click at [173, 533] on div "Drainage" at bounding box center [285, 529] width 457 height 24
click at [137, 532] on div "Drainage" at bounding box center [134, 527] width 56 height 20
radio input "true"
type input "Drainage 2"
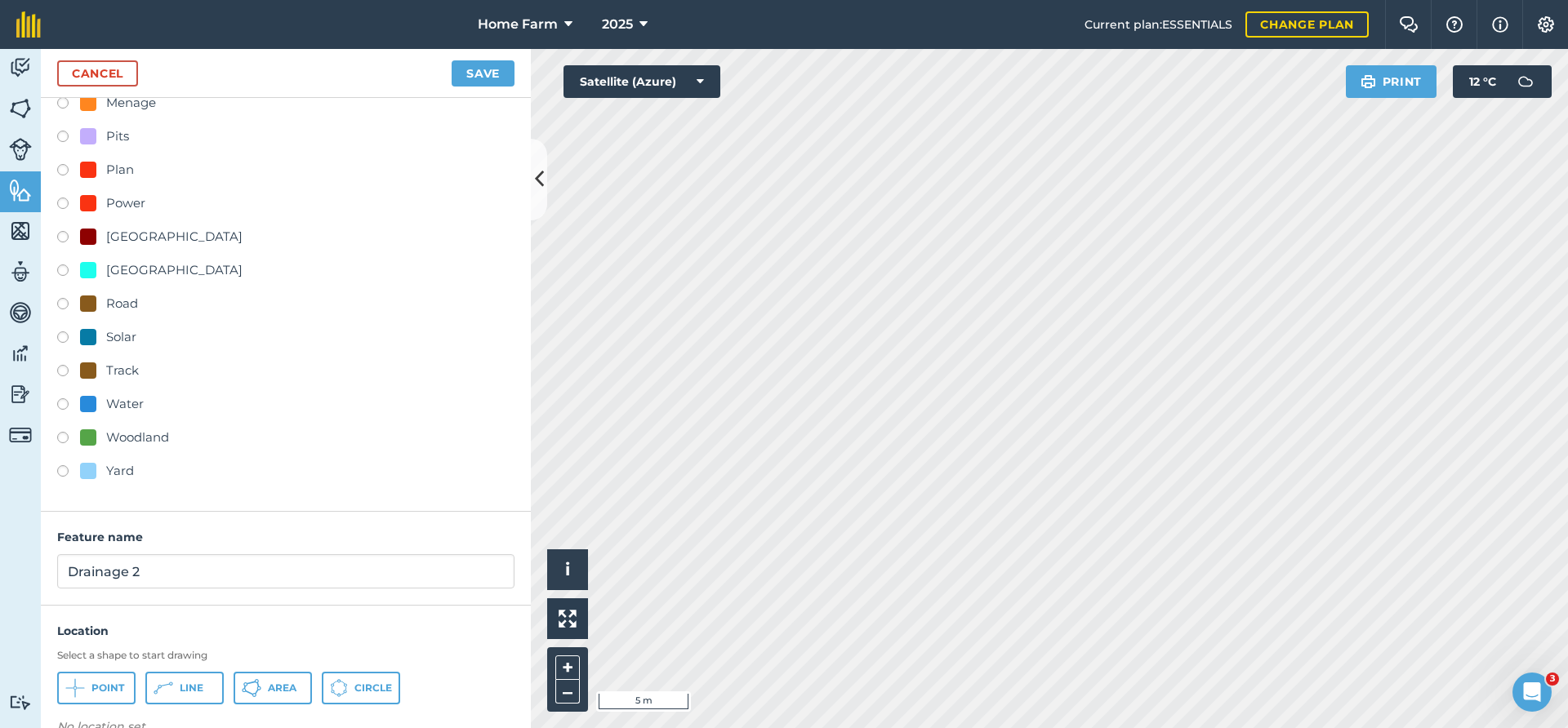
scroll to position [756, 0]
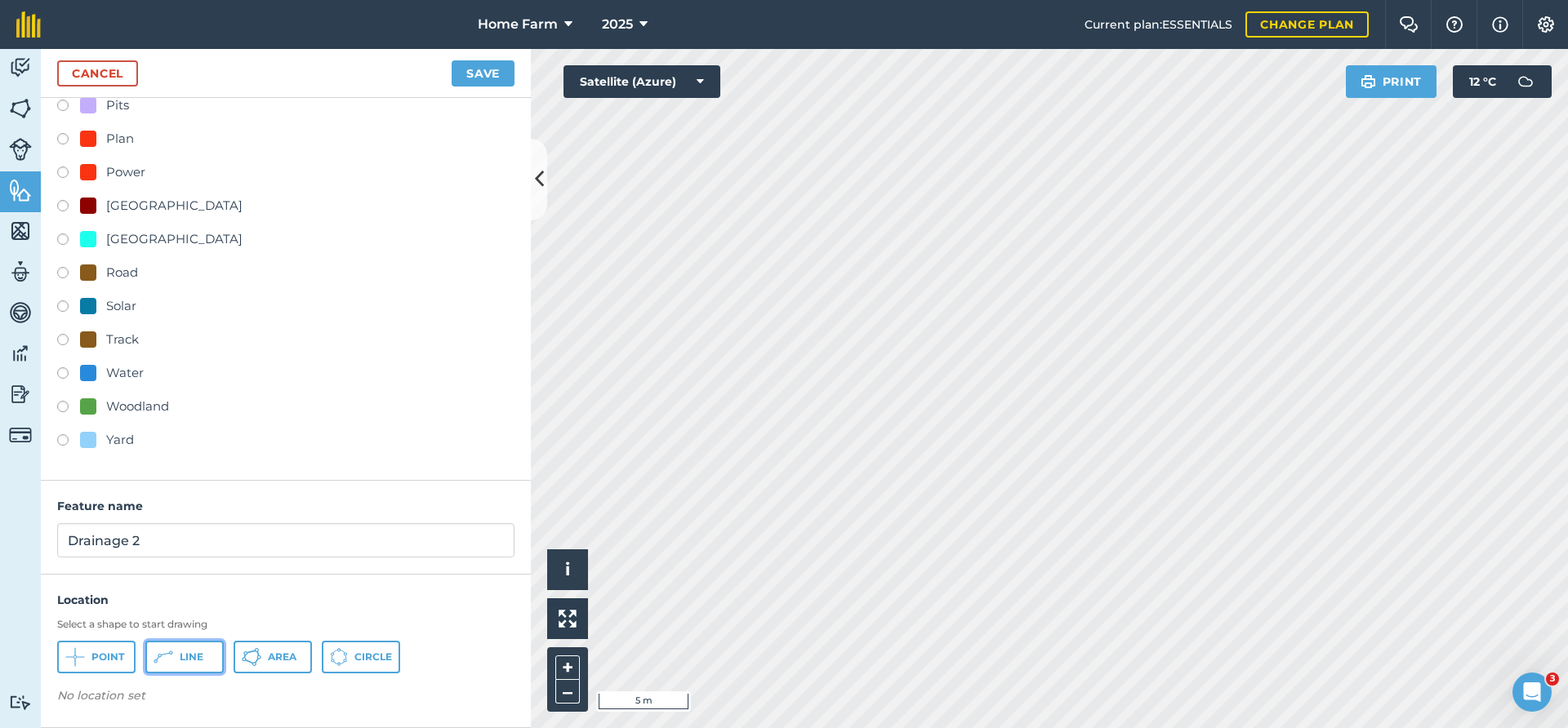
click at [166, 664] on icon at bounding box center [163, 657] width 20 height 20
click at [494, 72] on button "Save" at bounding box center [482, 74] width 63 height 26
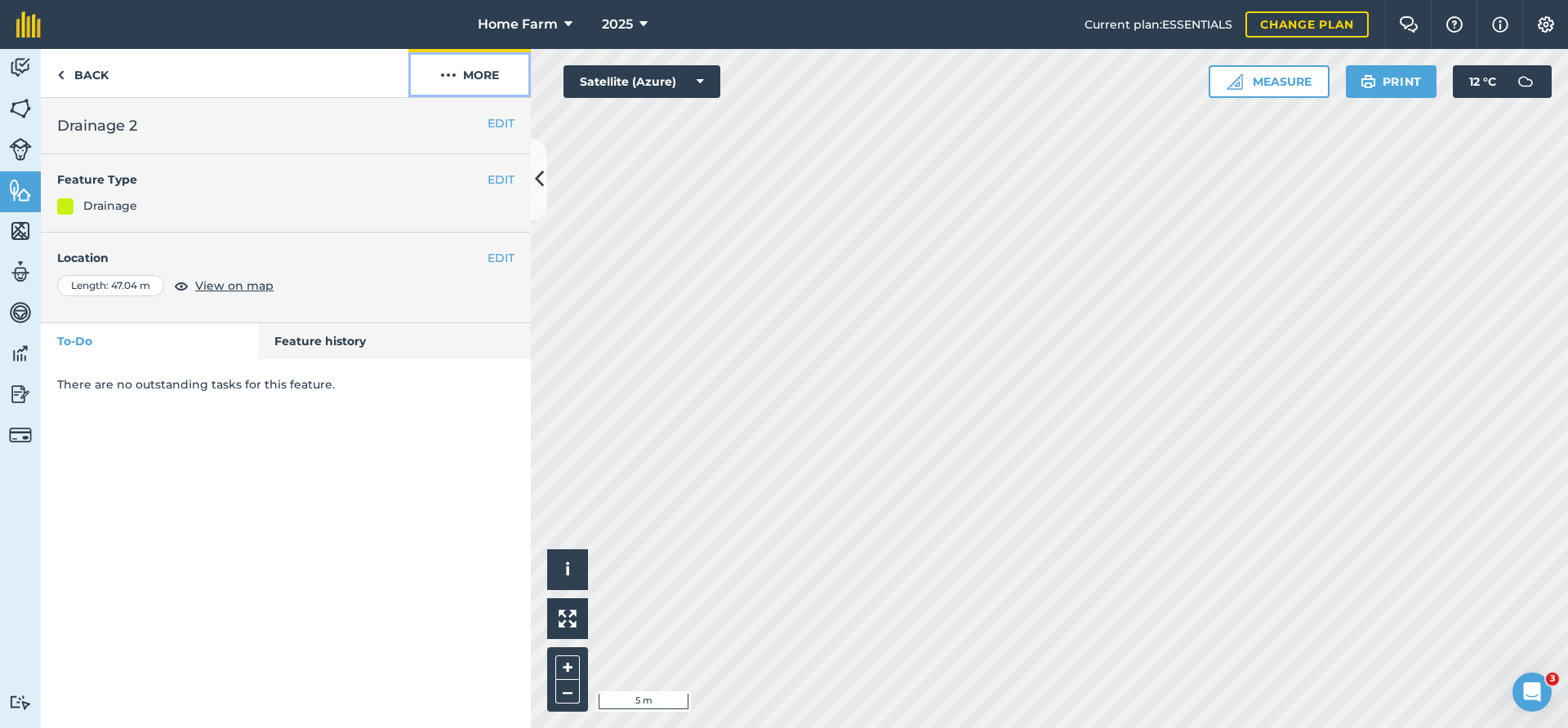
click at [474, 78] on button "More" at bounding box center [469, 73] width 122 height 48
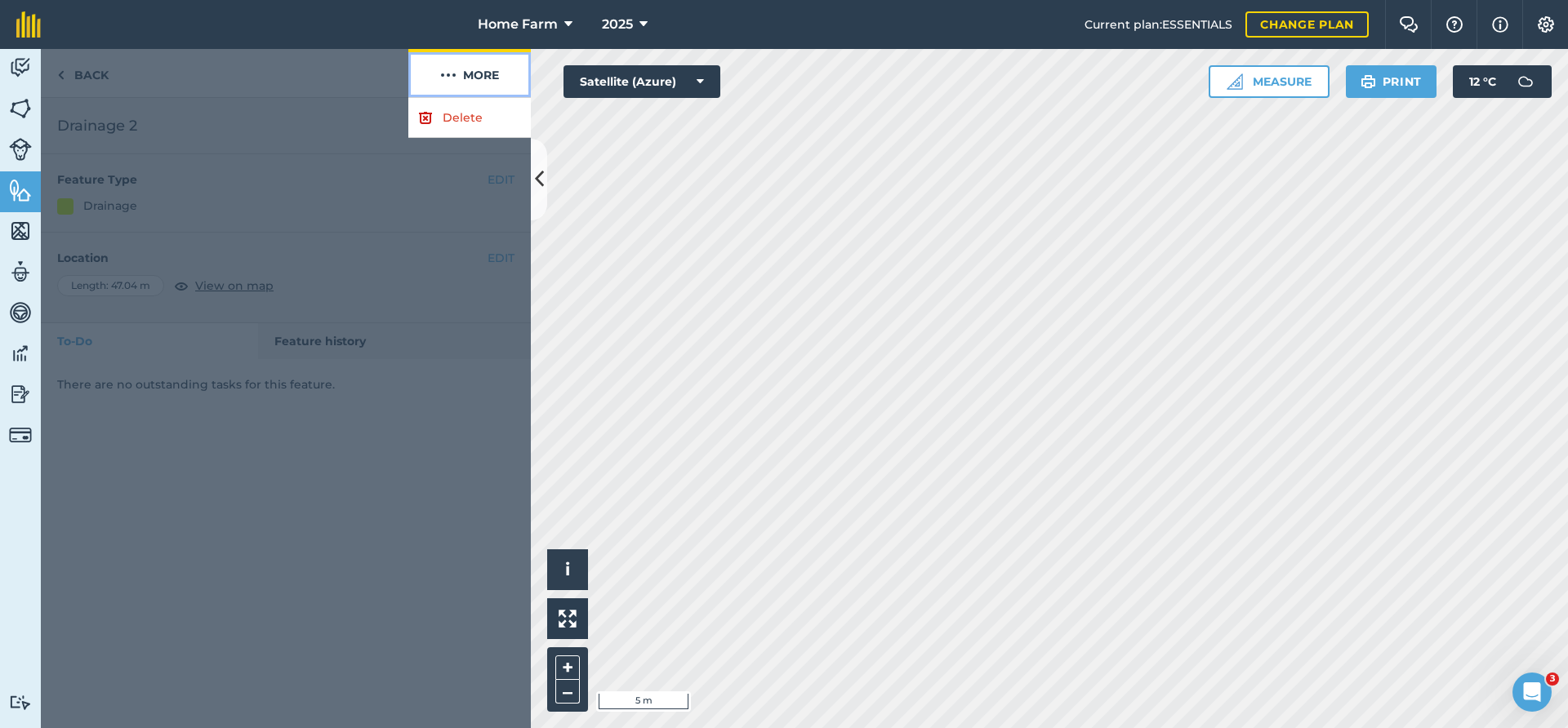
click at [474, 78] on button "More" at bounding box center [469, 73] width 122 height 48
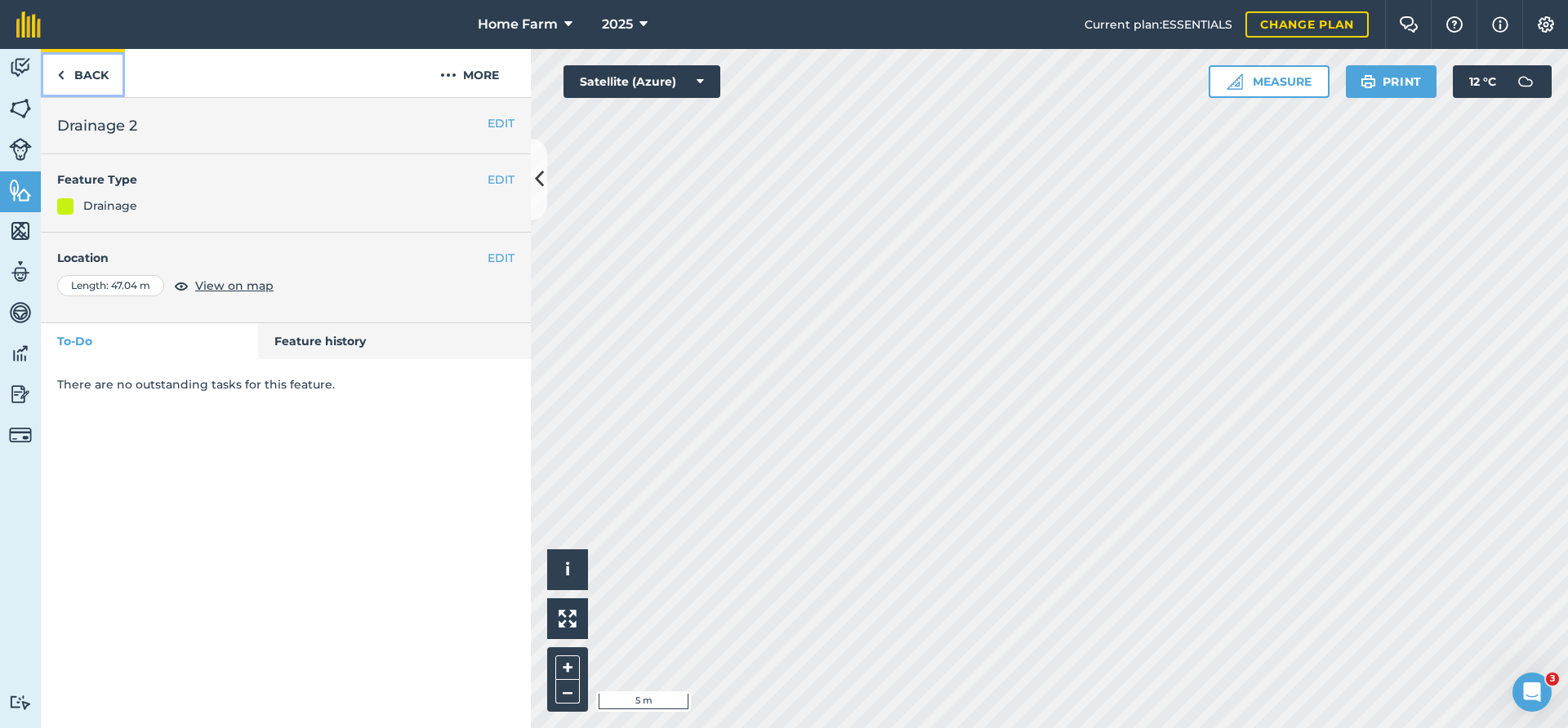
click at [88, 73] on link "Back" at bounding box center [83, 73] width 85 height 48
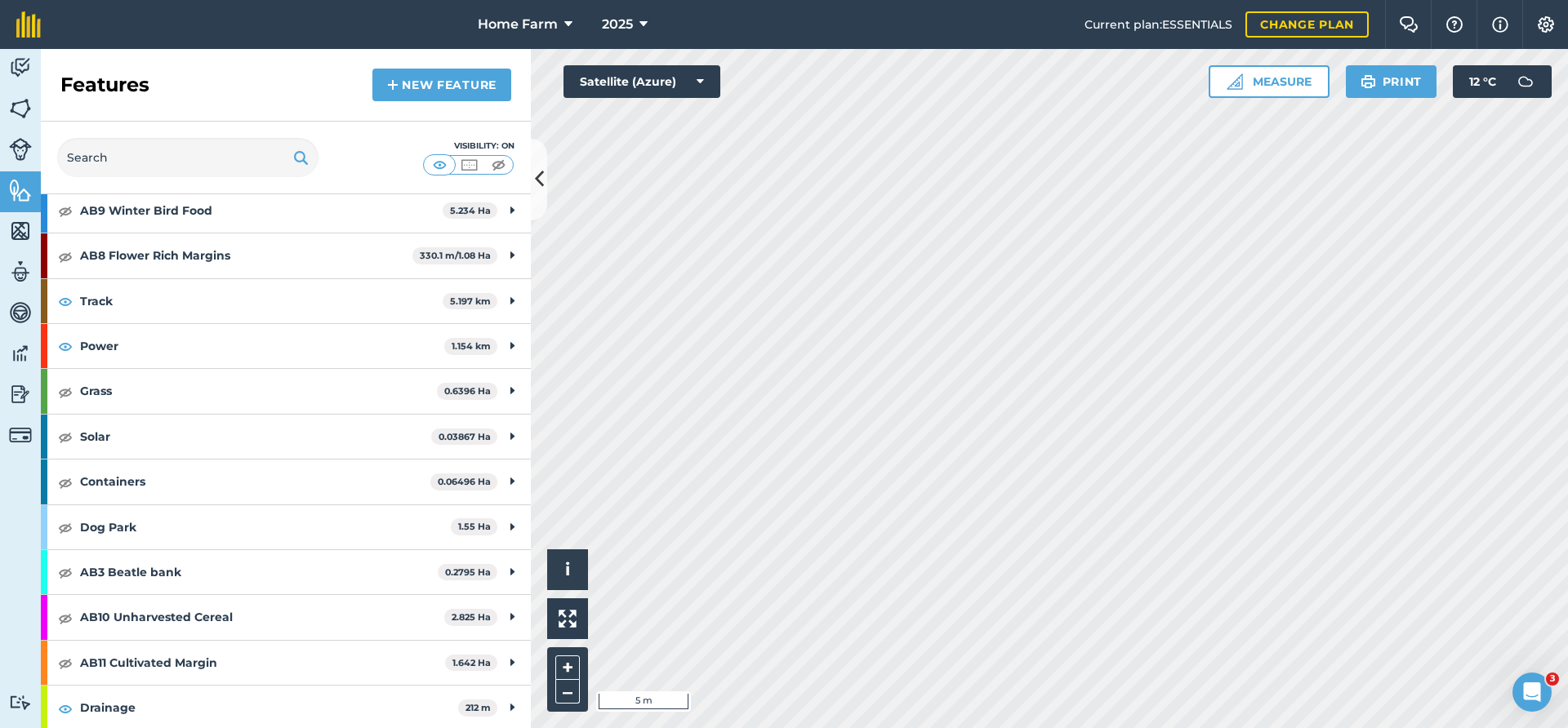
scroll to position [737, 0]
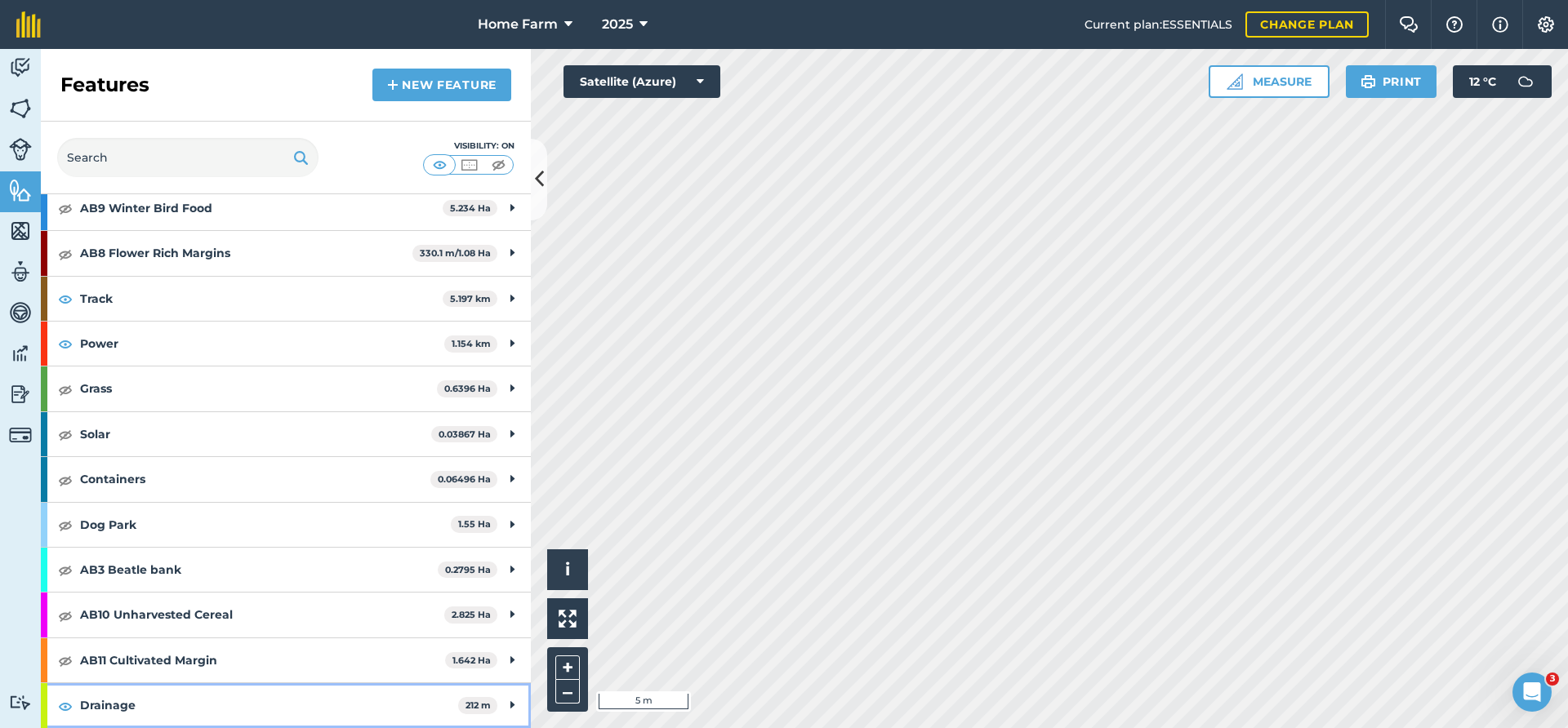
click at [293, 700] on strong "Drainage" at bounding box center [268, 705] width 378 height 44
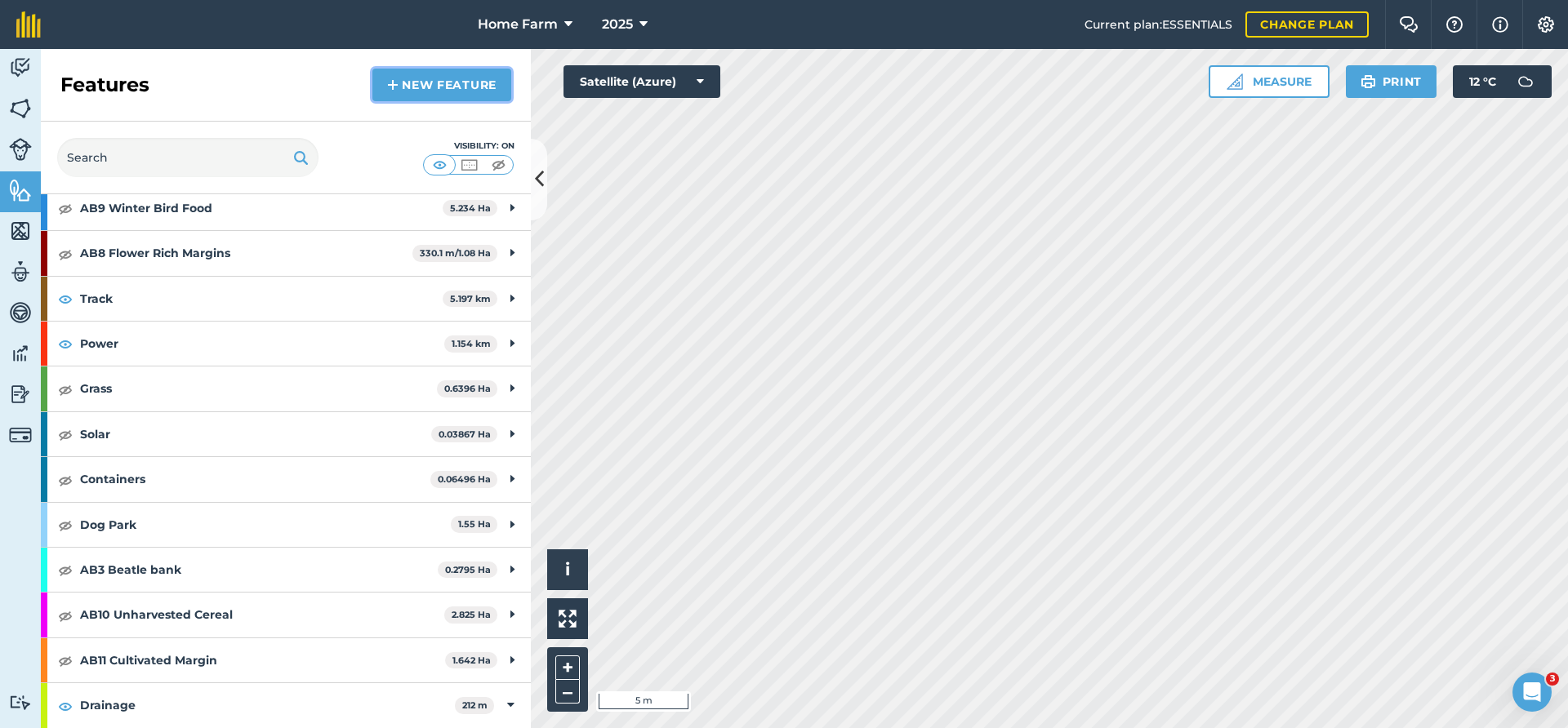
click at [426, 89] on link "New feature" at bounding box center [441, 85] width 139 height 33
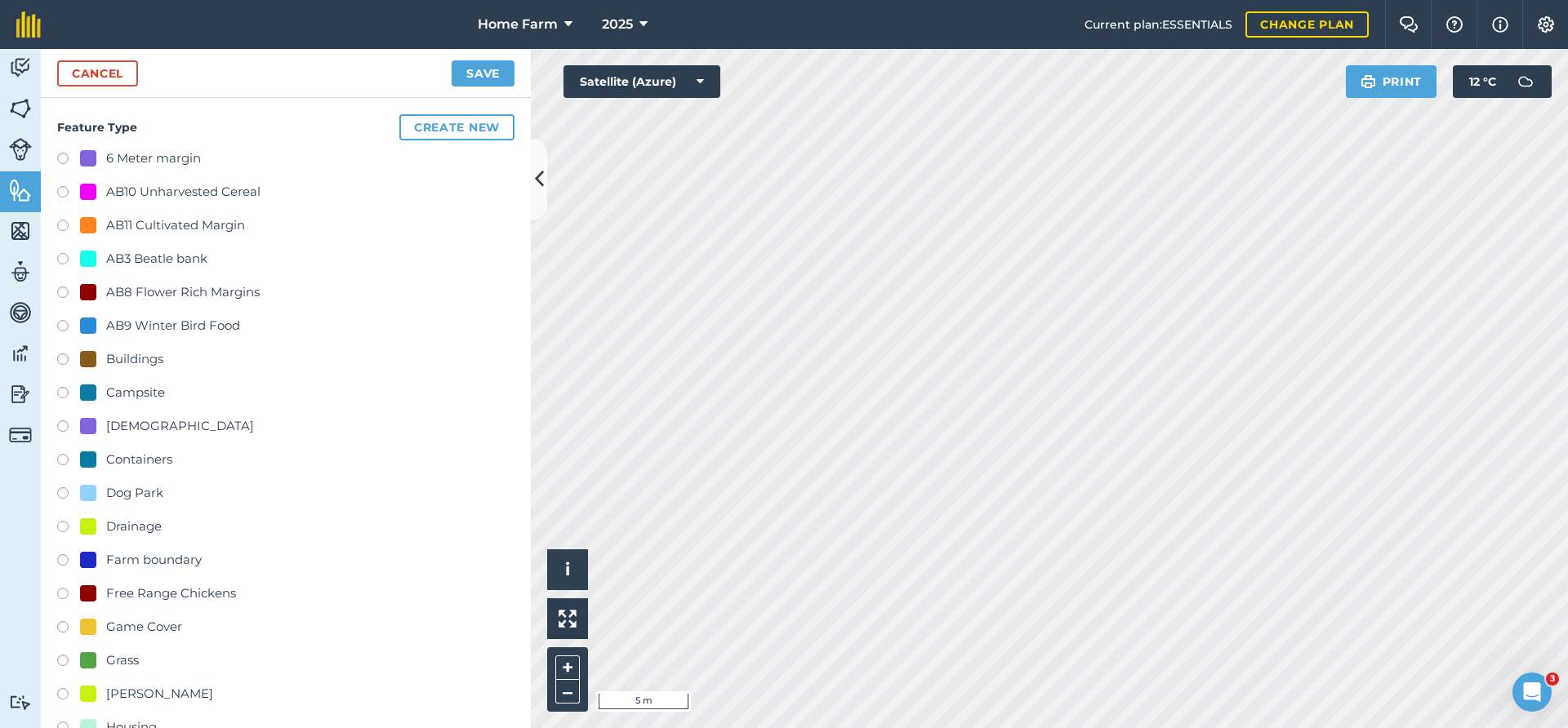
click at [132, 524] on div "Drainage" at bounding box center [134, 527] width 56 height 20
radio input "true"
type input "Drainage 3"
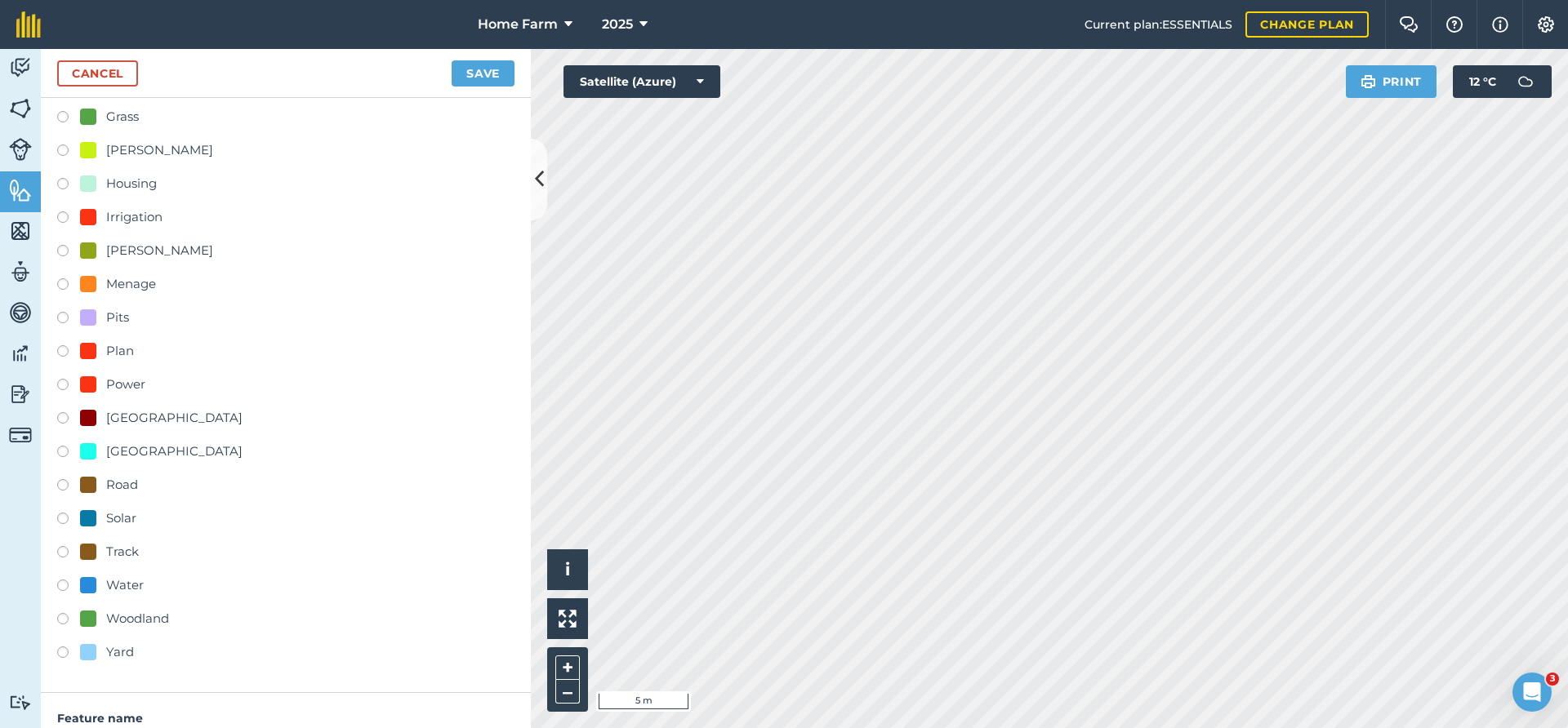
scroll to position [756, 0]
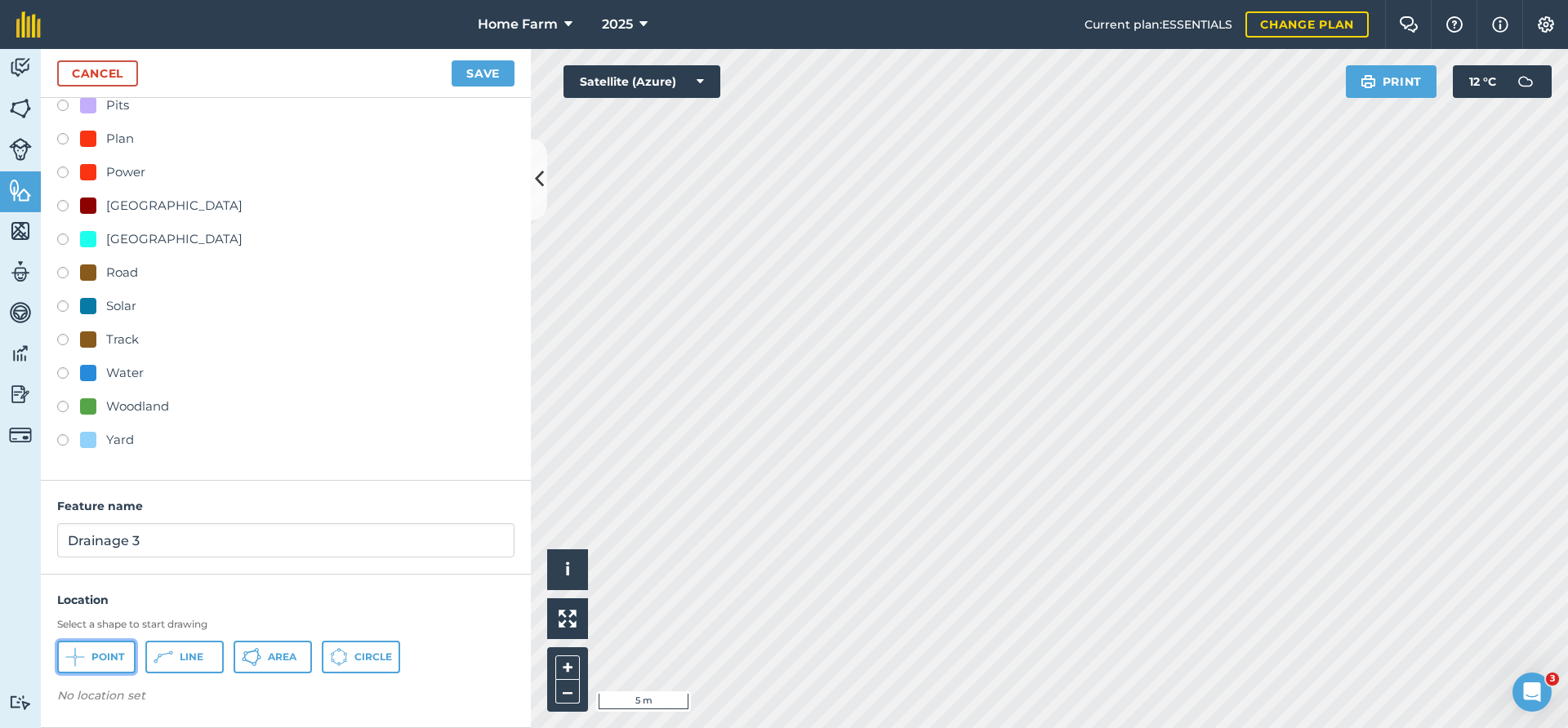
click at [121, 659] on span "Point" at bounding box center [107, 656] width 33 height 13
click at [213, 701] on div "Point : 52.40088 , 0.87761" at bounding box center [141, 701] width 170 height 28
click at [197, 698] on div "Point : 52.40088 , 0.87761" at bounding box center [141, 701] width 170 height 28
click at [208, 701] on img at bounding box center [206, 701] width 13 height 20
click at [179, 655] on button "Line" at bounding box center [184, 657] width 79 height 33
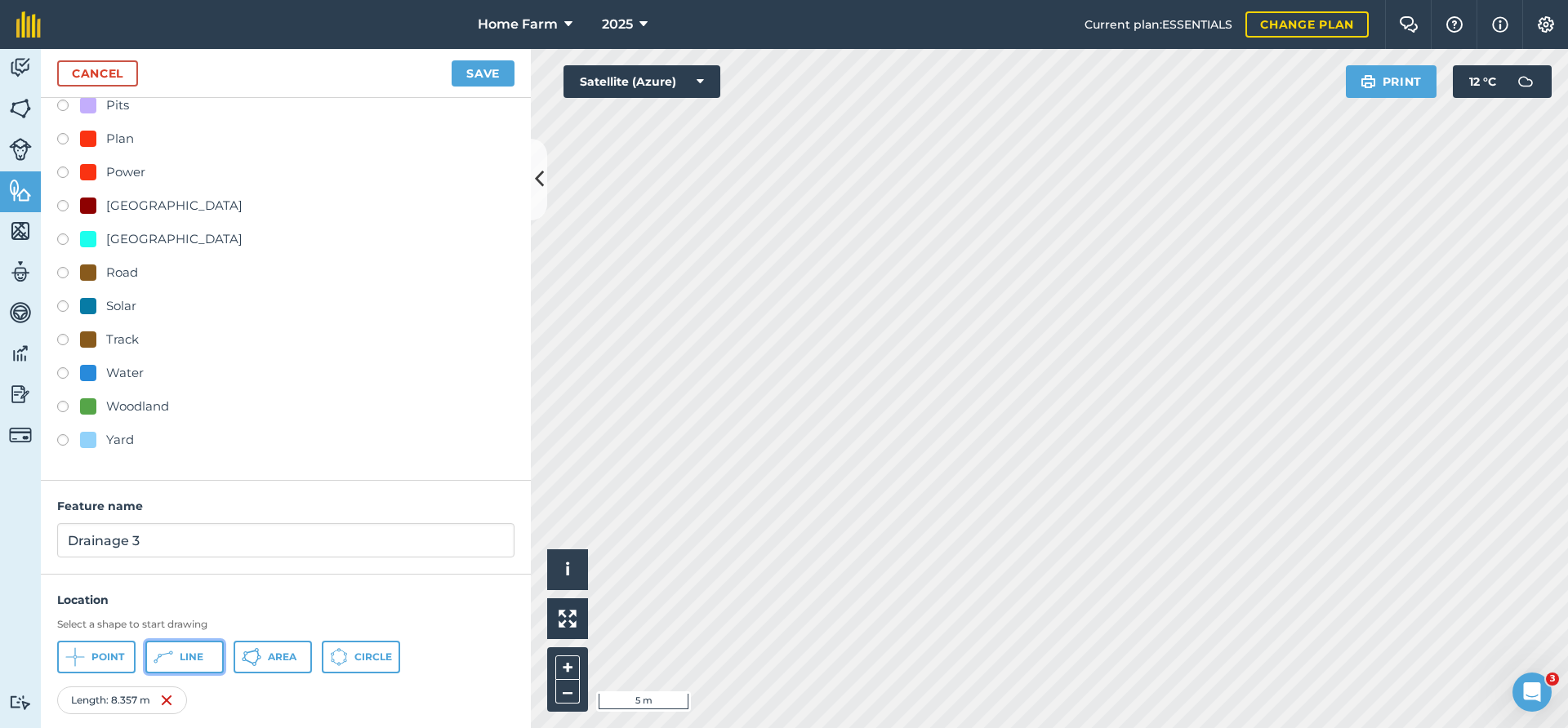
click at [161, 654] on icon at bounding box center [163, 657] width 20 height 20
click at [170, 661] on icon at bounding box center [163, 657] width 20 height 20
click at [203, 647] on button "Line" at bounding box center [184, 657] width 79 height 33
click at [203, 661] on button "Line" at bounding box center [184, 657] width 79 height 33
click at [175, 652] on button "Line" at bounding box center [184, 657] width 79 height 33
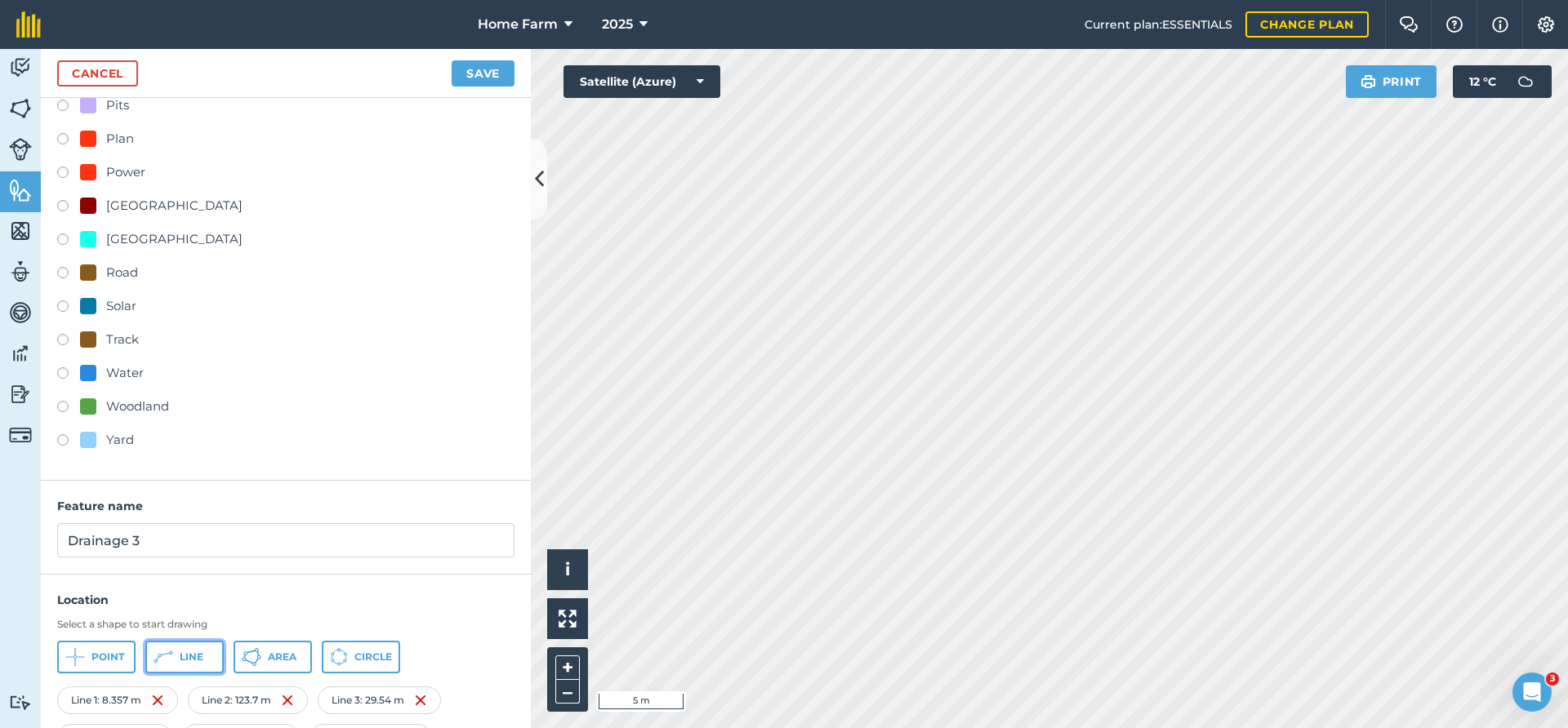
click at [184, 646] on button "Line" at bounding box center [184, 657] width 79 height 33
click at [477, 71] on button "Save" at bounding box center [482, 74] width 63 height 26
